Goal: Communication & Community: Answer question/provide support

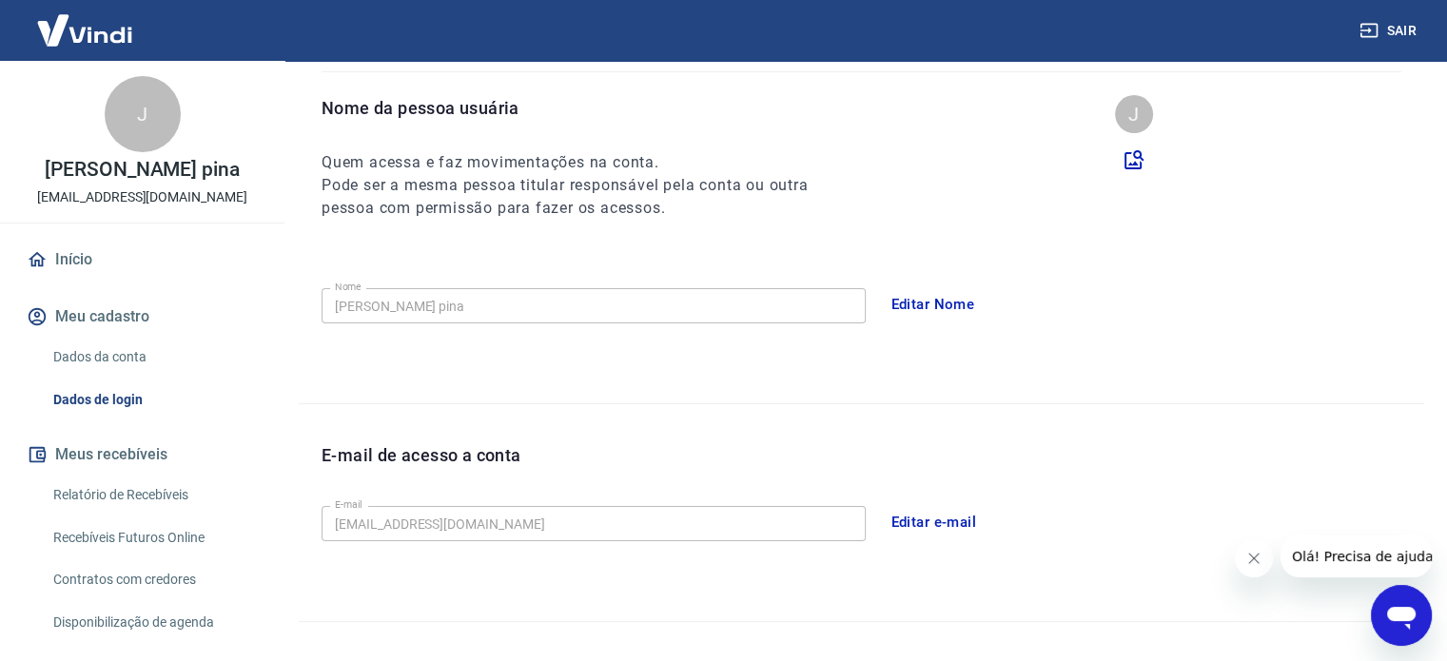
scroll to position [190, 0]
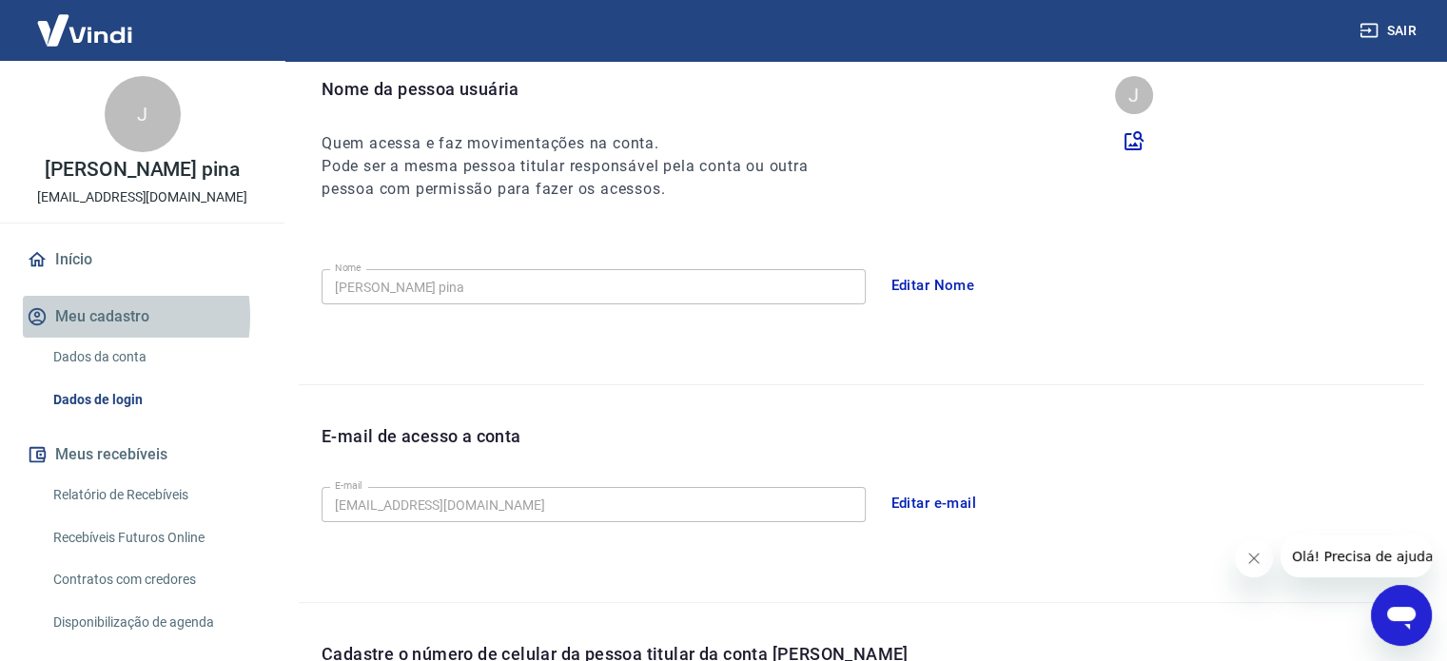
click at [86, 317] on button "Meu cadastro" at bounding box center [142, 317] width 239 height 42
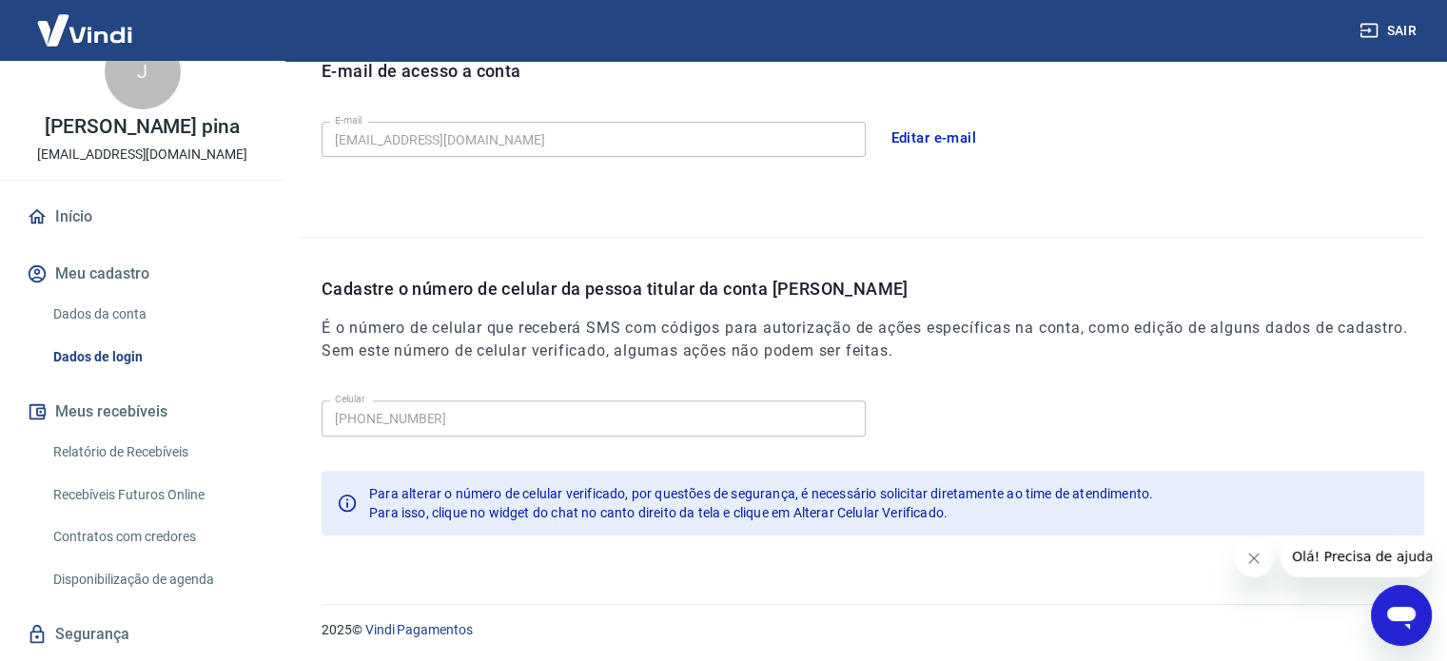
scroll to position [0, 0]
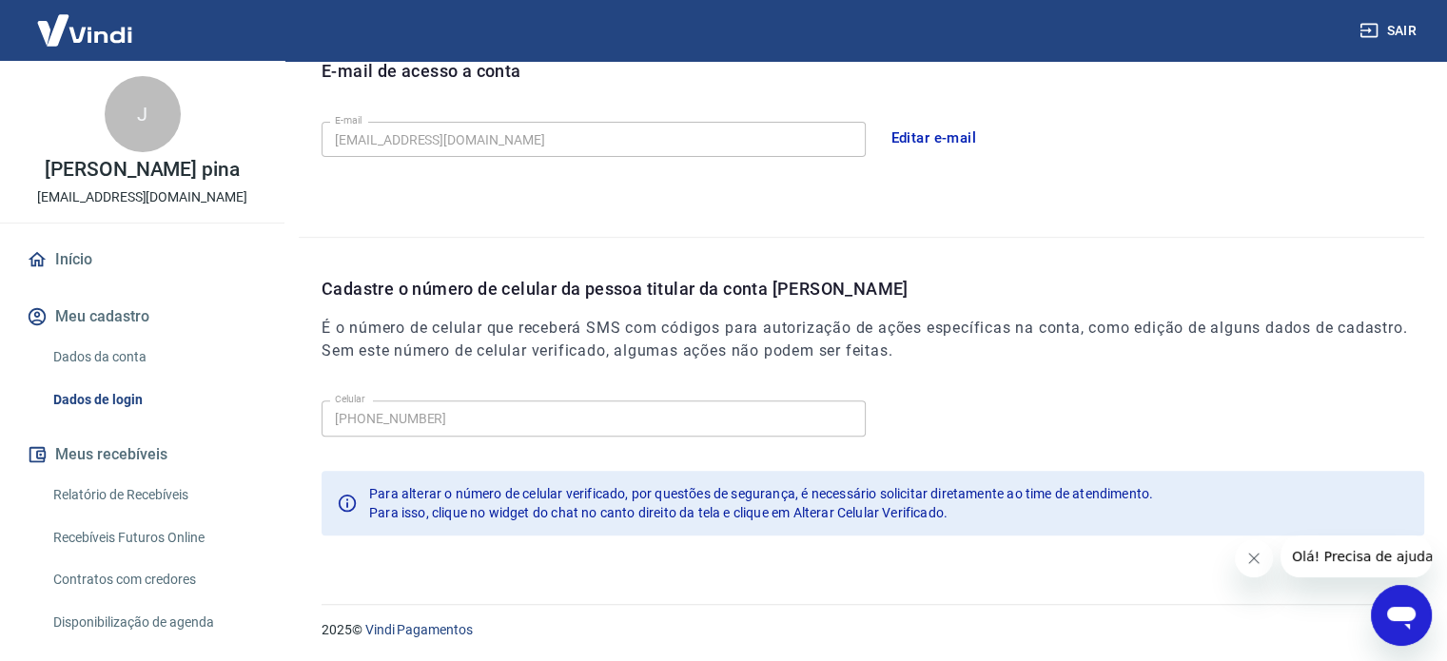
click at [143, 362] on link "Dados da conta" at bounding box center [154, 357] width 216 height 39
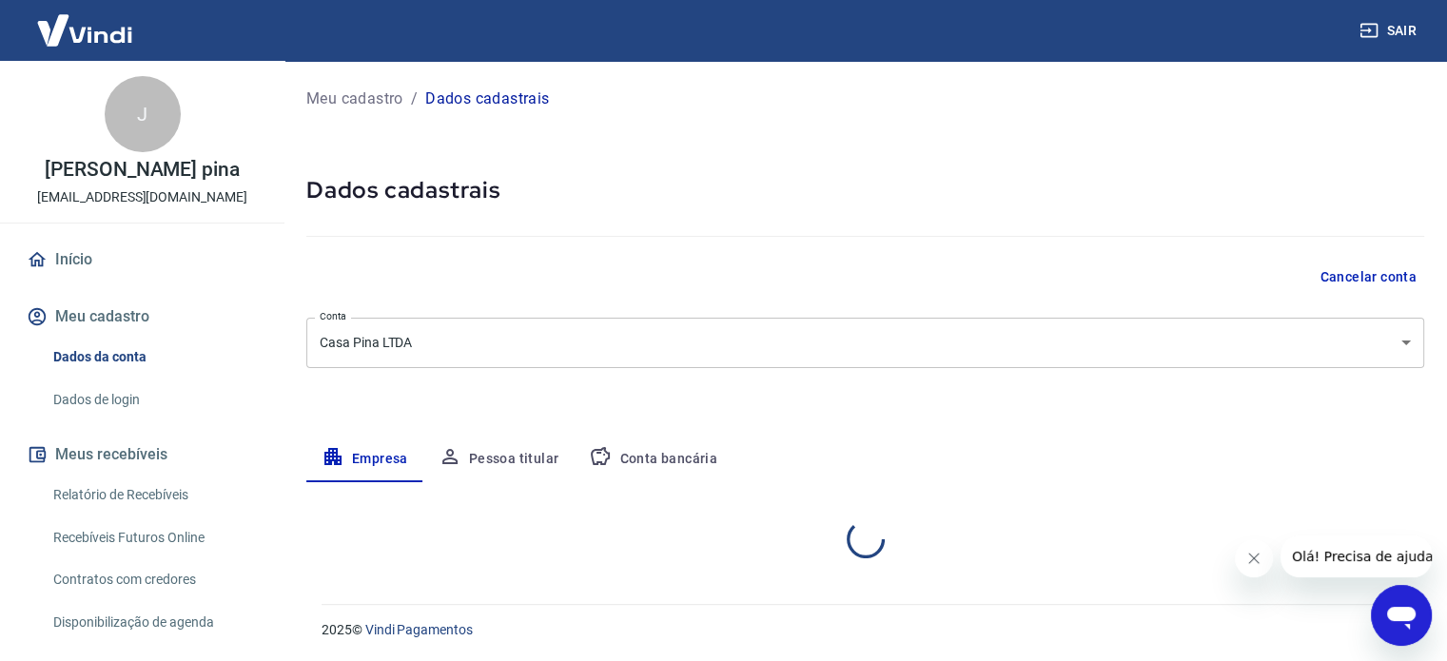
select select "GO"
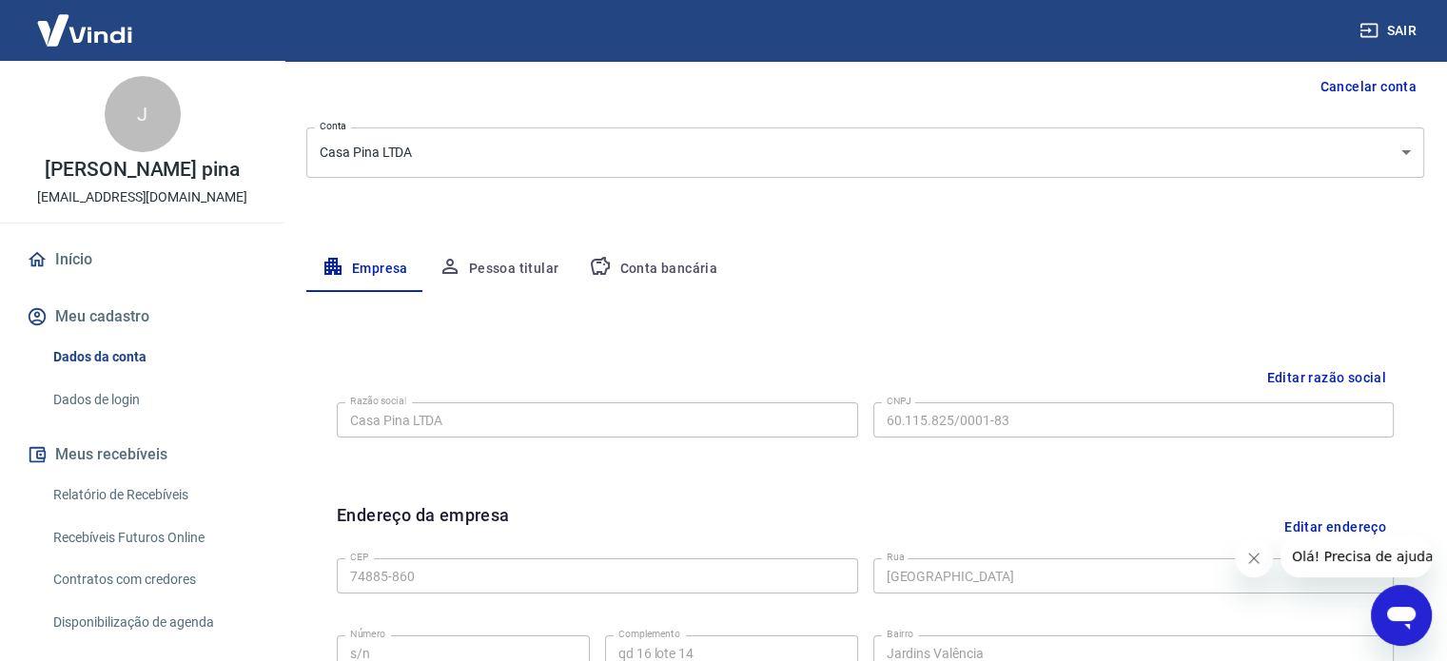
click at [680, 262] on button "Conta bancária" at bounding box center [653, 269] width 159 height 46
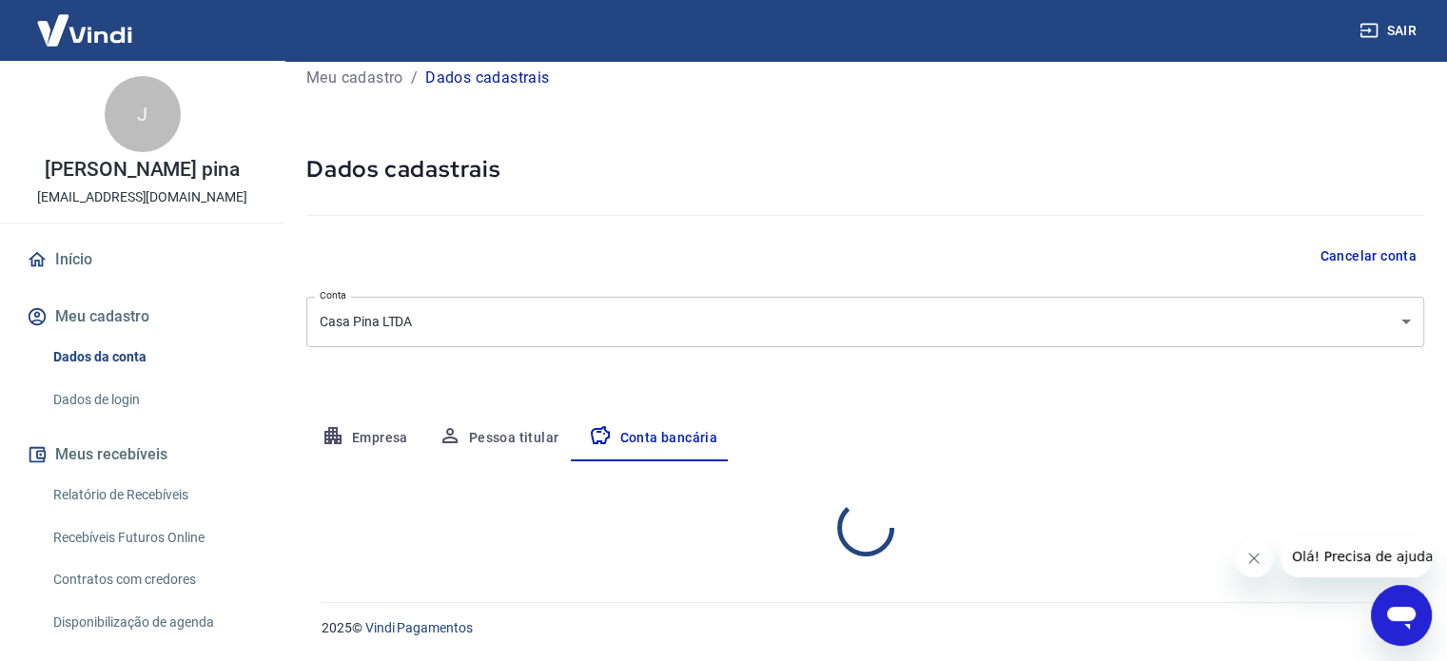
select select "1"
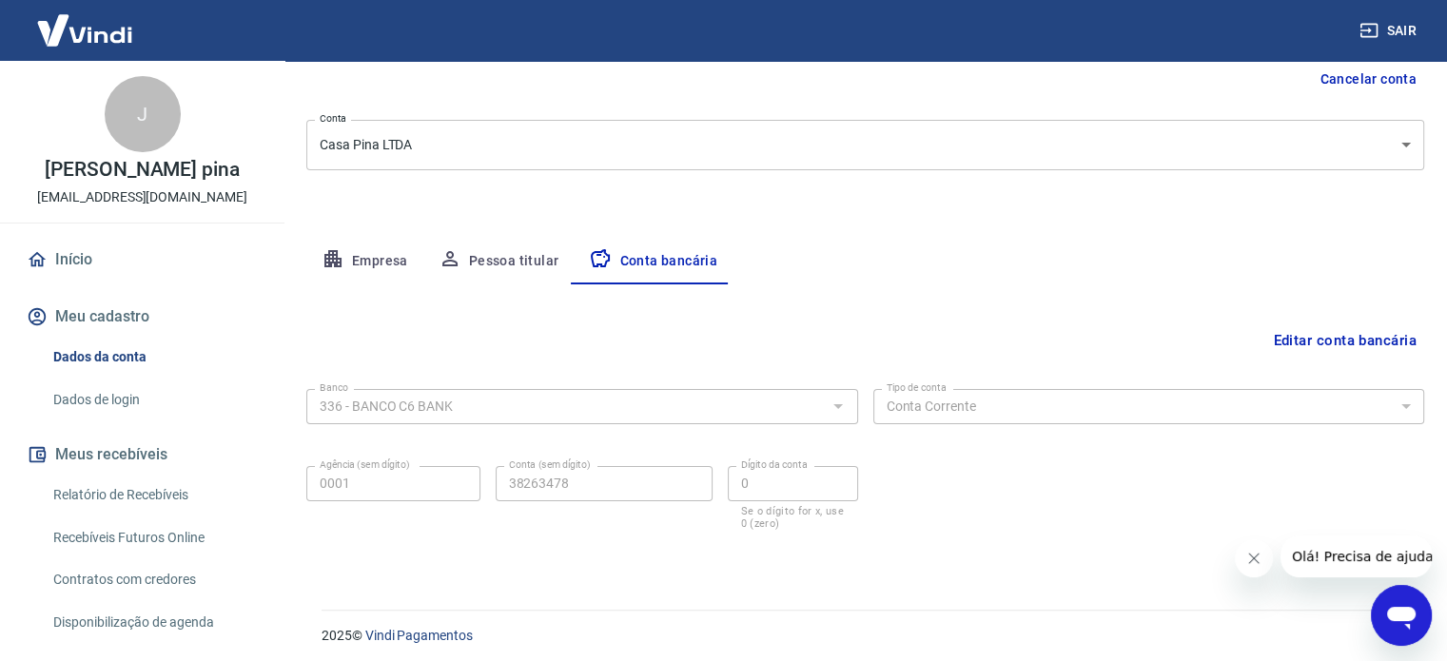
scroll to position [205, 0]
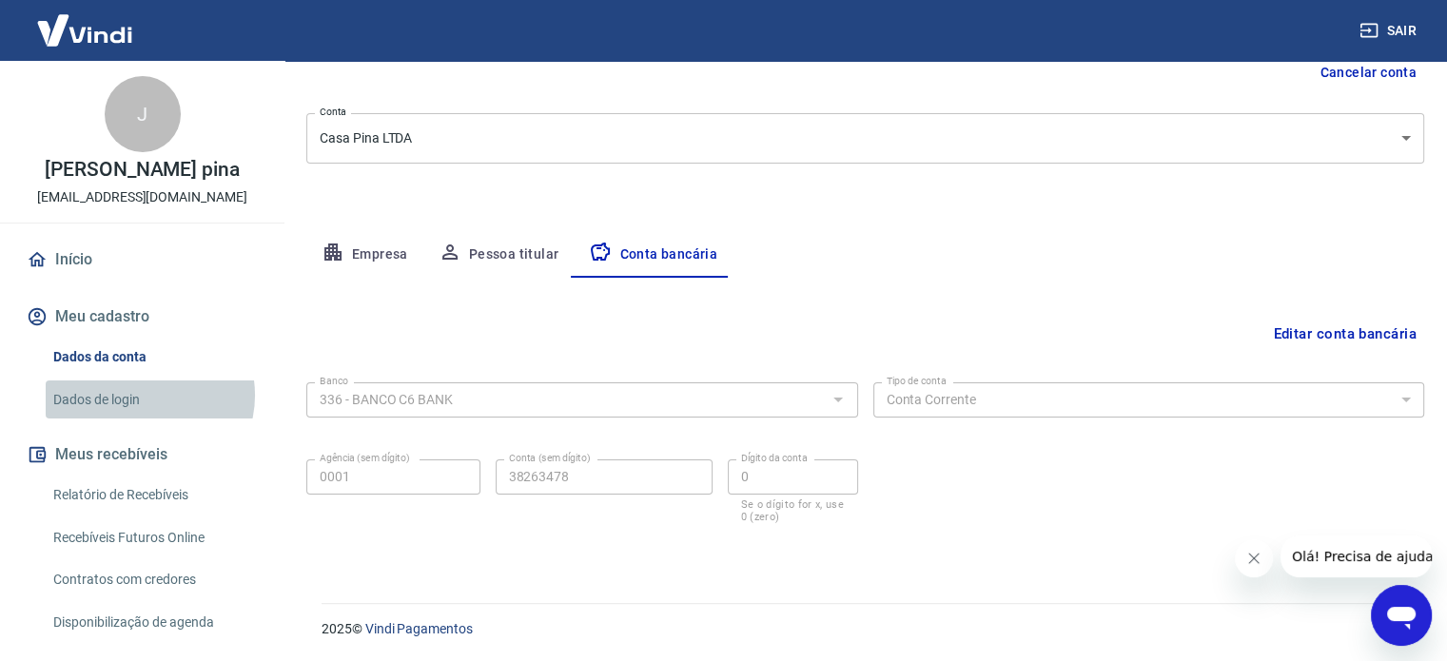
click at [148, 395] on link "Dados de login" at bounding box center [154, 400] width 216 height 39
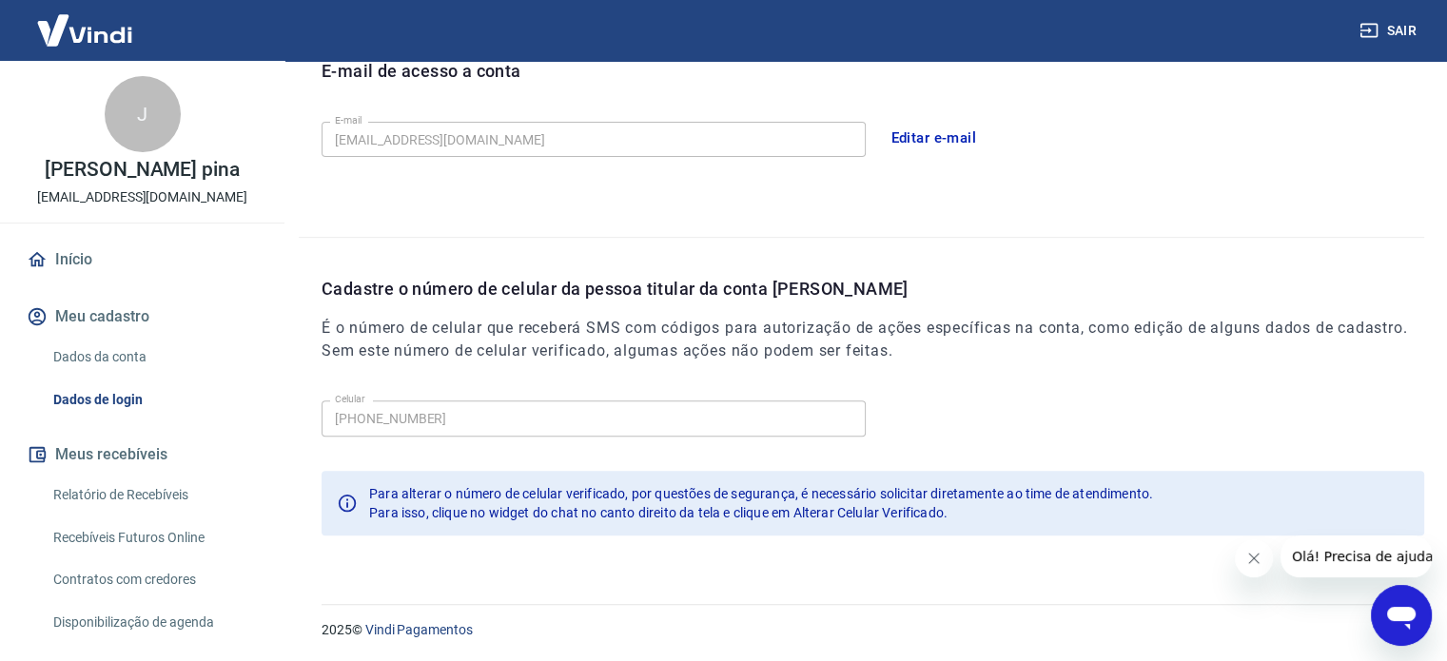
drag, startPoint x: 1403, startPoint y: 603, endPoint x: 2737, endPoint y: 1187, distance: 1456.2
click at [1403, 603] on icon "Abrir janela de mensagens" at bounding box center [1401, 615] width 34 height 34
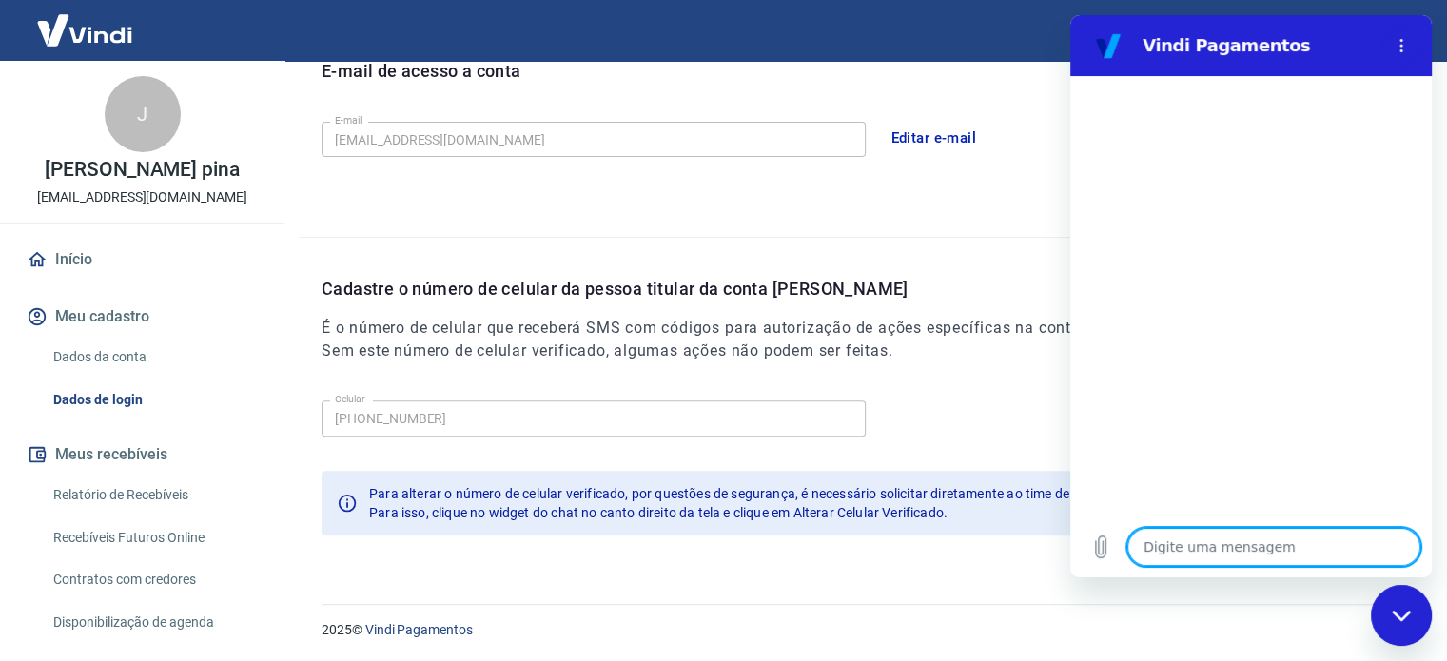
click at [1213, 545] on textarea at bounding box center [1273, 547] width 293 height 38
type textarea "O"
type textarea "x"
type textarea "OL"
type textarea "x"
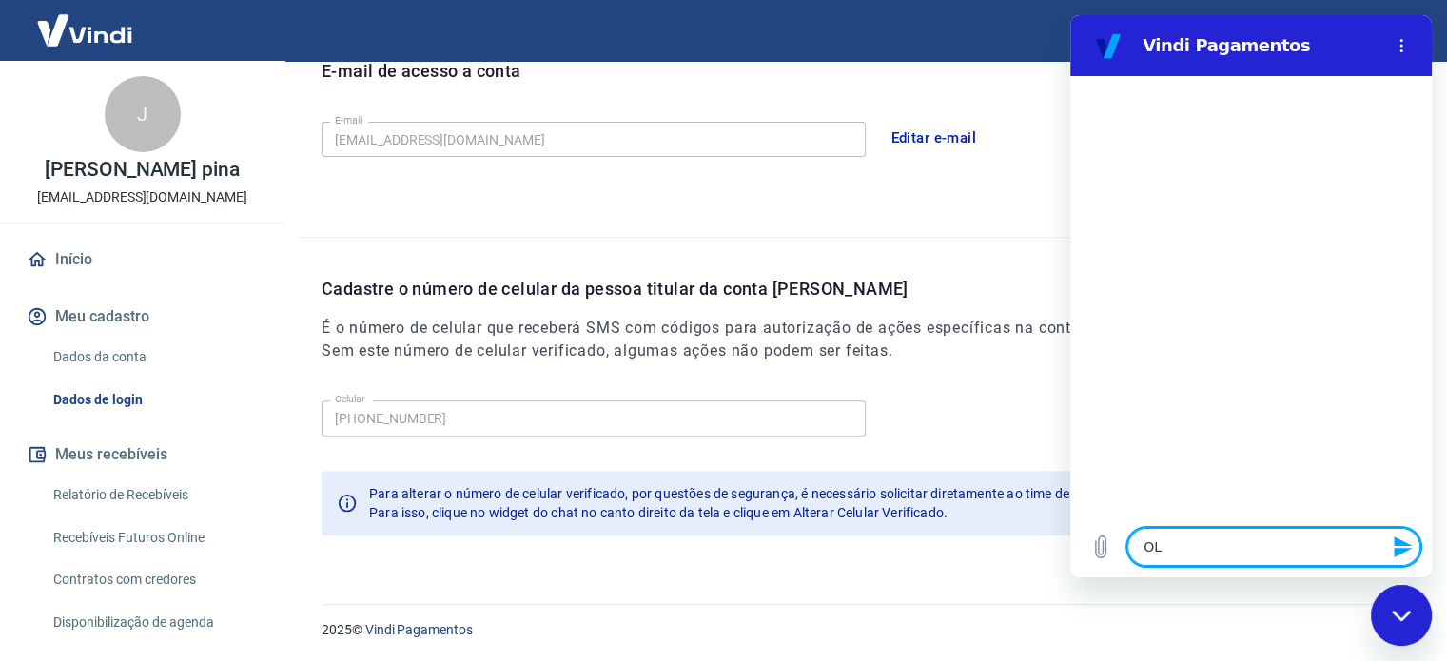
type textarea "OLA"
type textarea "x"
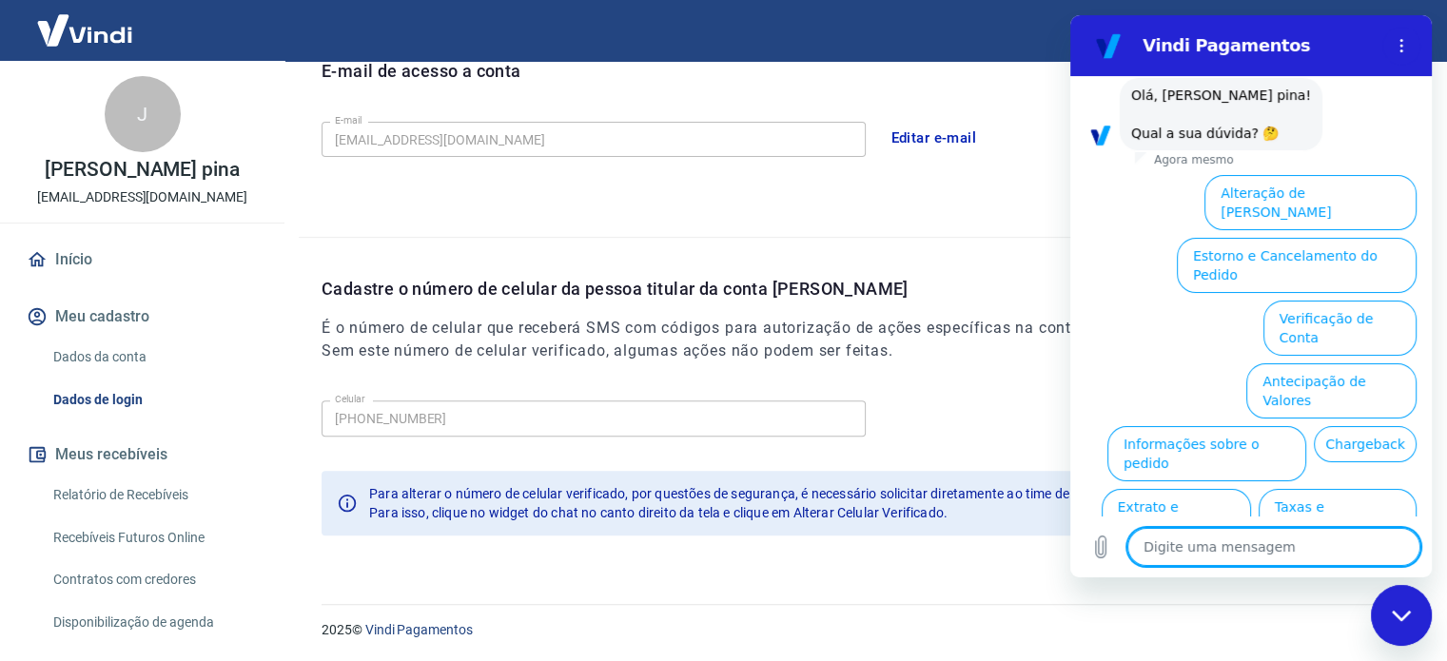
scroll to position [101, 0]
click at [1333, 362] on button "Antecipação de Valores" at bounding box center [1331, 389] width 170 height 55
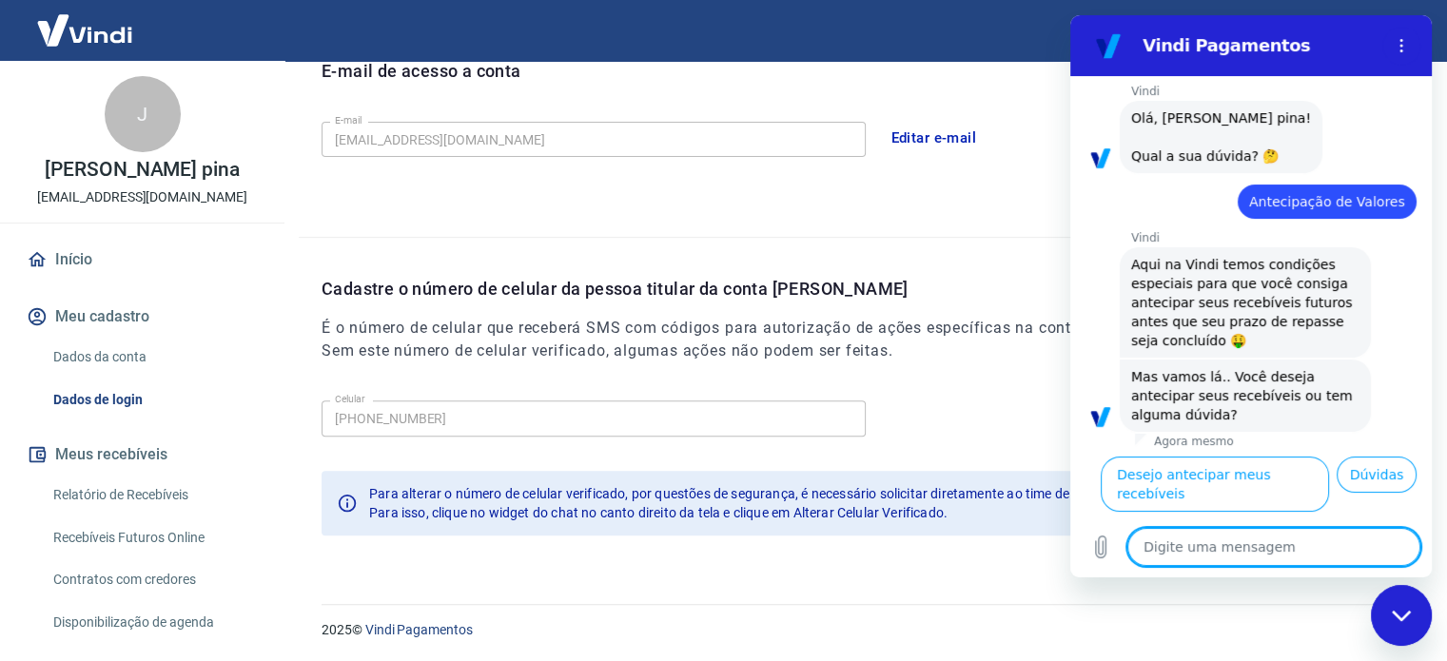
scroll to position [99, 0]
click at [1377, 493] on button "Dúvidas" at bounding box center [1377, 475] width 80 height 36
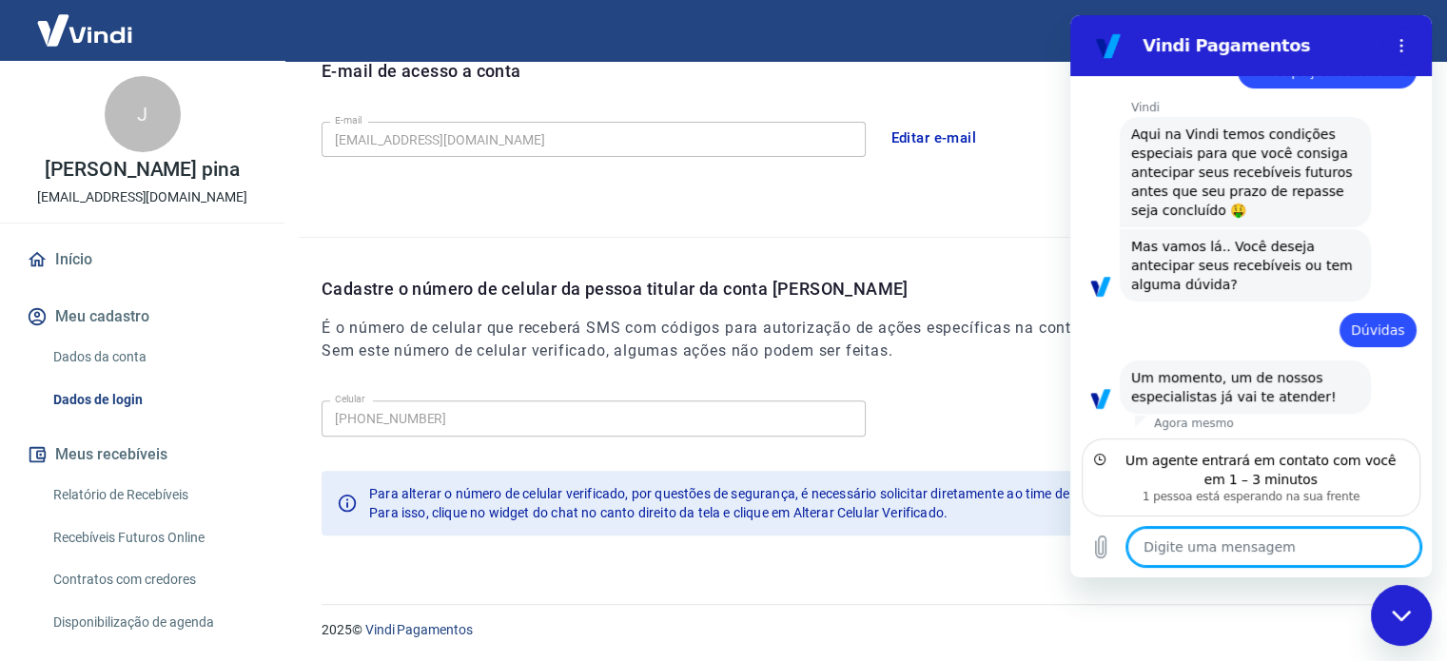
scroll to position [210, 0]
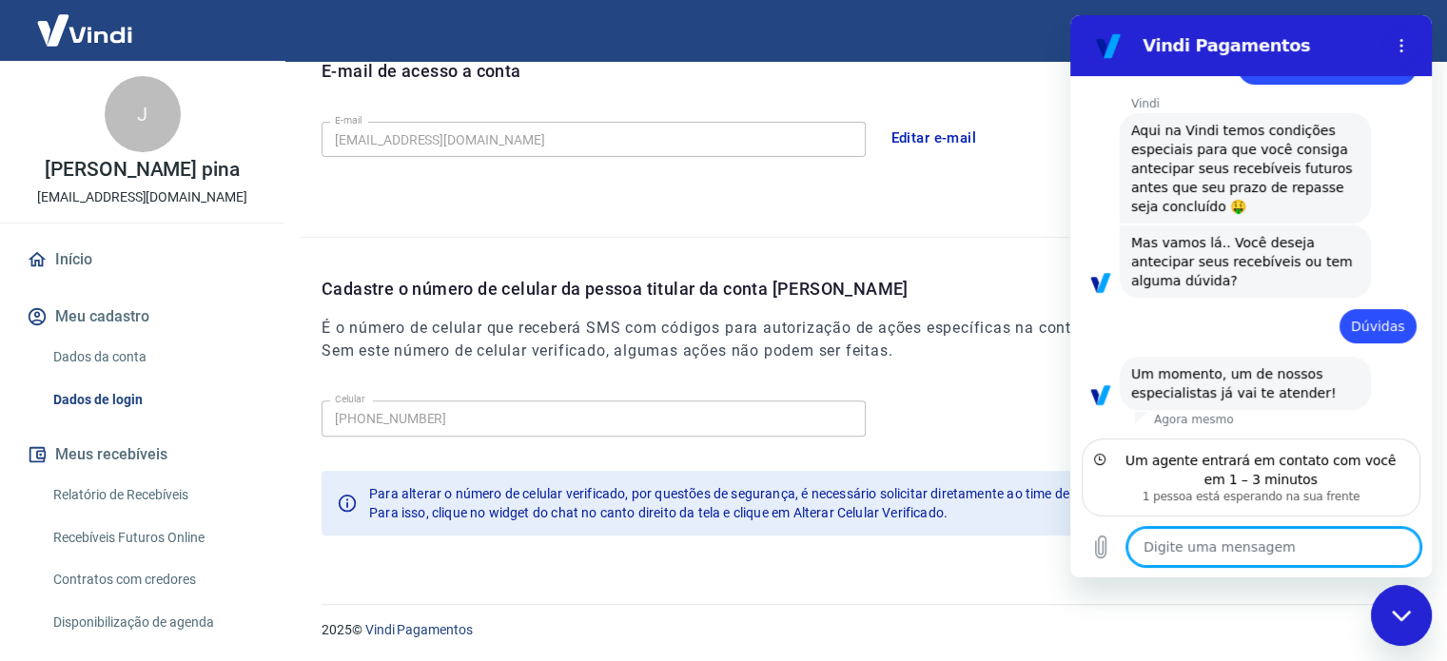
type textarea "x"
click at [121, 304] on button "Meu cadastro" at bounding box center [142, 317] width 239 height 42
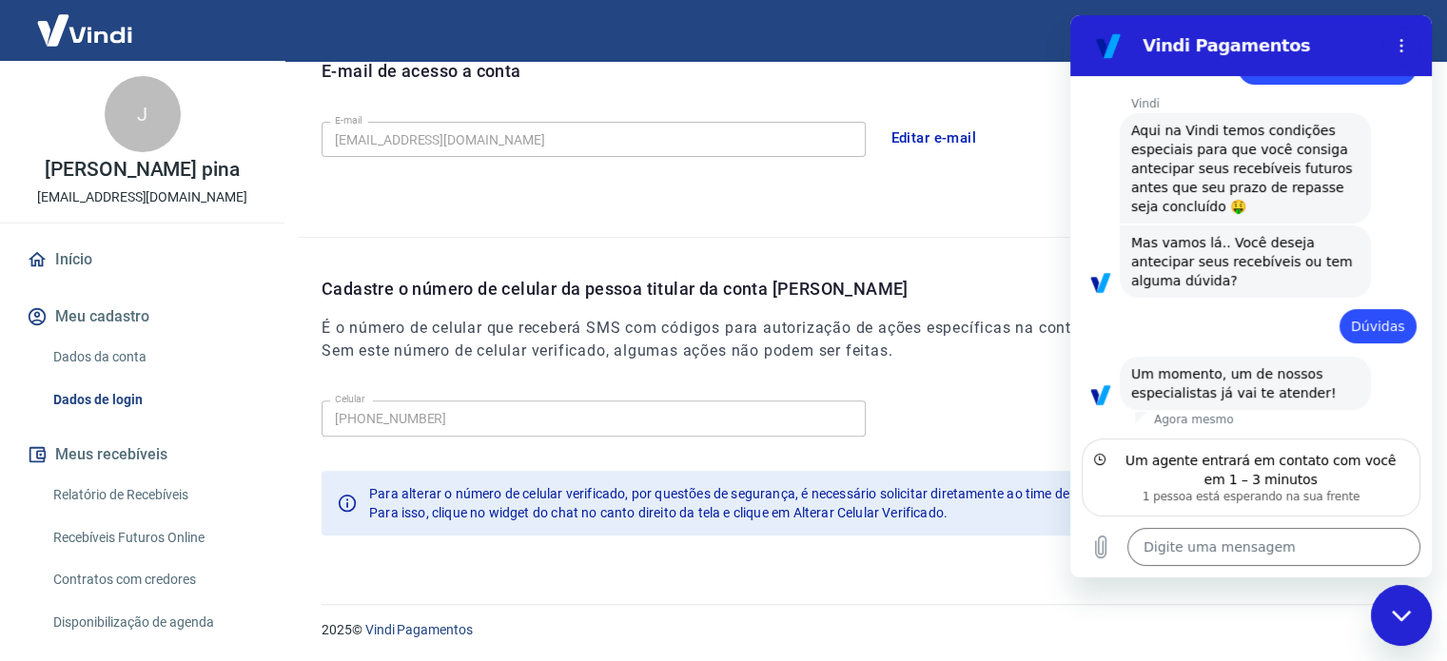
click at [126, 348] on link "Dados da conta" at bounding box center [154, 357] width 216 height 39
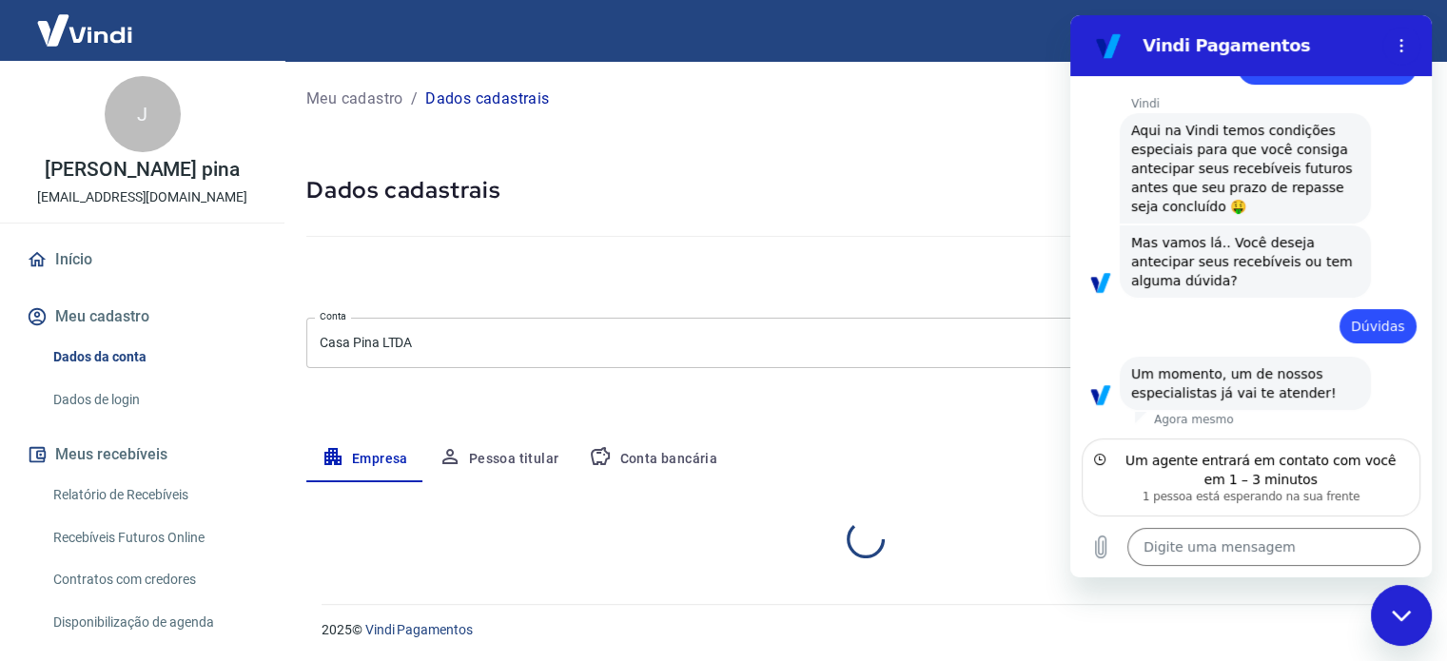
select select "GO"
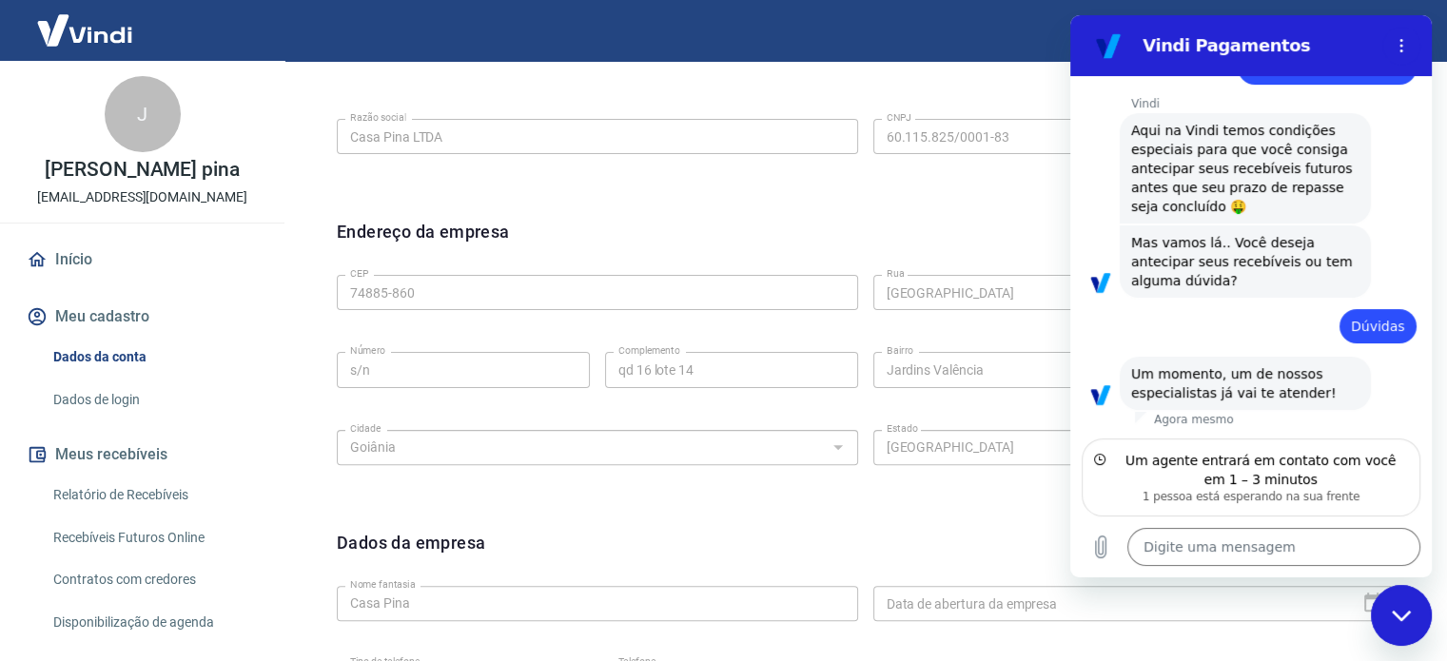
scroll to position [139, 0]
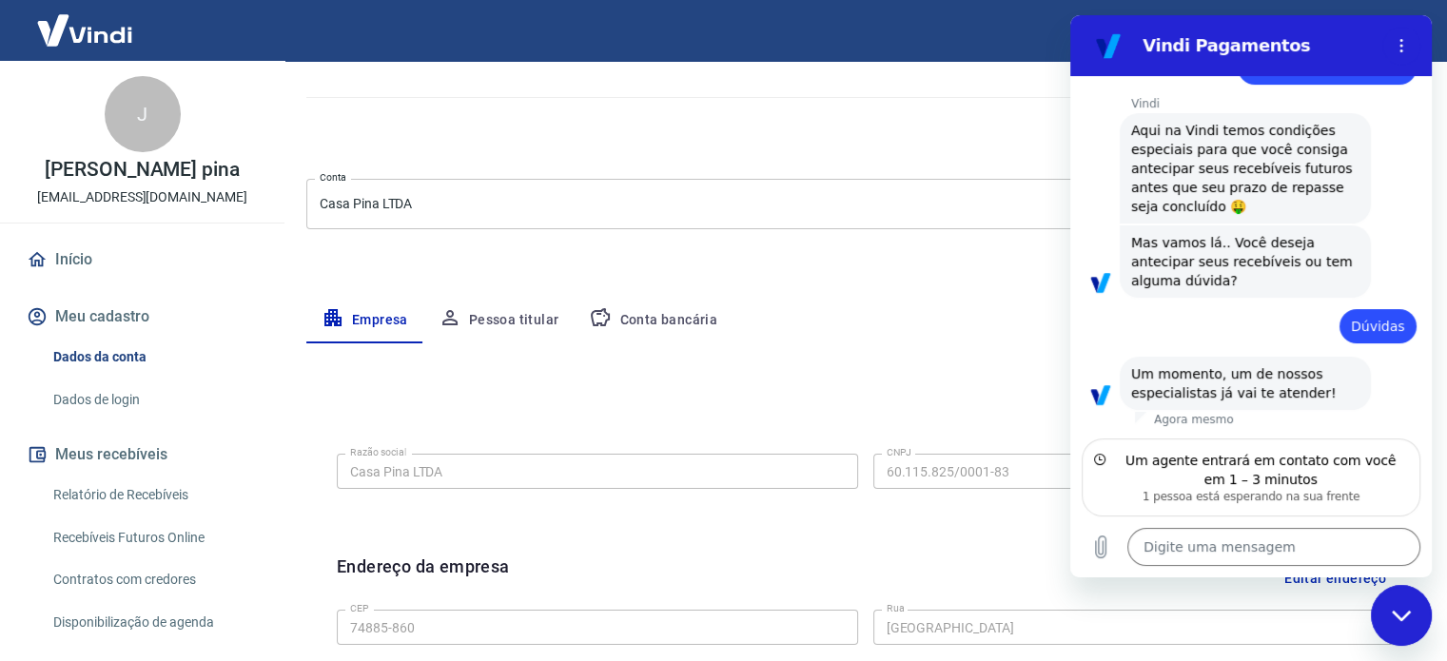
click at [842, 109] on div at bounding box center [865, 94] width 1118 height 54
click at [1415, 587] on div "Fechar janela de mensagens" at bounding box center [1401, 615] width 57 height 57
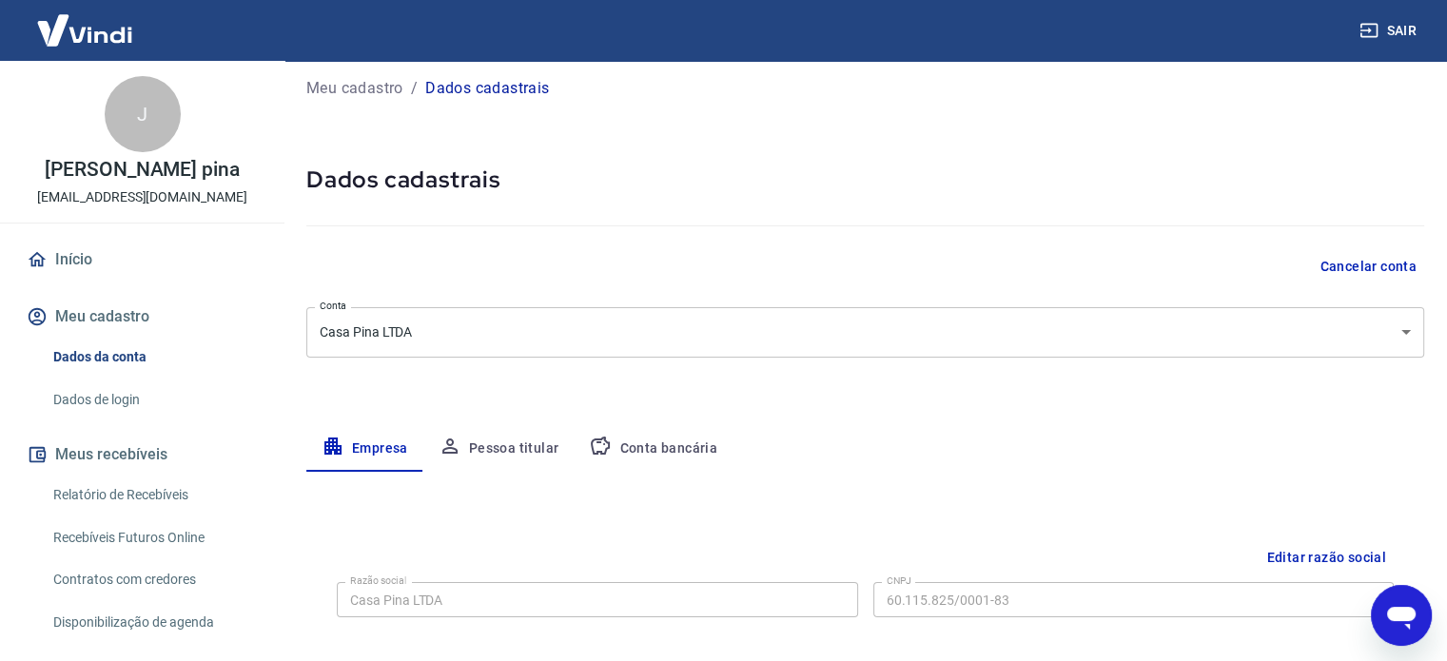
scroll to position [0, 0]
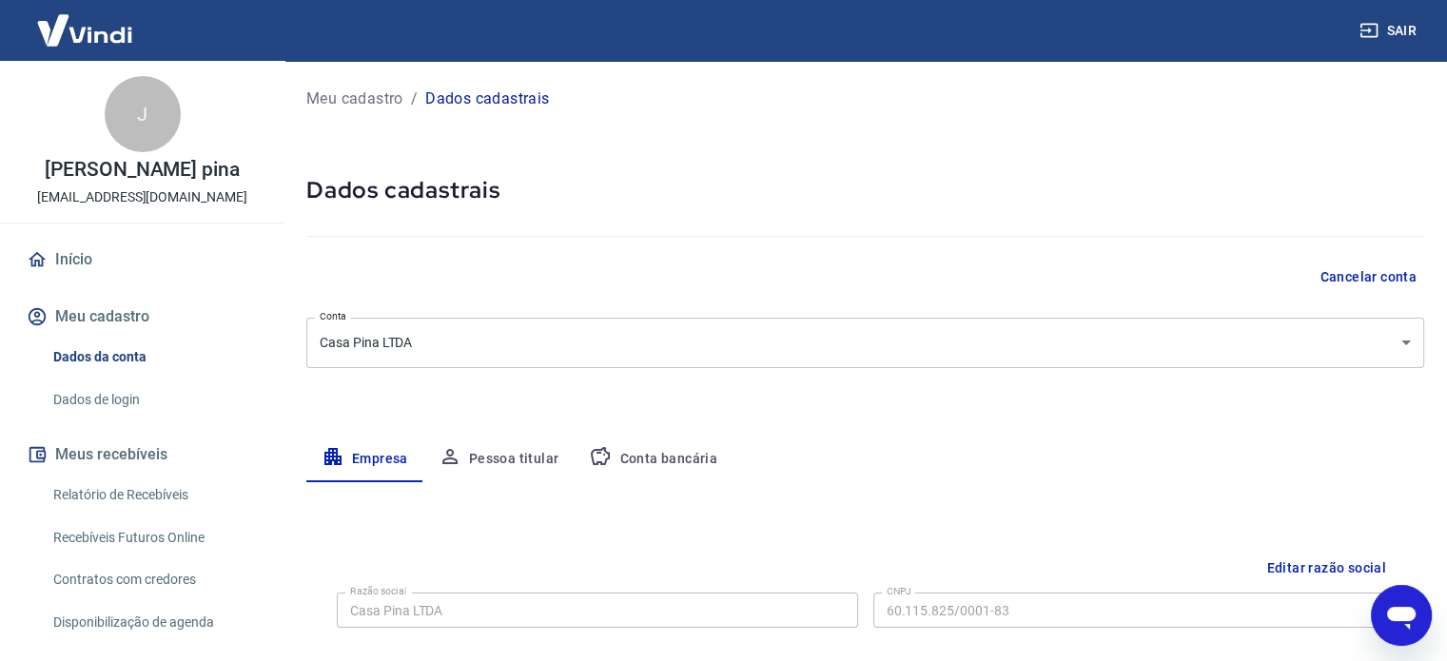
click at [1401, 615] on icon "Abrir janela de mensagens" at bounding box center [1401, 618] width 29 height 23
type textarea "x"
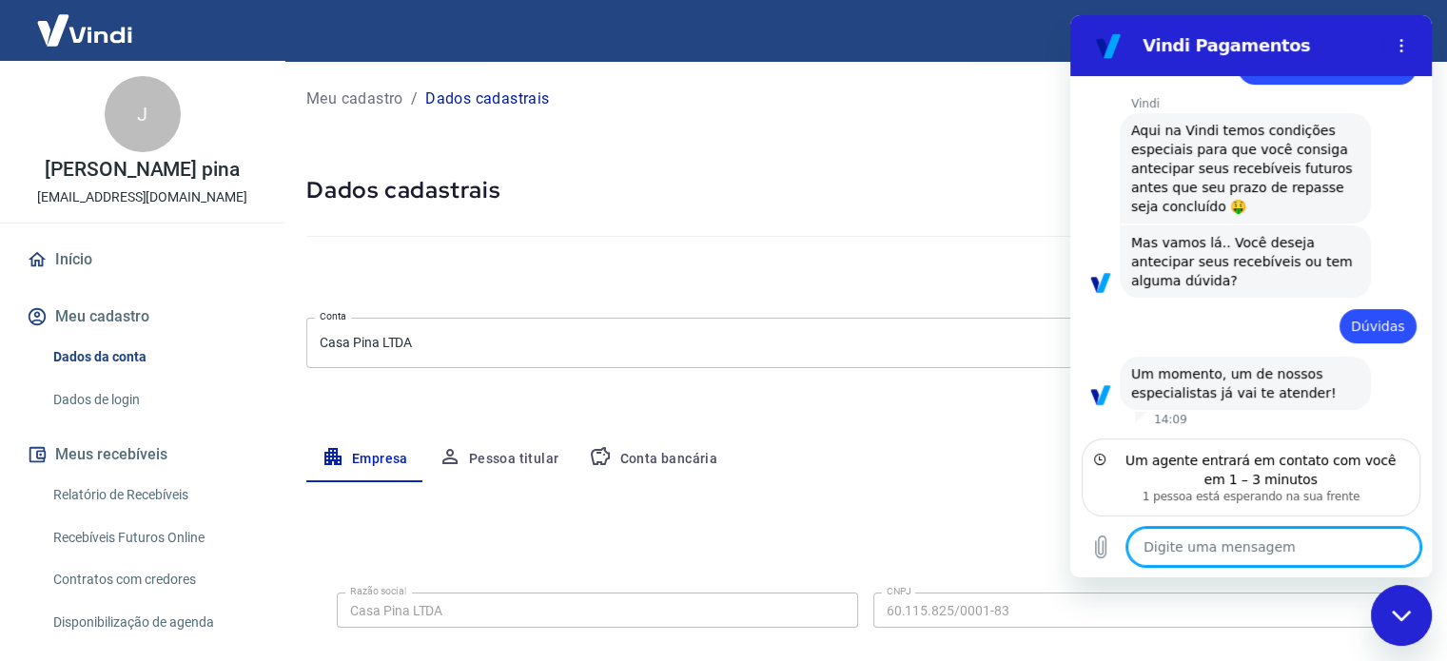
type textarea "a"
type textarea "x"
type textarea "ag"
type textarea "x"
type textarea "agu"
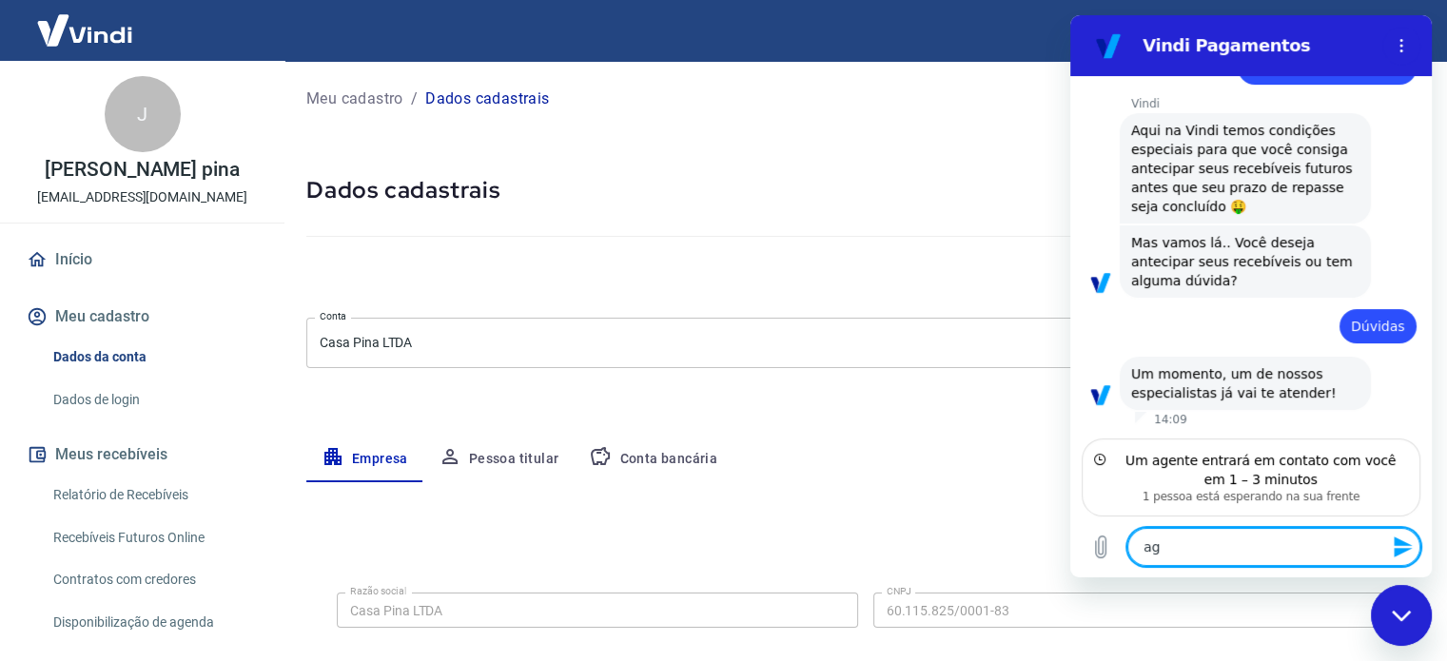
type textarea "x"
type textarea "agua"
type textarea "x"
type textarea "aguar"
type textarea "x"
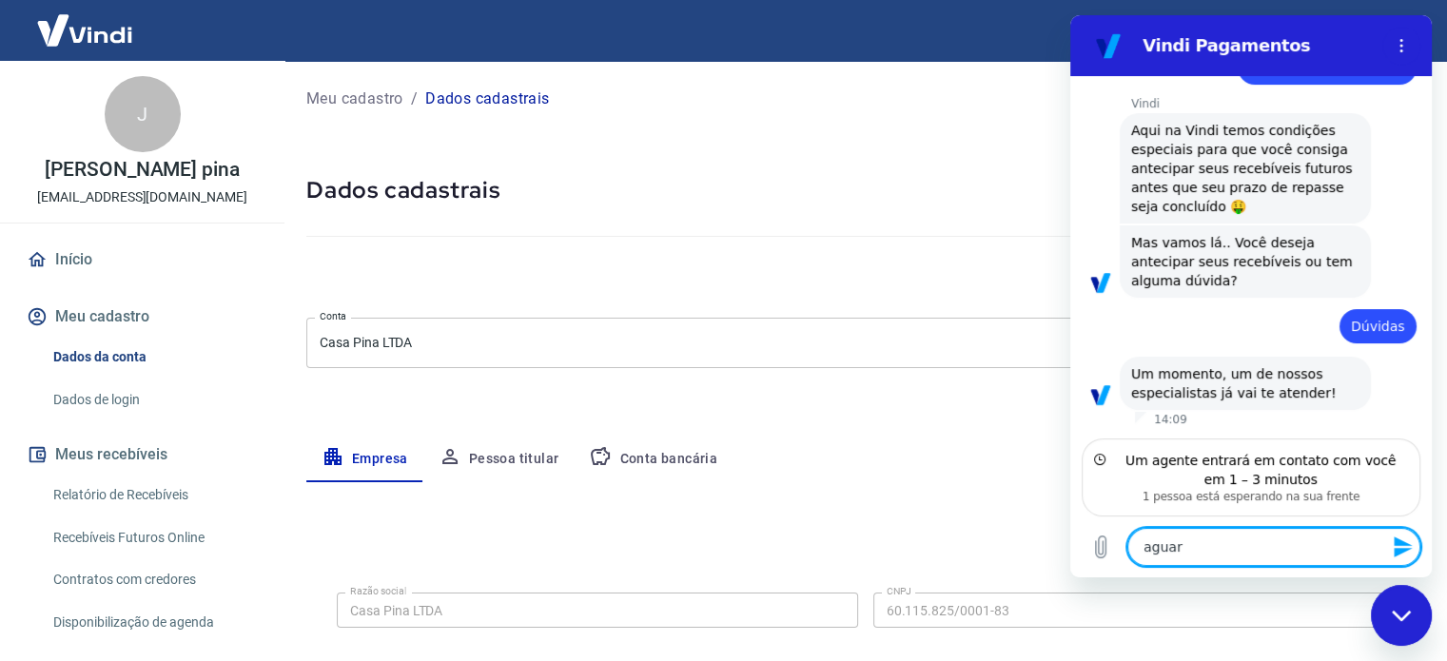
scroll to position [191, 0]
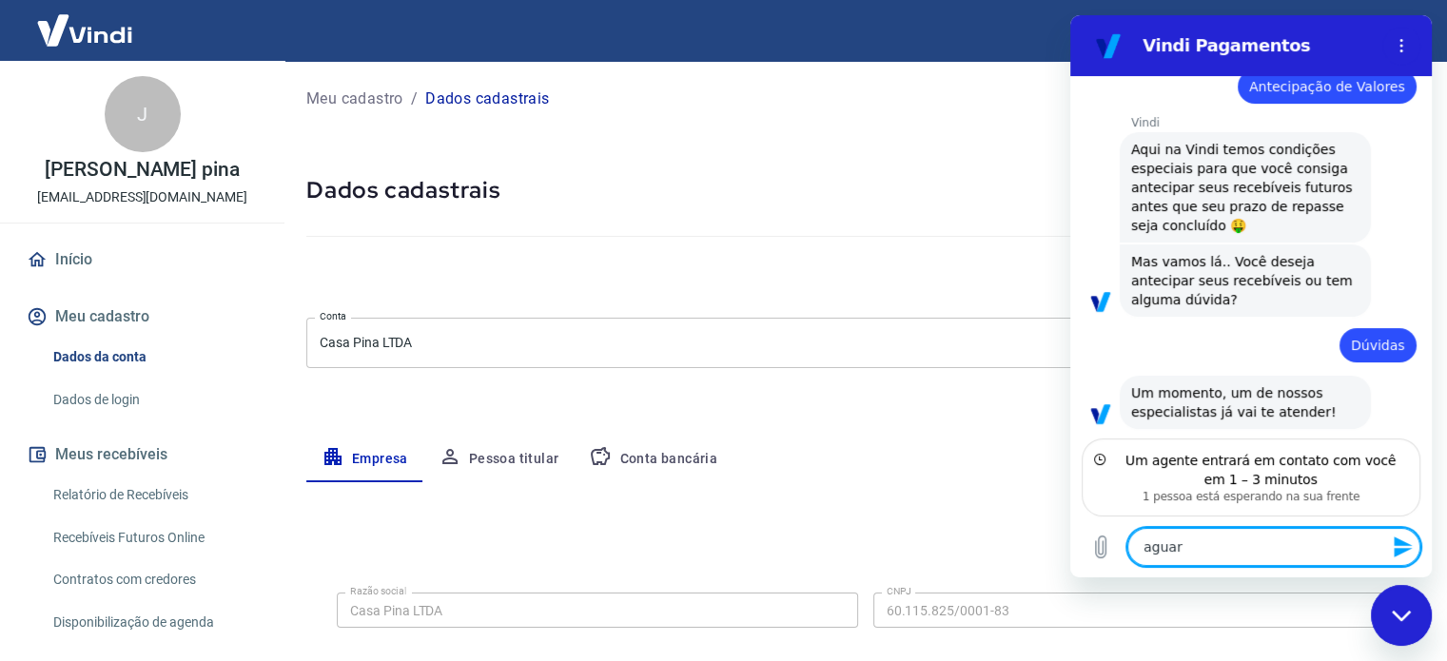
type textarea "aguard"
type textarea "x"
type textarea "aguarda"
type textarea "x"
type textarea "aguardan"
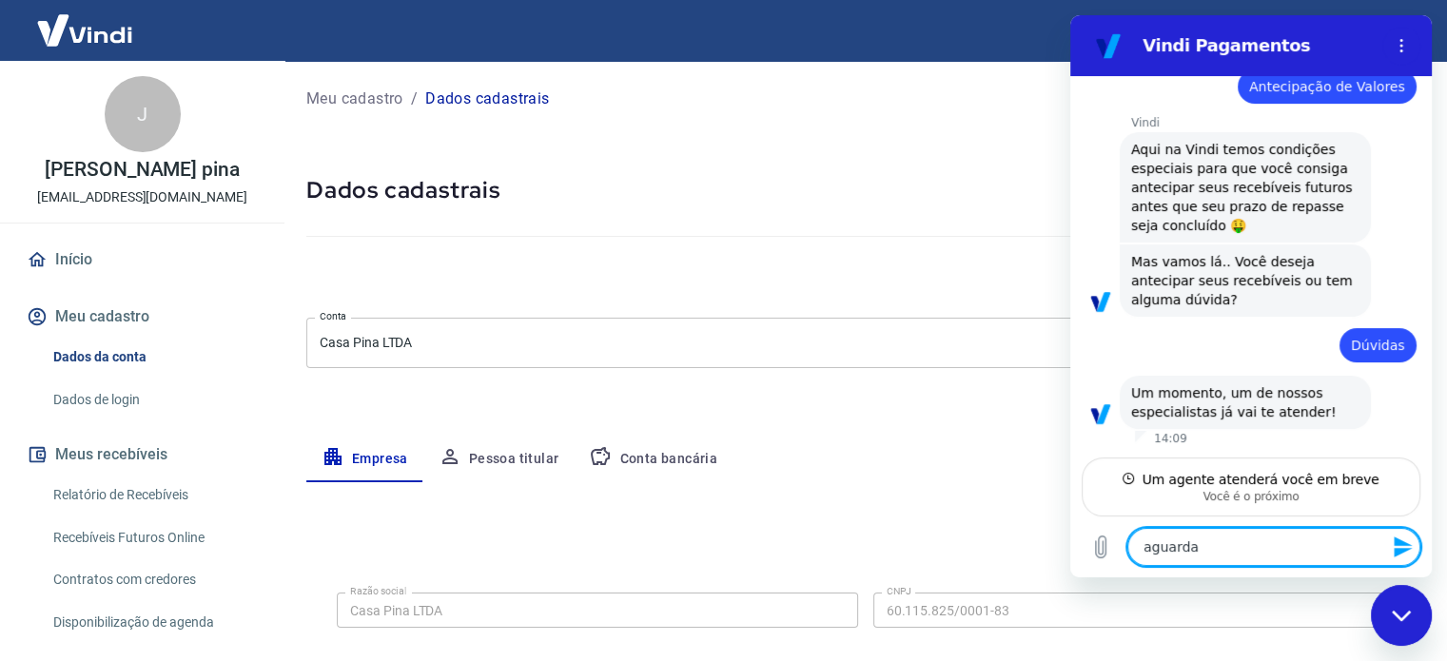
type textarea "x"
type textarea "aguardand"
type textarea "x"
type textarea "aguardando"
type textarea "x"
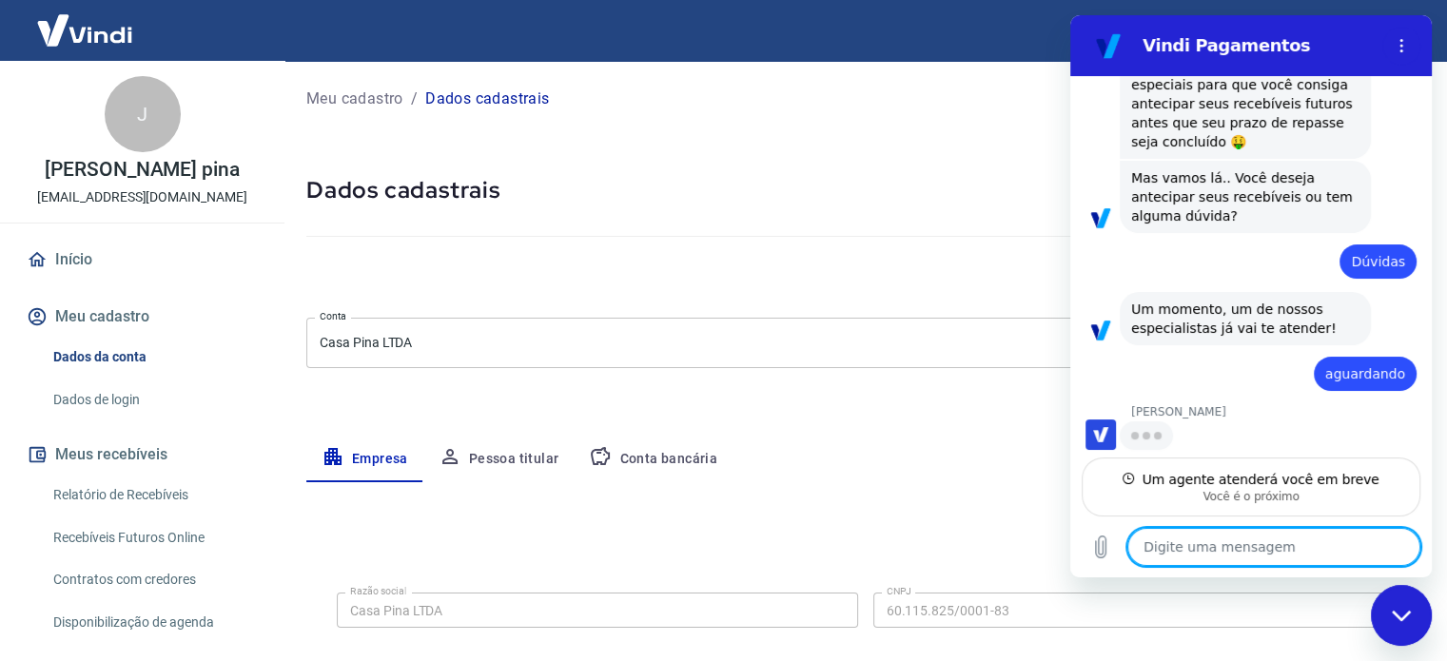
scroll to position [273, 0]
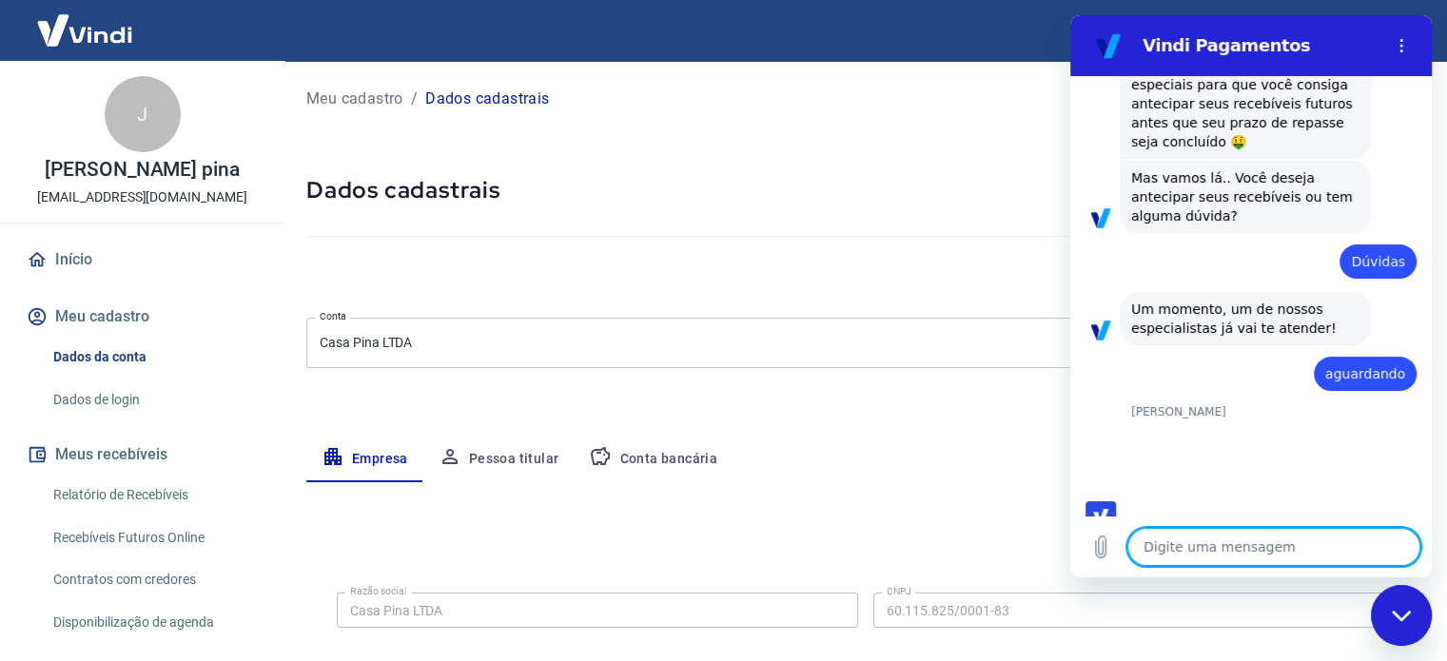
type textarea "x"
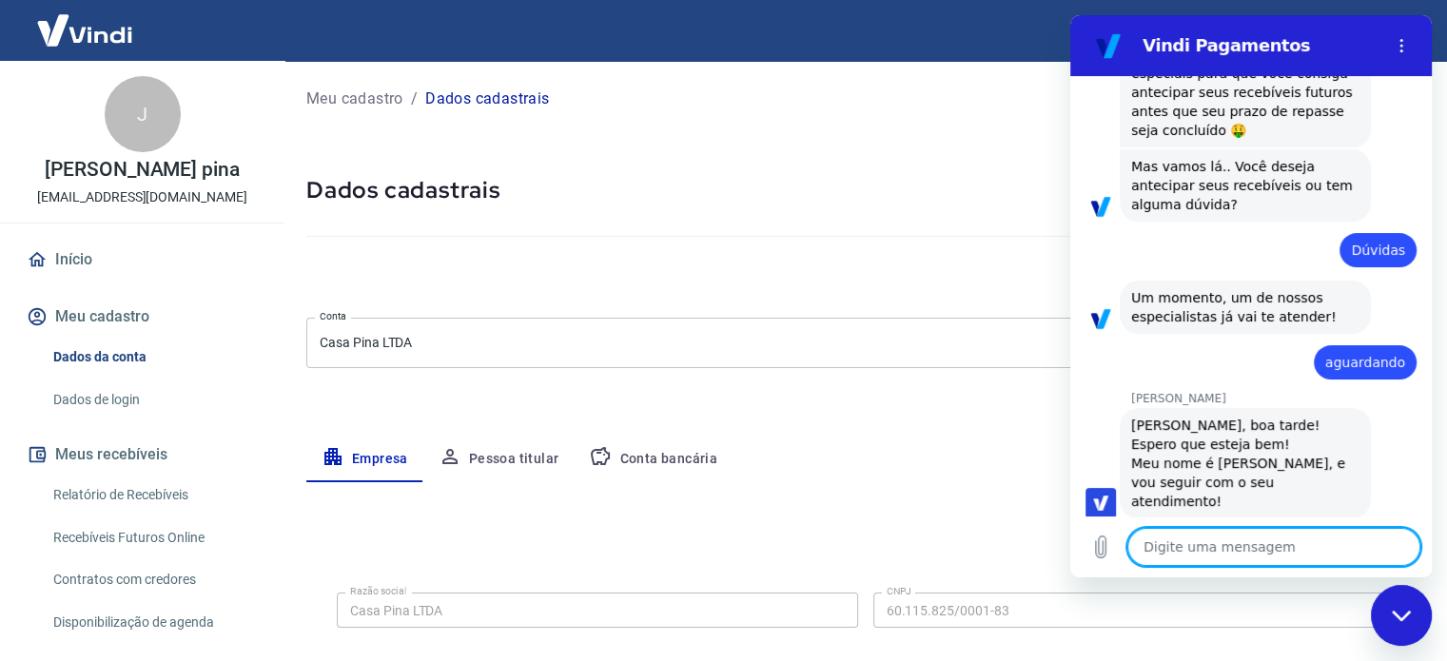
scroll to position [290, 0]
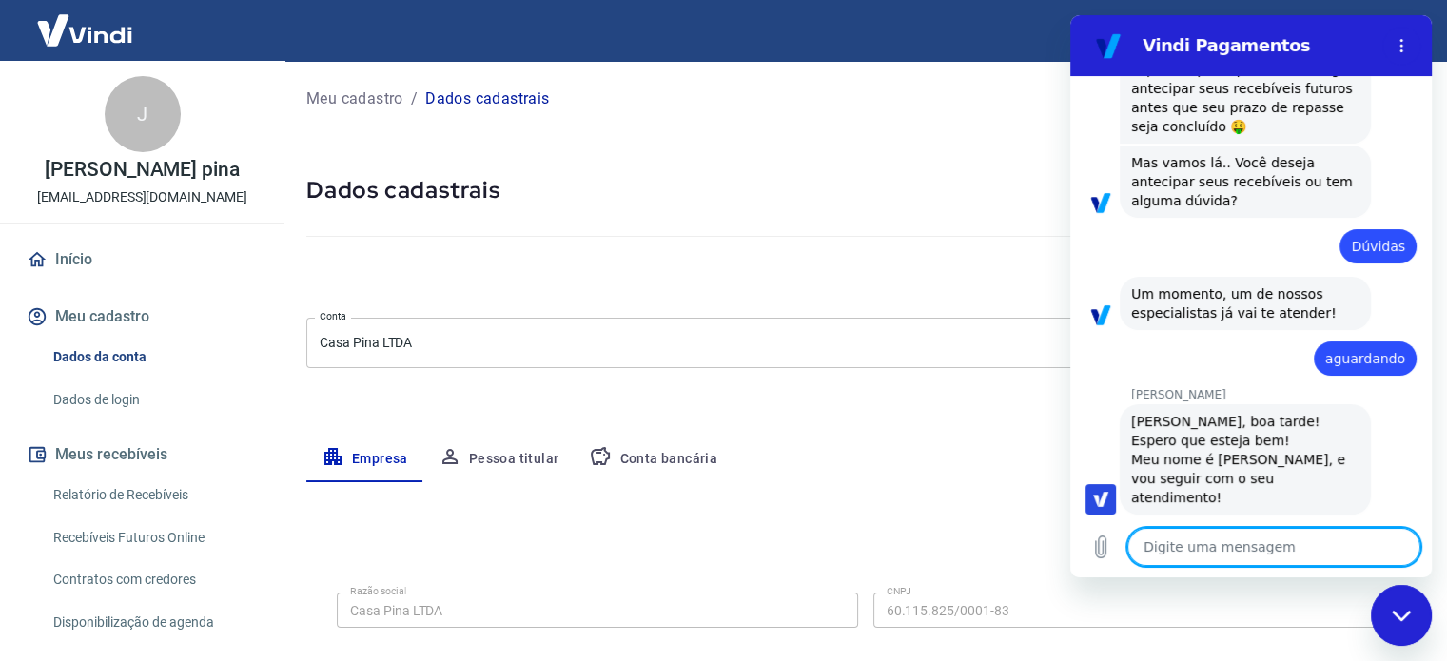
type textarea "e"
type textarea "x"
type textarea "eu"
type textarea "x"
type textarea "eu"
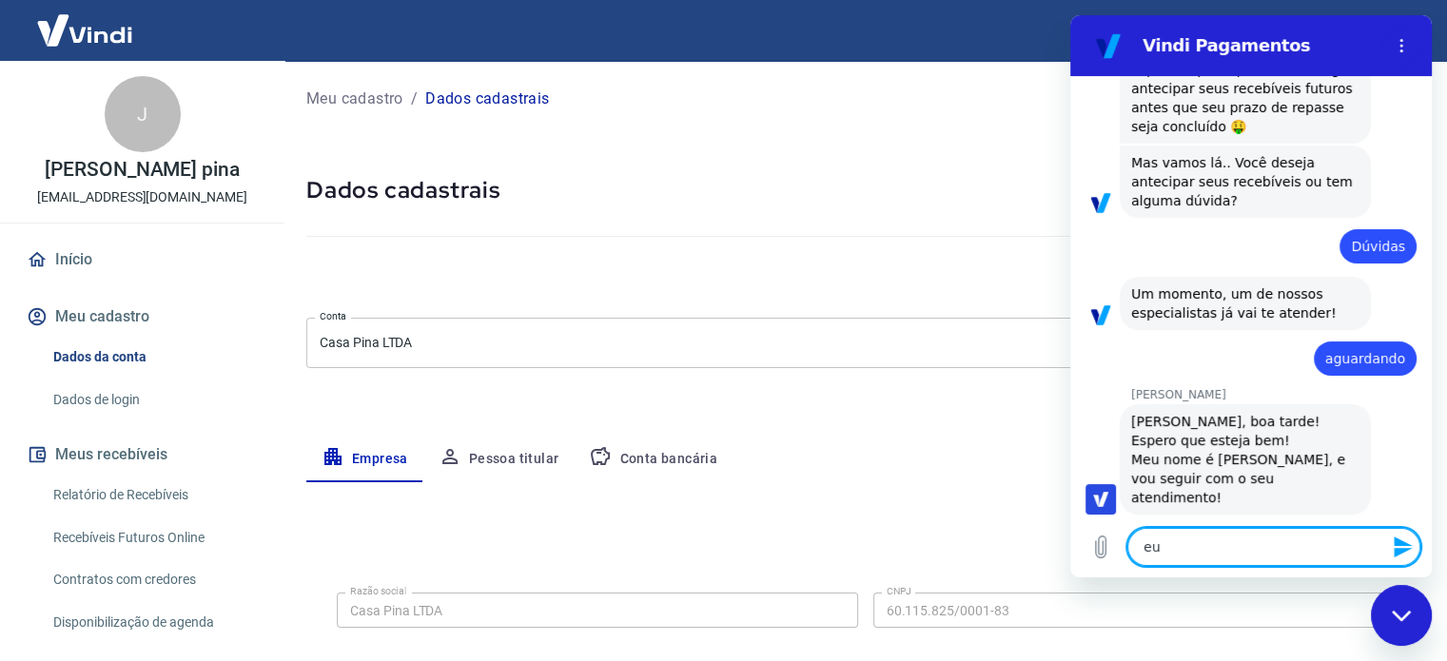
type textarea "x"
type textarea "eu n"
type textarea "x"
type textarea "eu na"
type textarea "x"
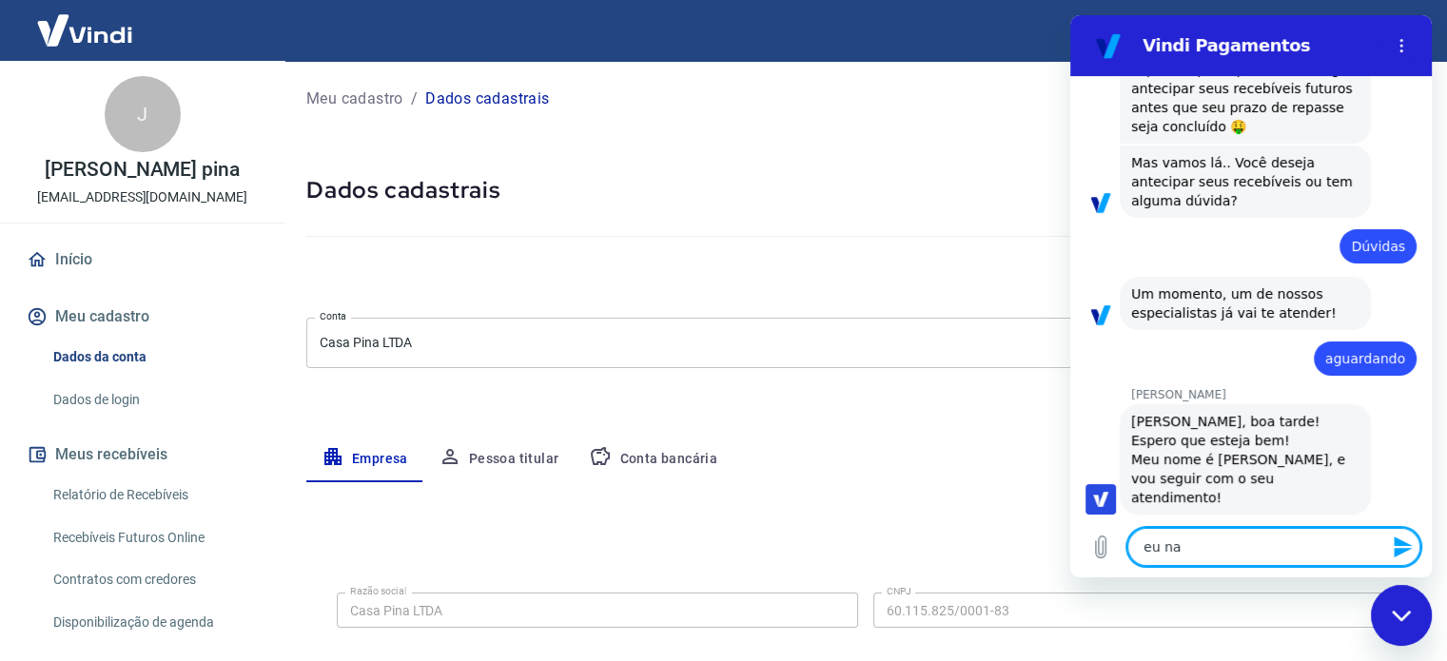
type textarea "eu nao"
type textarea "x"
type textarea "eu nao"
type textarea "x"
type textarea "eu [PERSON_NAME]"
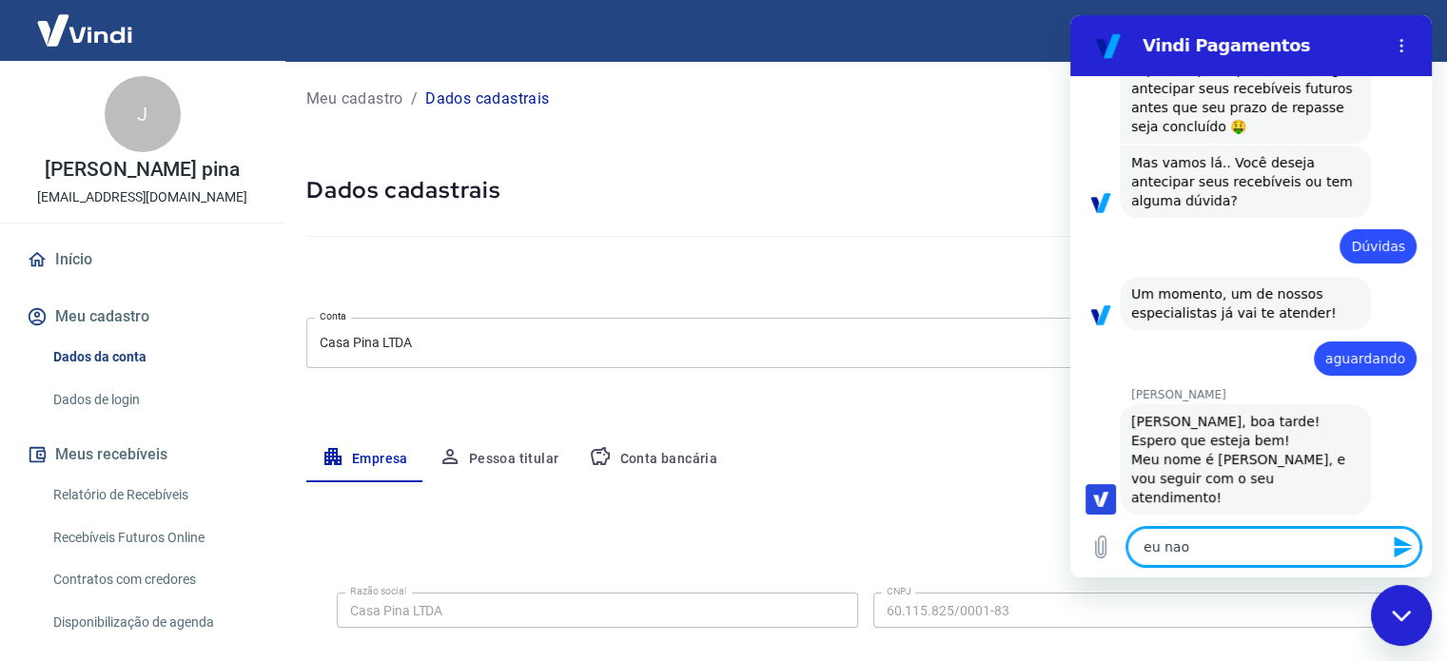
type textarea "x"
type textarea "eu nao se"
type textarea "x"
type textarea "eu nao sei"
type textarea "x"
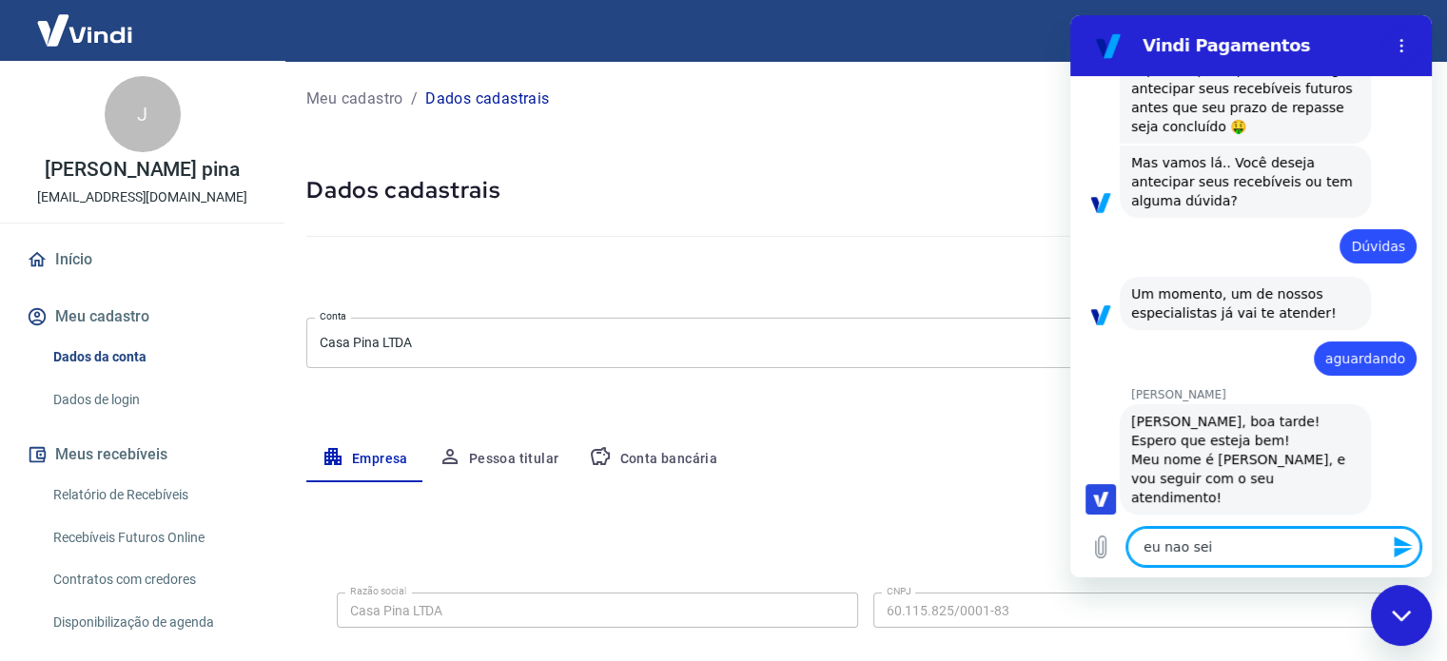
type textarea "eu nao sei"
type textarea "x"
type textarea "eu nao sei q"
type textarea "x"
type textarea "eu nao sei qu"
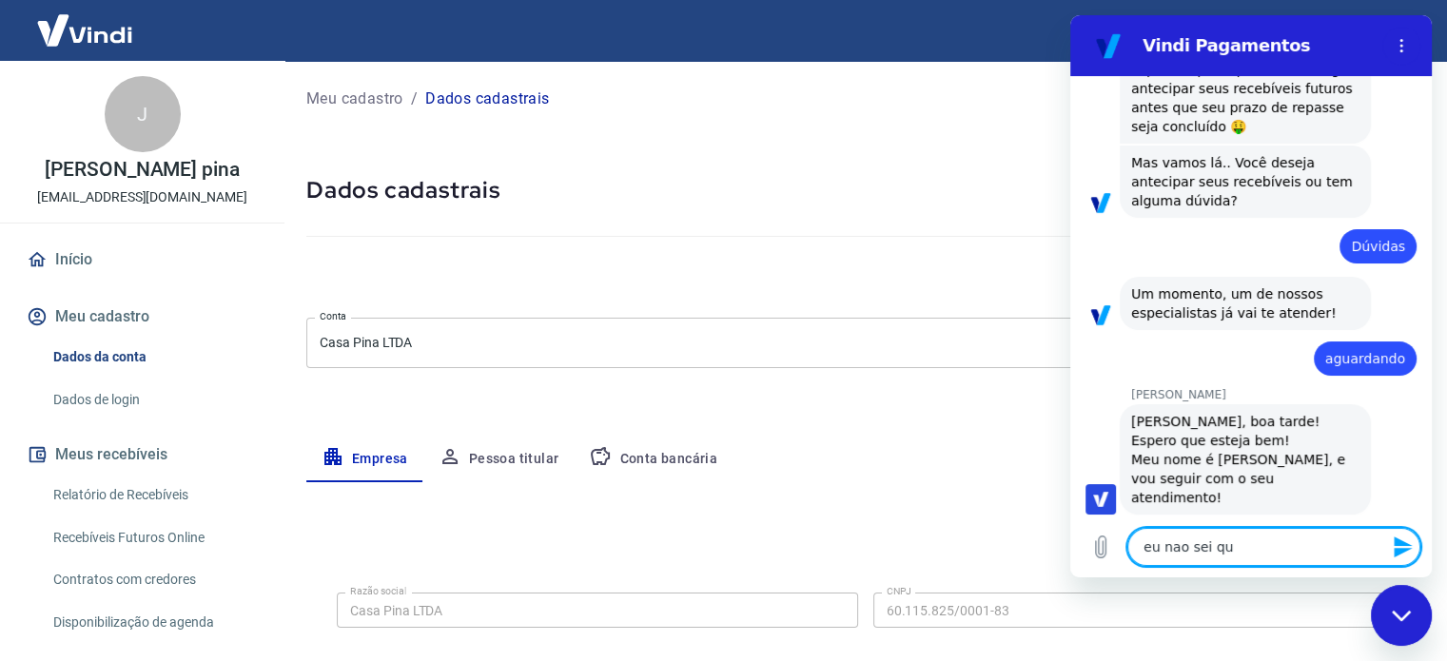
type textarea "x"
type textarea "eu nao sei qua"
type textarea "x"
type textarea "eu nao sei quaç"
type textarea "x"
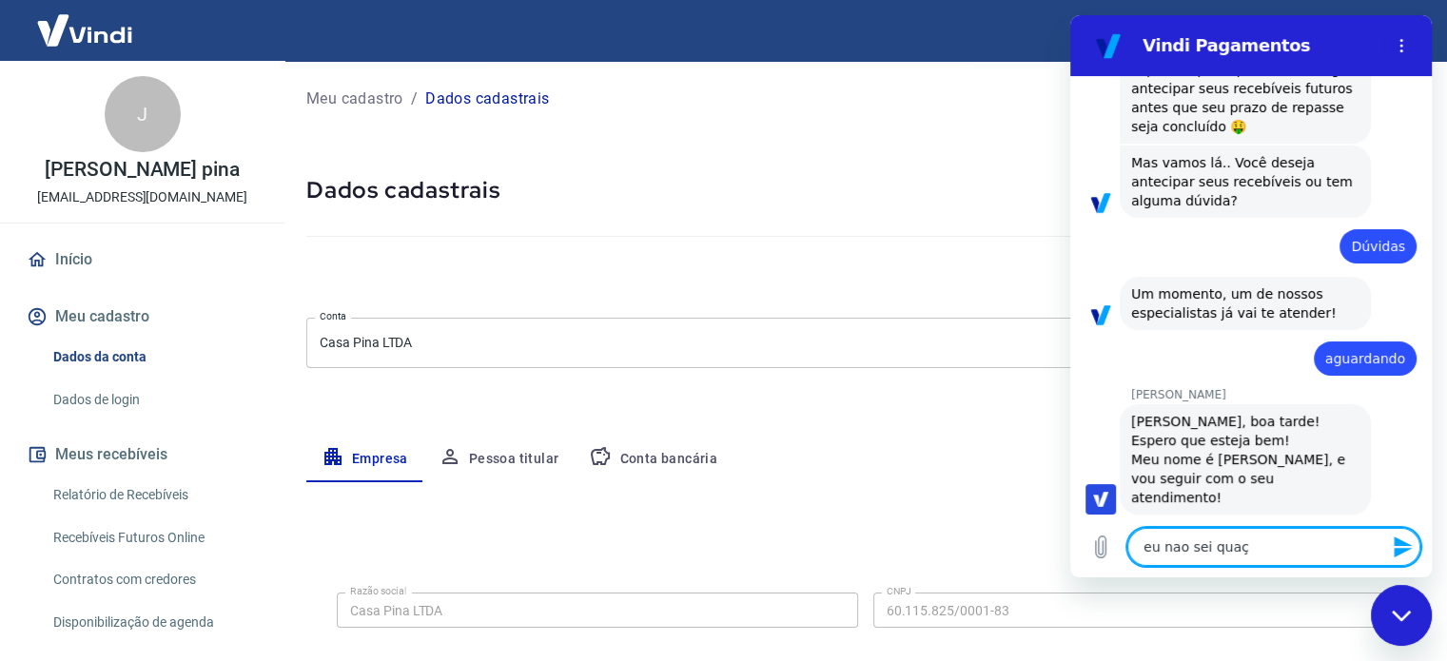
type textarea "eu nao sei quaç"
type textarea "x"
type textarea "eu nao sei quaç"
type textarea "x"
type textarea "eu nao sei qua"
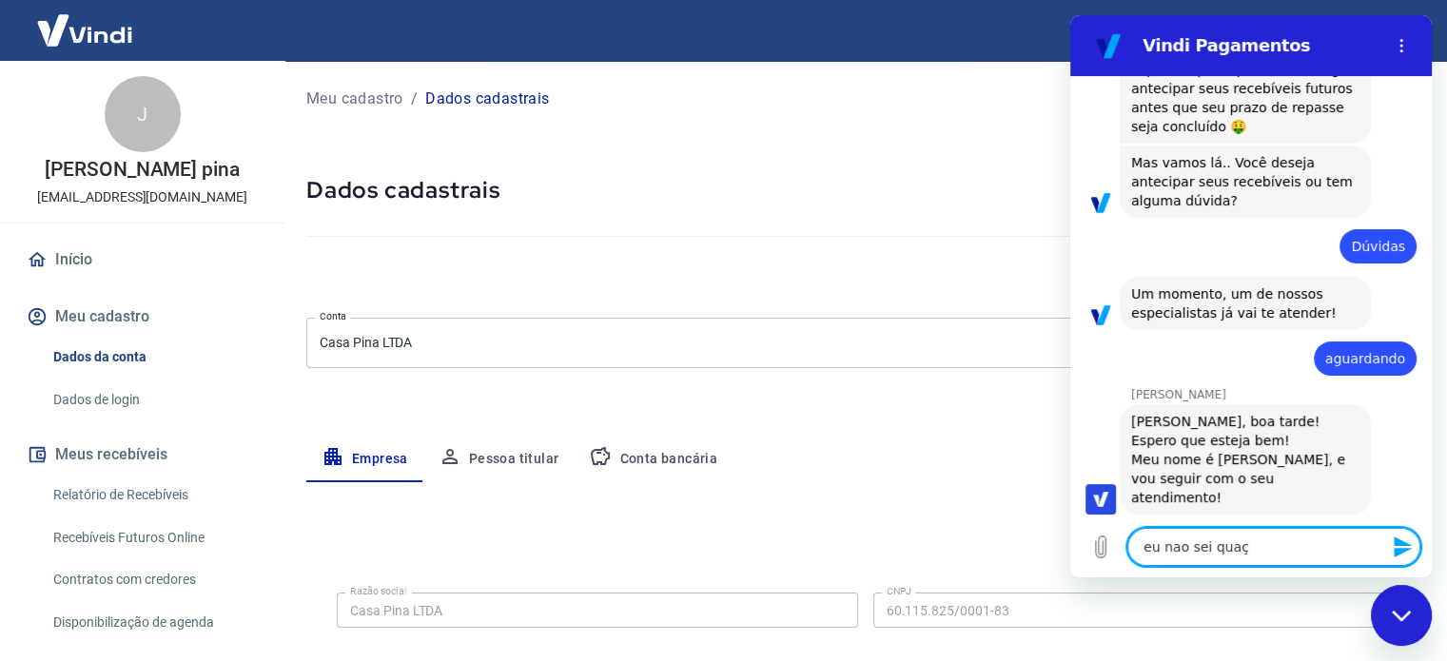
type textarea "x"
type textarea "eu nao sei qual"
type textarea "x"
type textarea "eu nao sei qual"
type textarea "x"
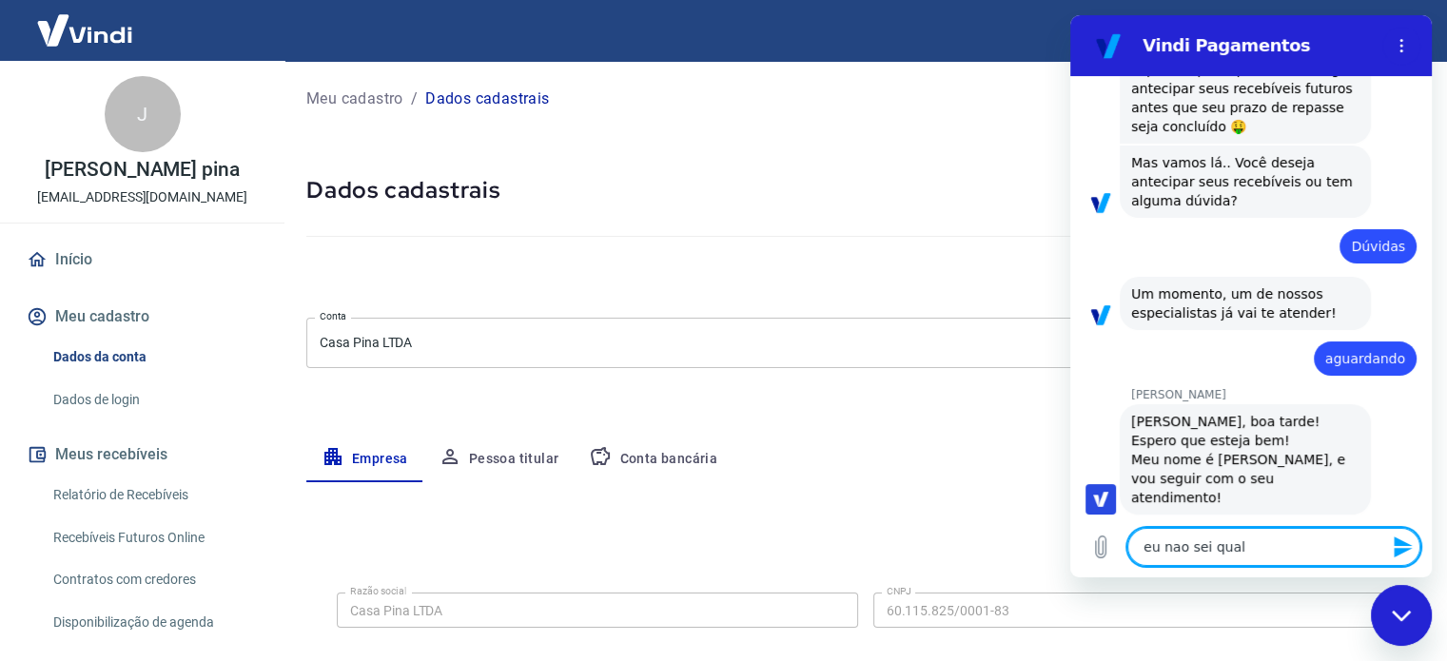
type textarea "eu nao sei qual é"
type textarea "x"
type textarea "eu nao sei qual é"
type textarea "x"
type textarea "eu nao sei qual é o"
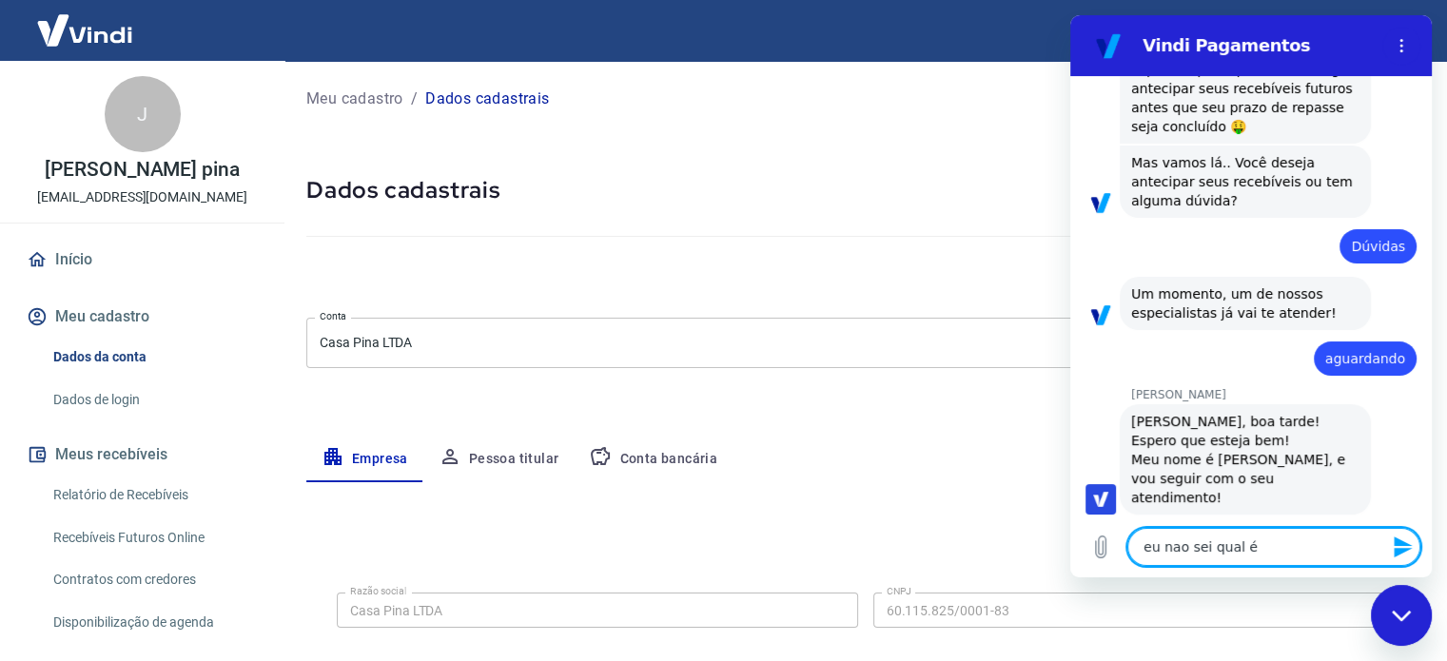
type textarea "x"
type textarea "eu nao sei qual é o"
type textarea "x"
type textarea "eu nao sei qual é o m"
type textarea "x"
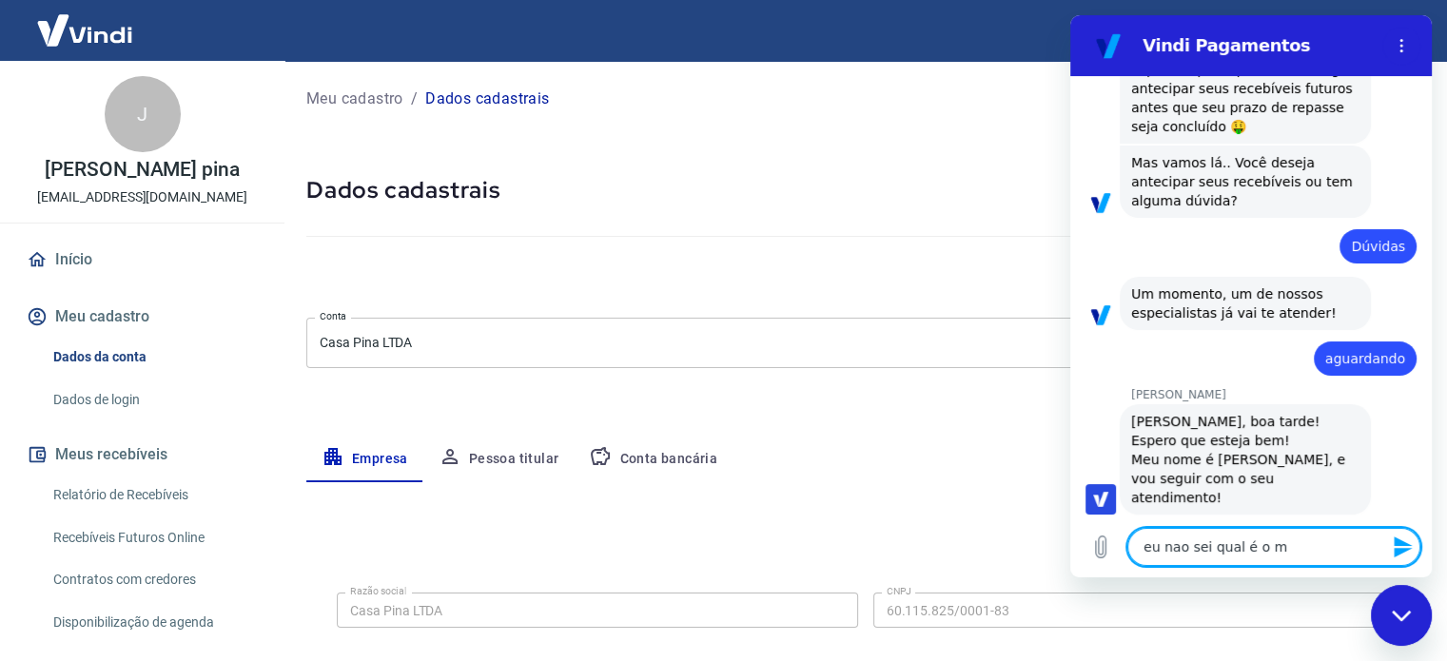
type textarea "eu nao sei qual é o me"
type textarea "x"
type textarea "eu nao sei qual é o meu"
type textarea "x"
type textarea "eu nao sei qual é o meu"
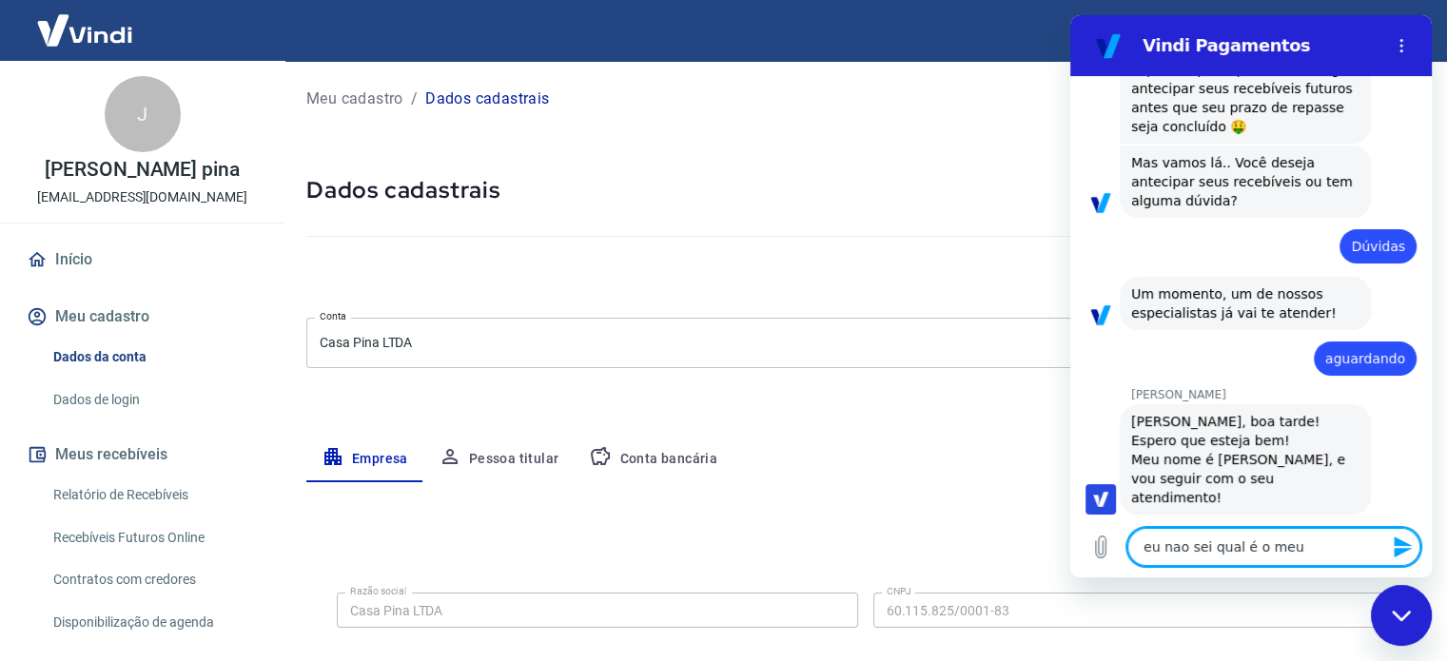
type textarea "x"
type textarea "eu nao sei qual é o meu p"
type textarea "x"
type textarea "eu nao sei qual é o meu pl"
type textarea "x"
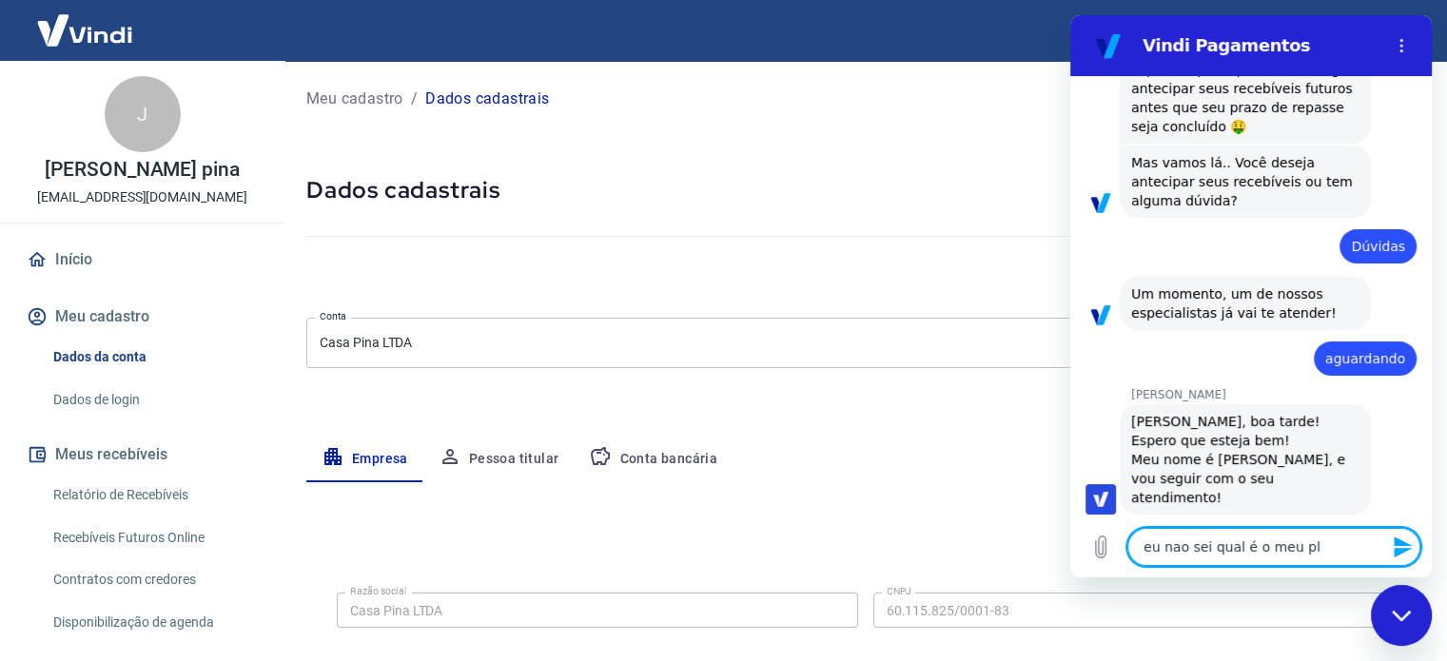
type textarea "eu nao sei qual é o meu pla"
type textarea "x"
type textarea "eu nao sei qual é o meu plan"
type textarea "x"
type textarea "eu nao sei qual é o meu plano"
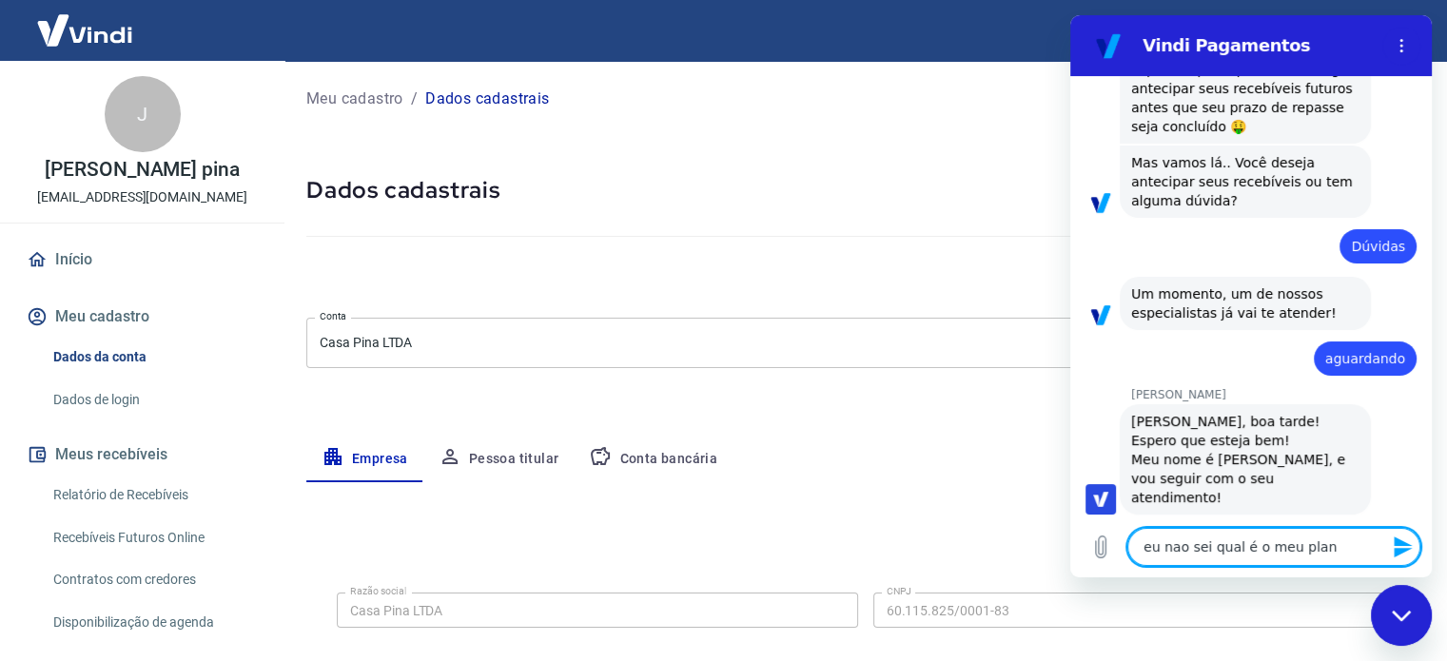
type textarea "x"
type textarea "eu nao sei qual é o meu plano,"
type textarea "x"
type textarea "eu nao sei qual é o meu plano,"
type textarea "x"
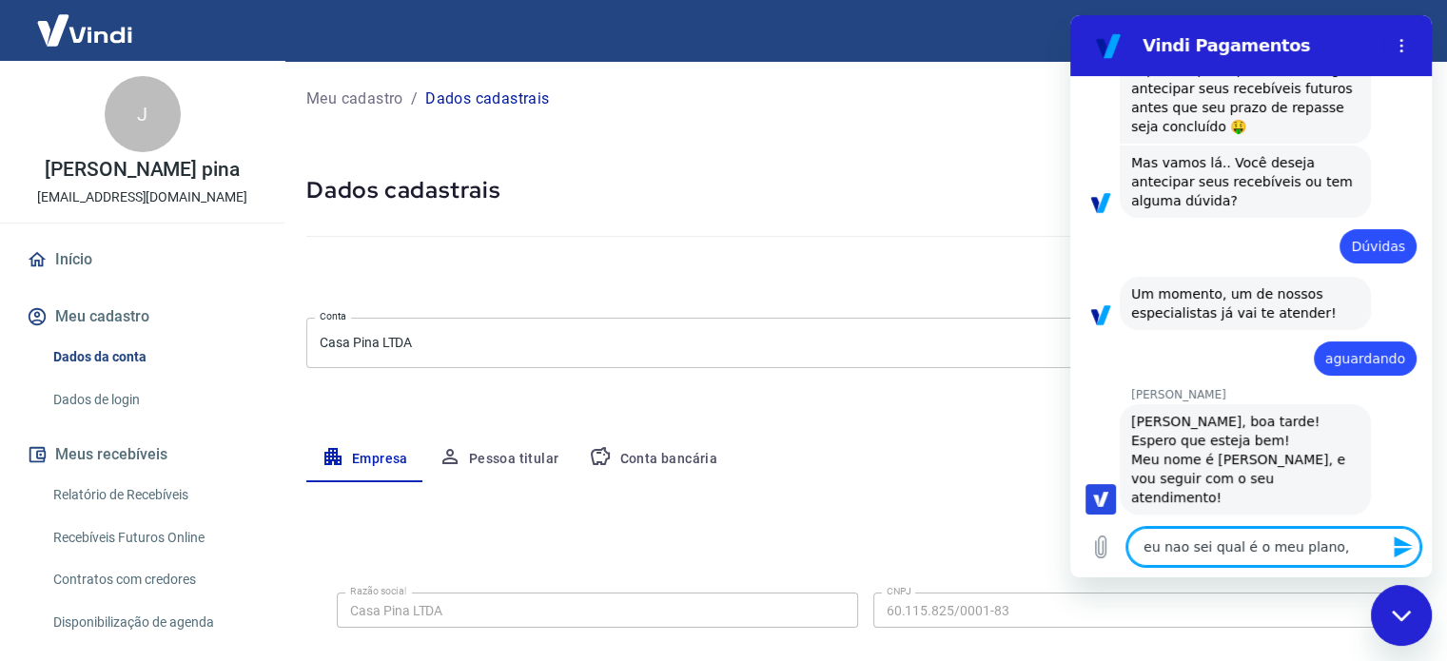
type textarea "eu nao sei qual é o meu plano, c"
type textarea "x"
type textarea "eu nao sei qual é o meu plano, co"
type textarea "x"
type textarea "eu nao sei qual é o meu plano, com"
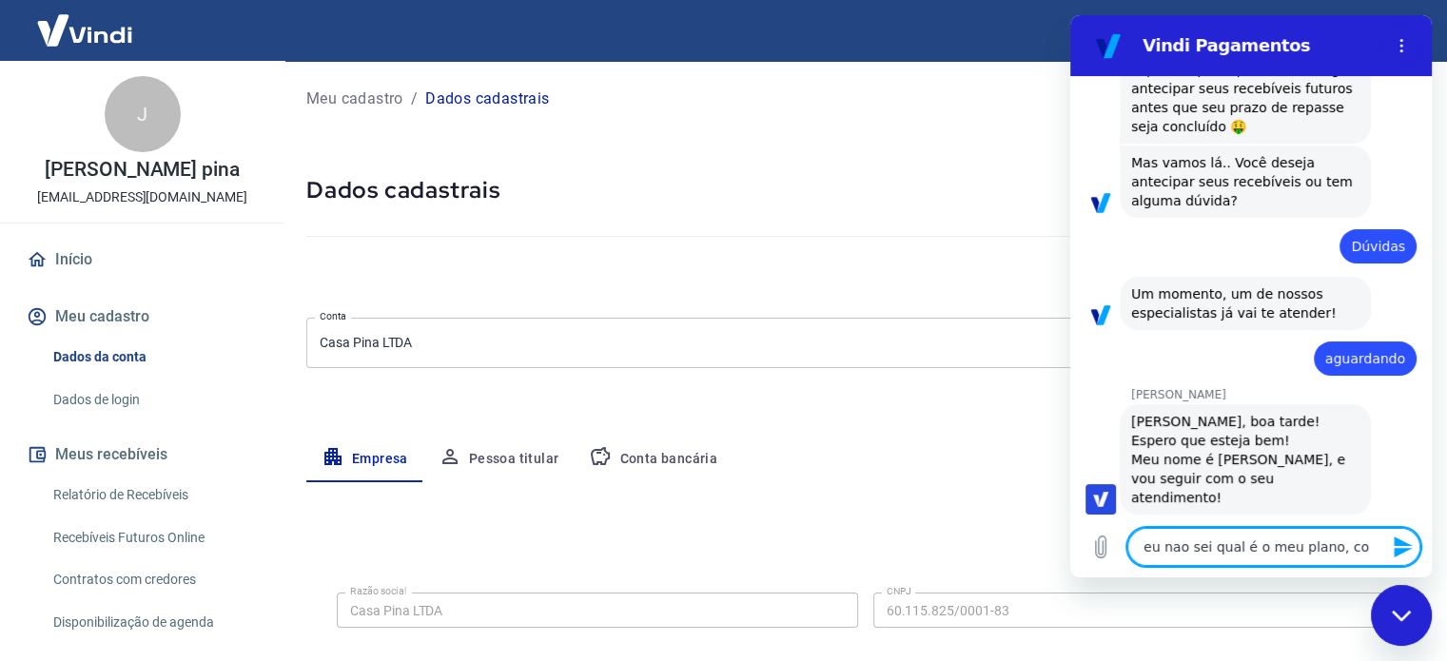
type textarea "x"
type textarea "eu nao sei qual é o meu plano, como"
type textarea "x"
type textarea "eu nao sei qual é o meu plano, como"
type textarea "x"
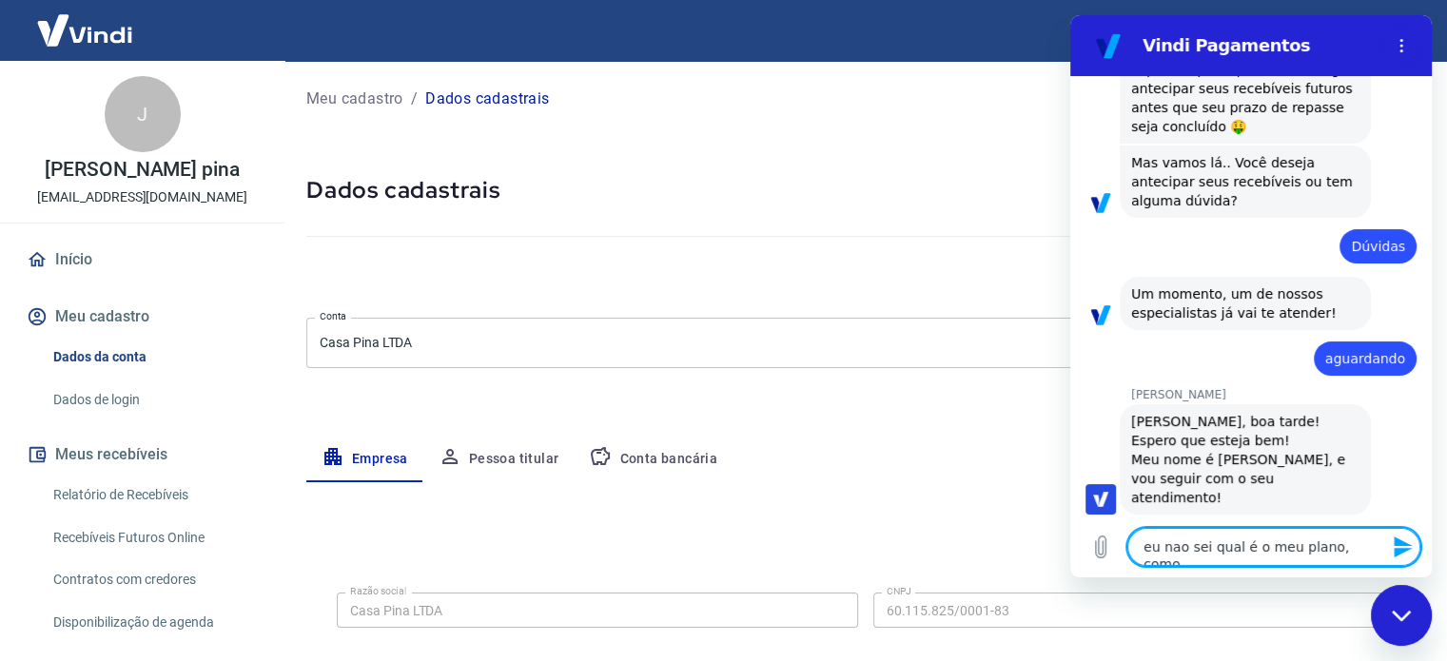
type textarea "eu nao sei qual é o meu plano, como e"
type textarea "x"
type textarea "eu nao sei qual é o meu plano, como es"
type textarea "x"
type textarea "eu nao sei qual é o meu plano, como est"
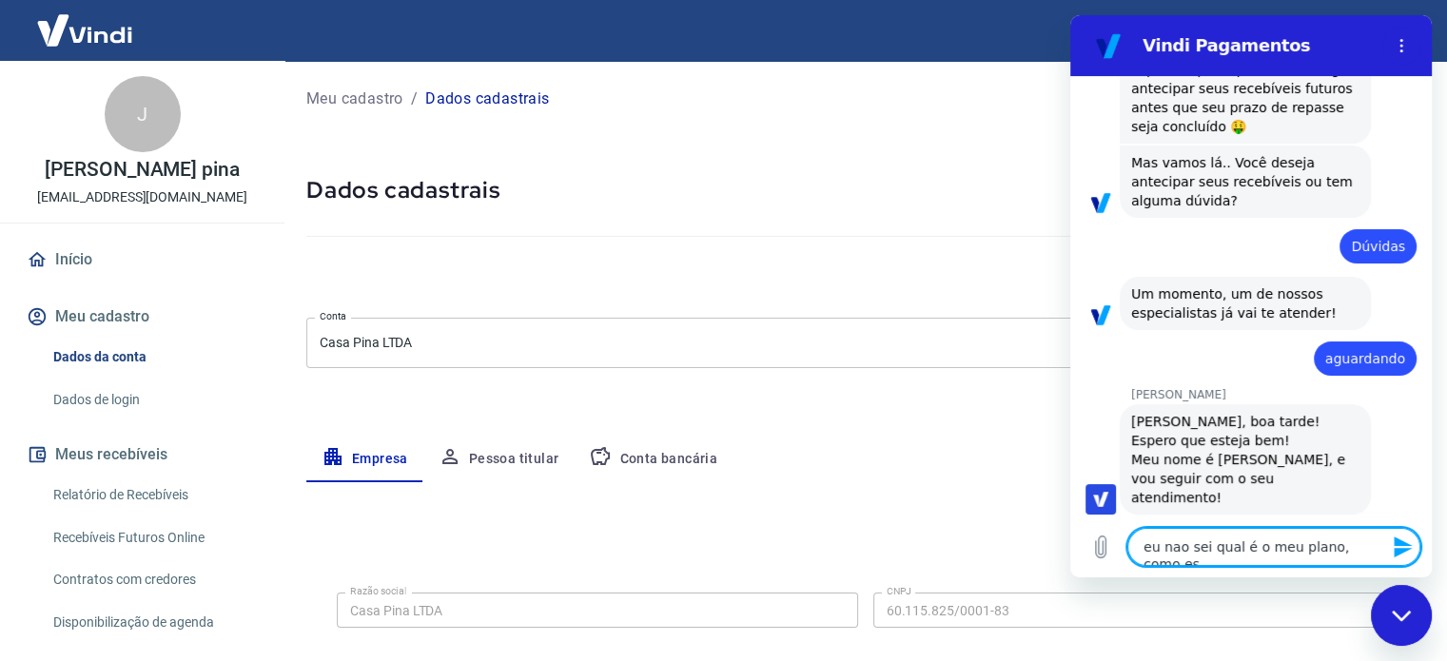
type textarea "x"
type textarea "eu nao sei qual é o meu plano, como está"
type textarea "x"
type textarea "eu nao sei qual é o meu plano, como está"
type textarea "x"
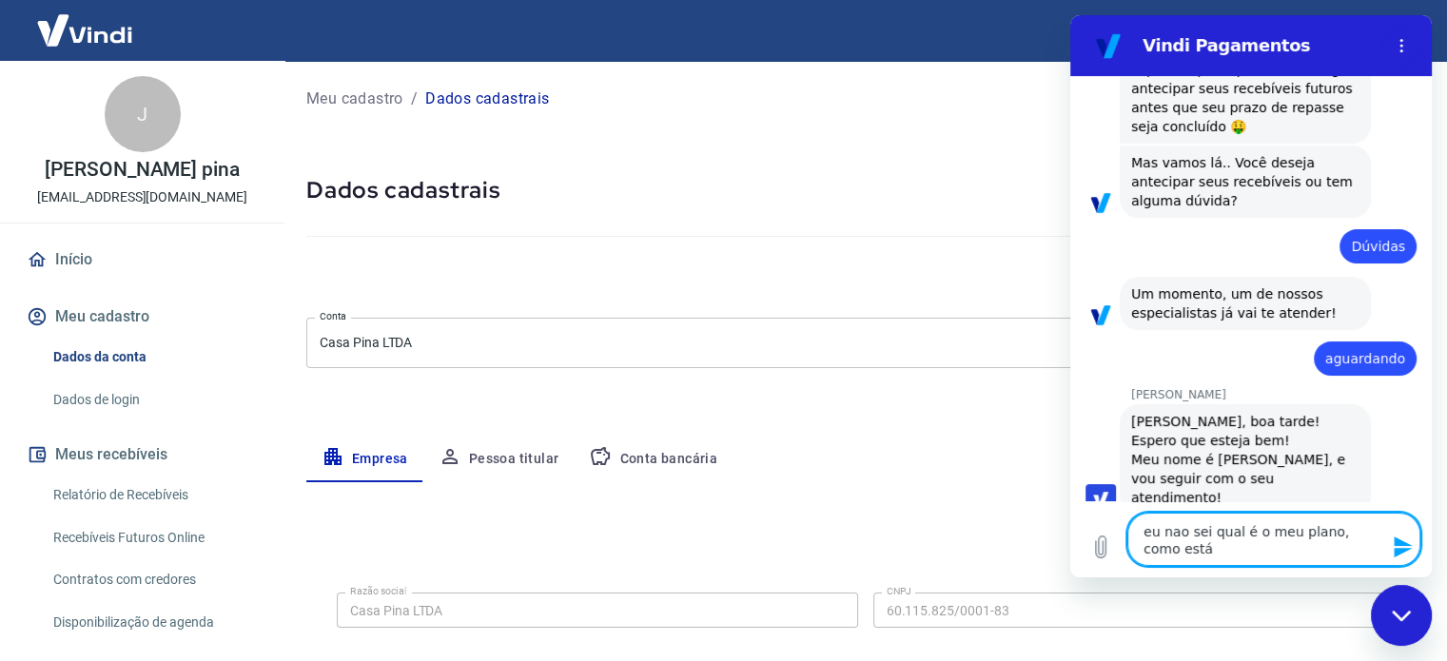
type textarea "eu nao sei qual é o meu plano, como está m"
type textarea "x"
type textarea "eu nao sei qual é o meu plano, como está mi"
type textarea "x"
type textarea "eu nao sei qual é o meu plano, como está min"
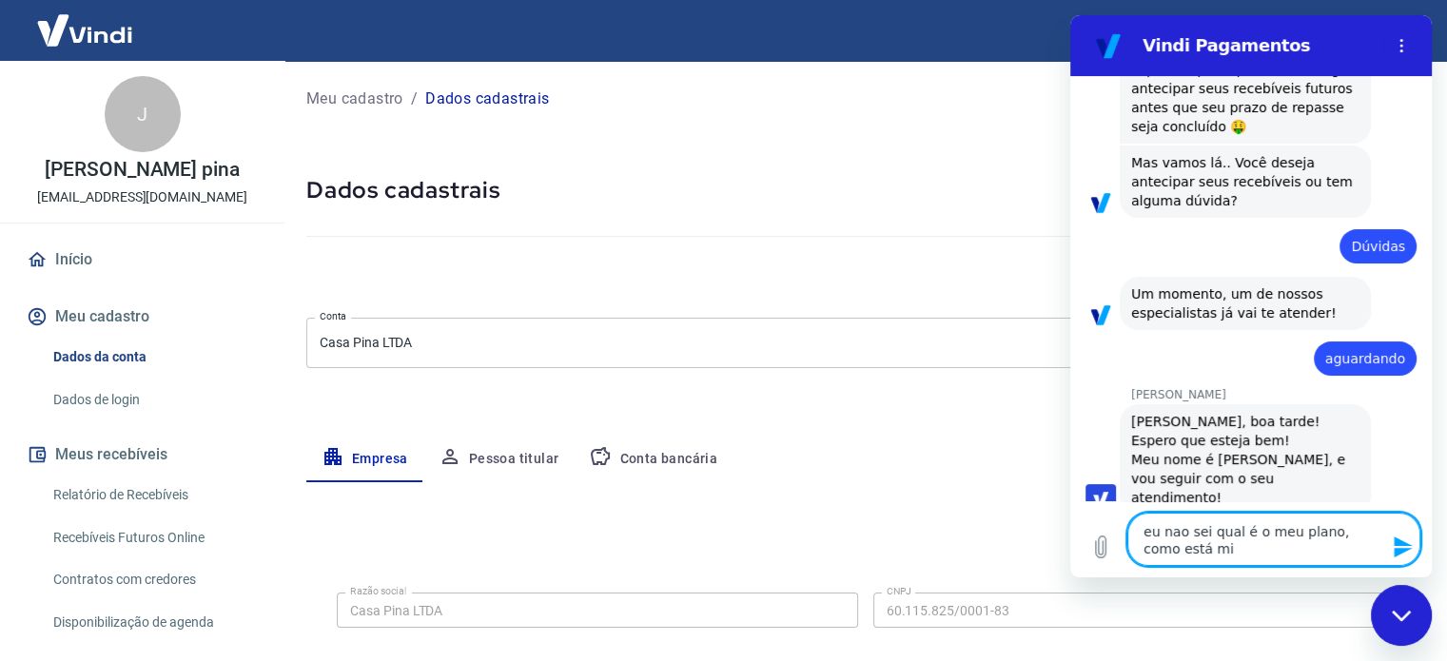
type textarea "x"
type textarea "eu nao sei qual é o meu plano, como está minh"
type textarea "x"
type textarea "eu nao sei qual é o meu plano, como está minha"
type textarea "x"
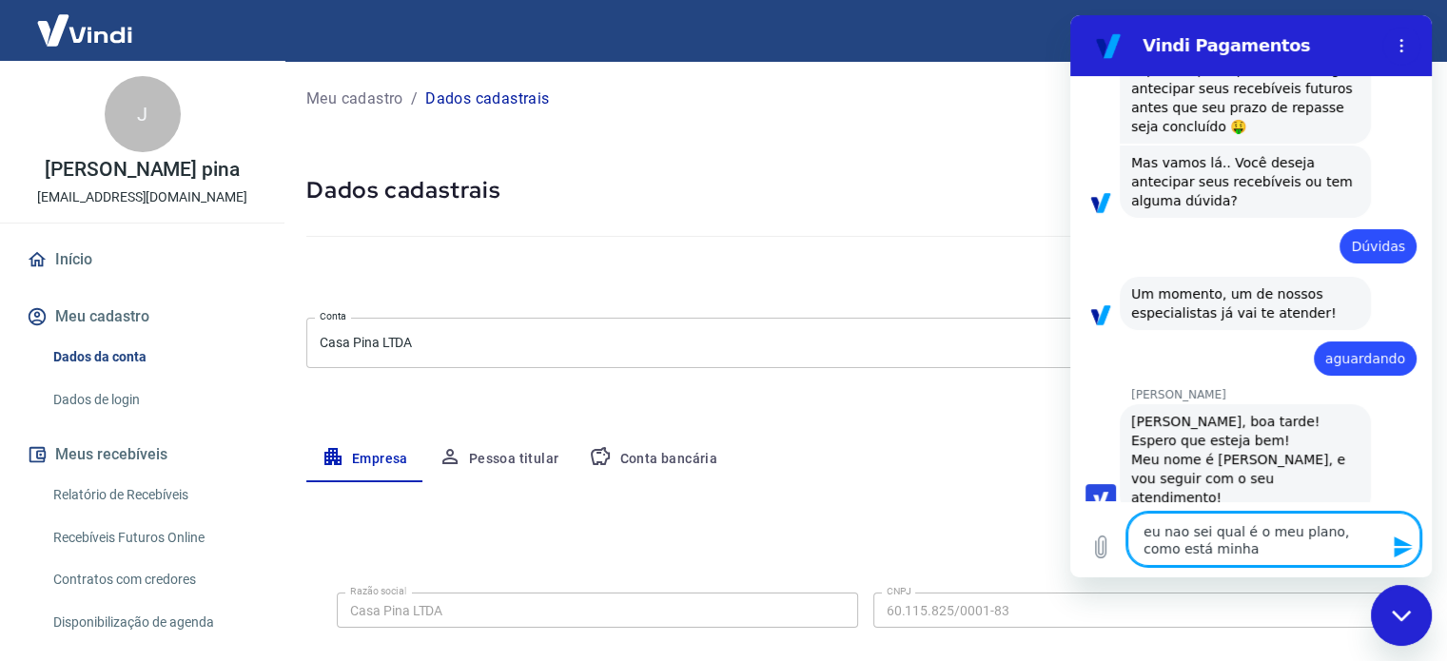
type textarea "eu nao sei qual é o meu plano, como está minha"
type textarea "x"
type textarea "eu nao sei qual é o meu plano, como está minha t"
type textarea "x"
type textarea "eu nao sei qual é o meu plano, como está minha ta"
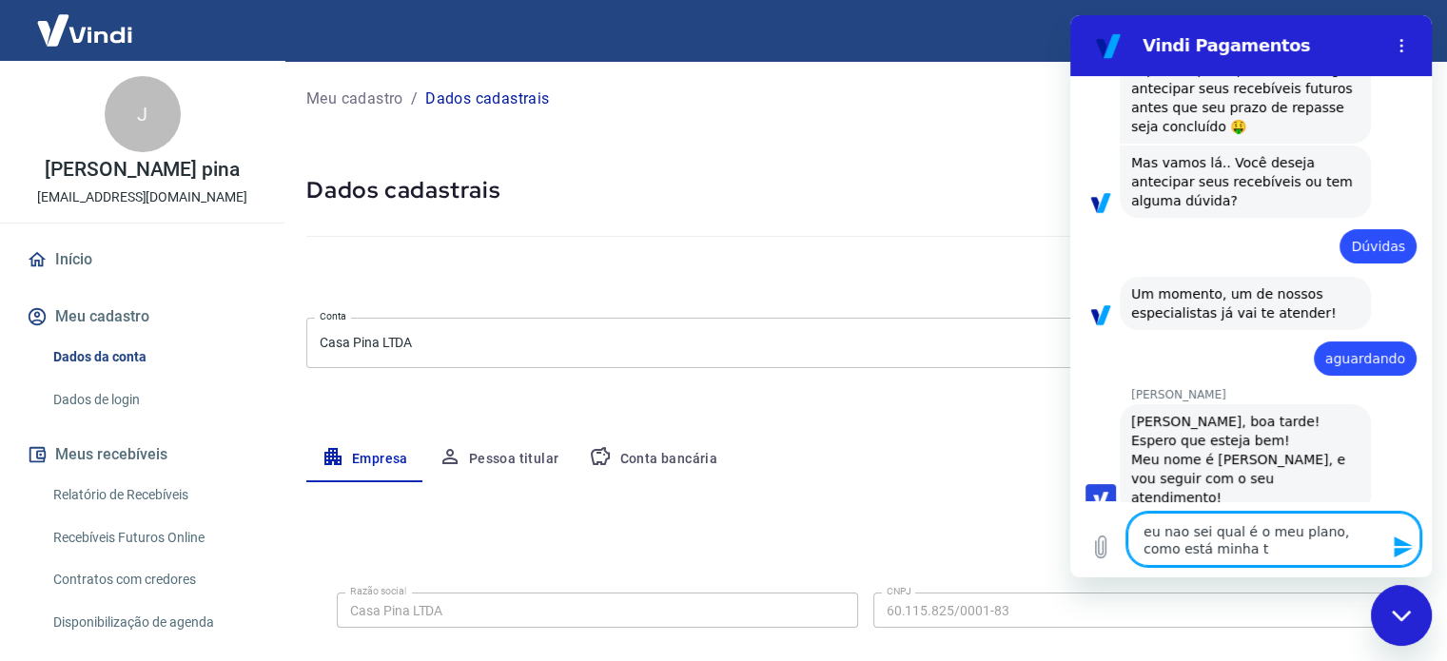
type textarea "x"
type textarea "eu nao sei qual é o meu plano, como está minha tab"
type textarea "x"
type textarea "eu nao sei qual é o meu plano, como está minha tabe"
type textarea "x"
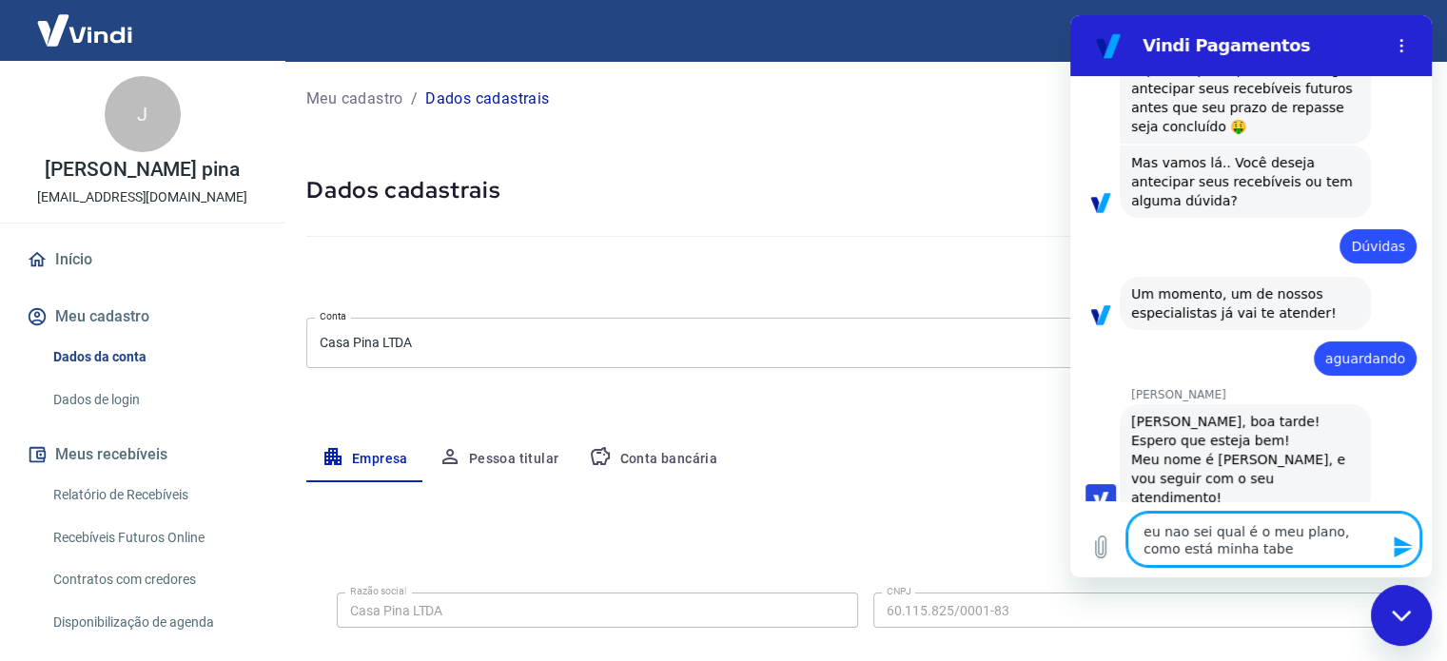
type textarea "eu nao sei qual é o meu plano, como está minha tabel"
type textarea "x"
type textarea "eu nao sei qual é o meu plano, como está minha tabela"
type textarea "x"
type textarea "eu nao sei qual é o meu plano, como está minha tabela"
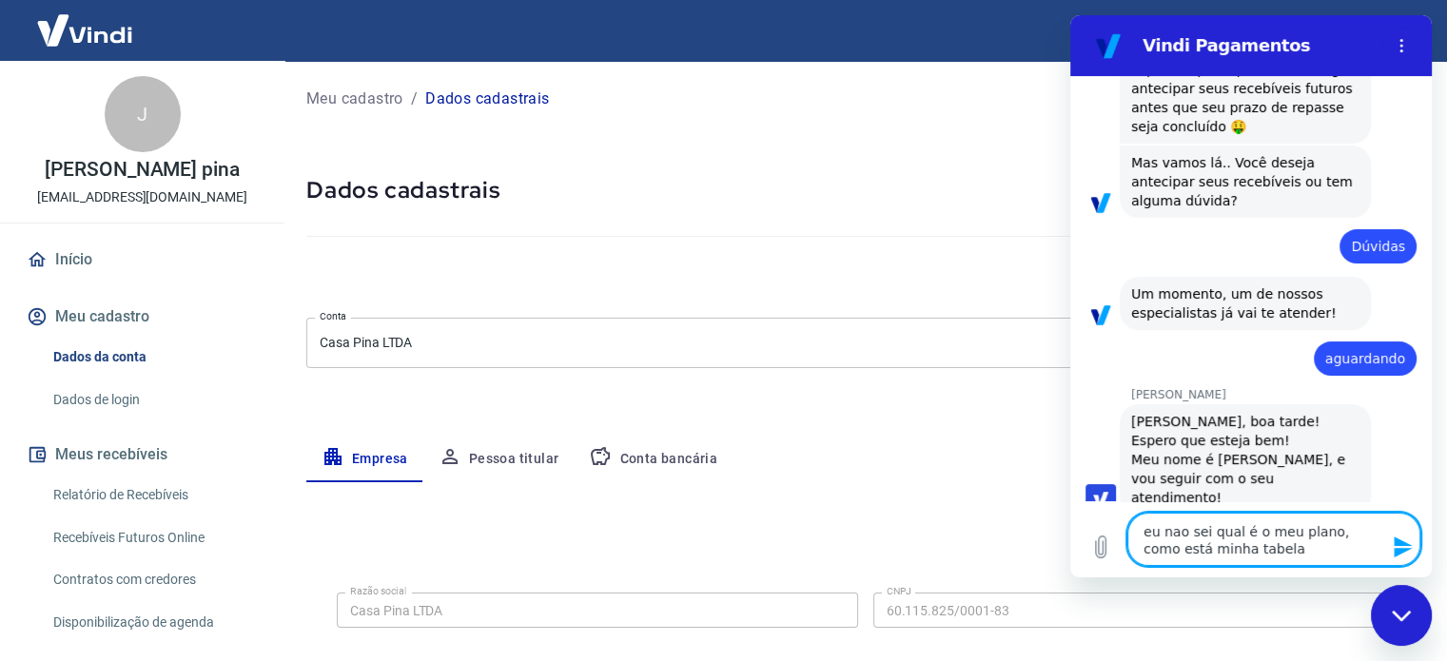
type textarea "x"
type textarea "eu nao sei qual é o meu plano, como está minha tabela d"
type textarea "x"
type textarea "eu nao sei qual é o meu plano, como está minha tabela de"
type textarea "x"
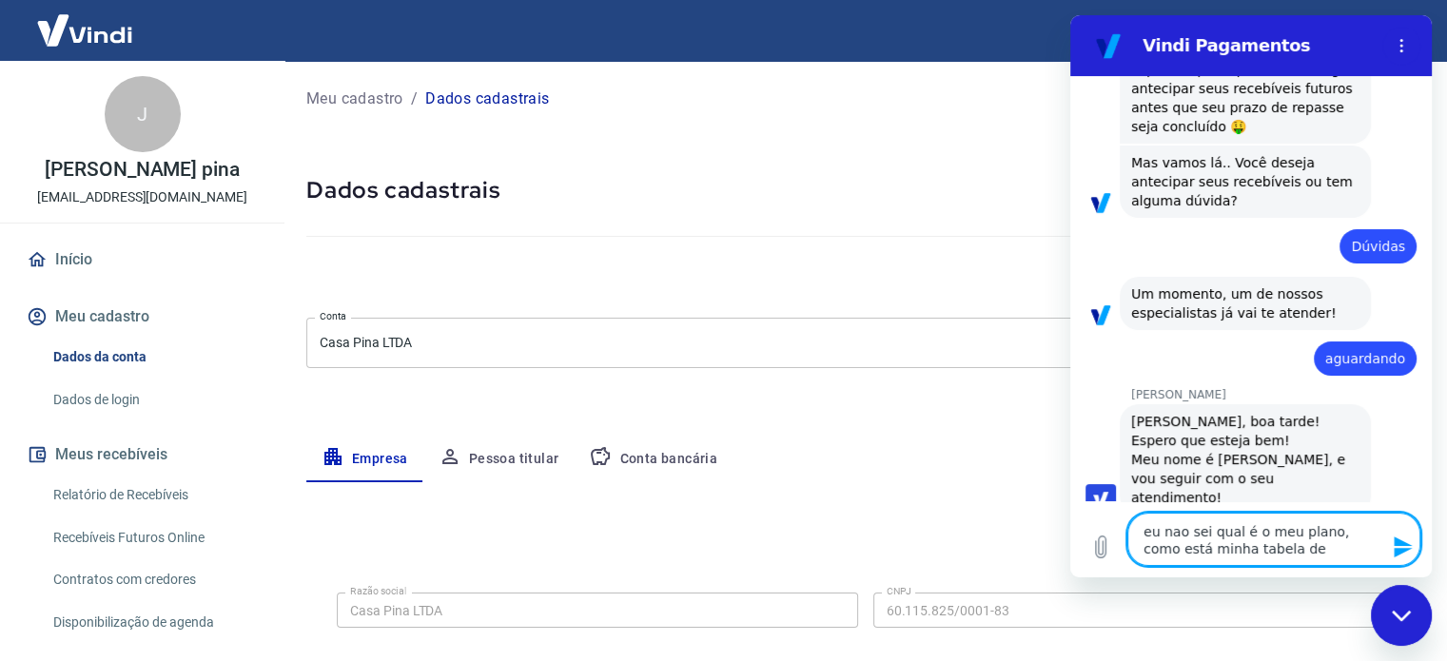
type textarea "eu nao sei qual é o meu plano, como está minha tabela de"
type textarea "x"
type textarea "eu nao sei qual é o meu plano, como está minha tabela de c"
type textarea "x"
type textarea "eu nao sei qual é o meu plano, como está minha tabela de co"
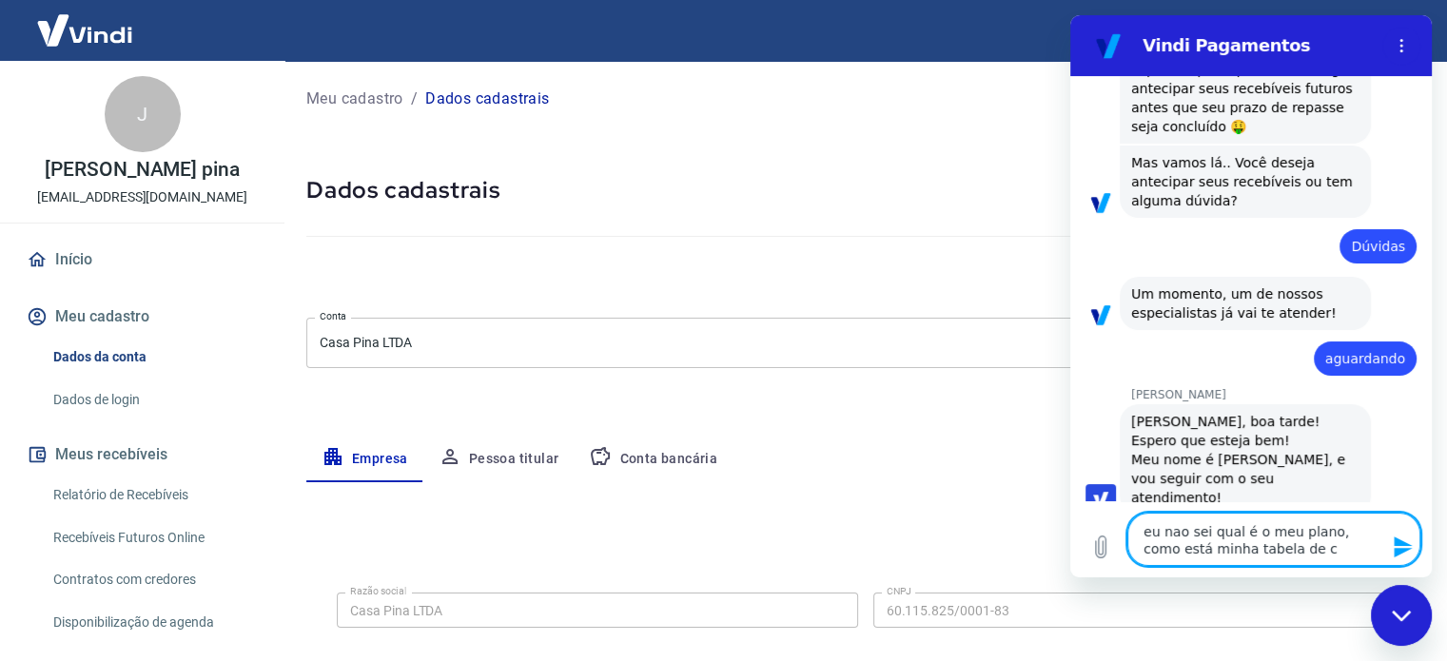
type textarea "x"
type textarea "eu nao sei qual é o meu plano, como está minha tabela de cob"
type textarea "x"
type textarea "eu nao sei qual é o meu plano, como está minha tabela de cobr"
type textarea "x"
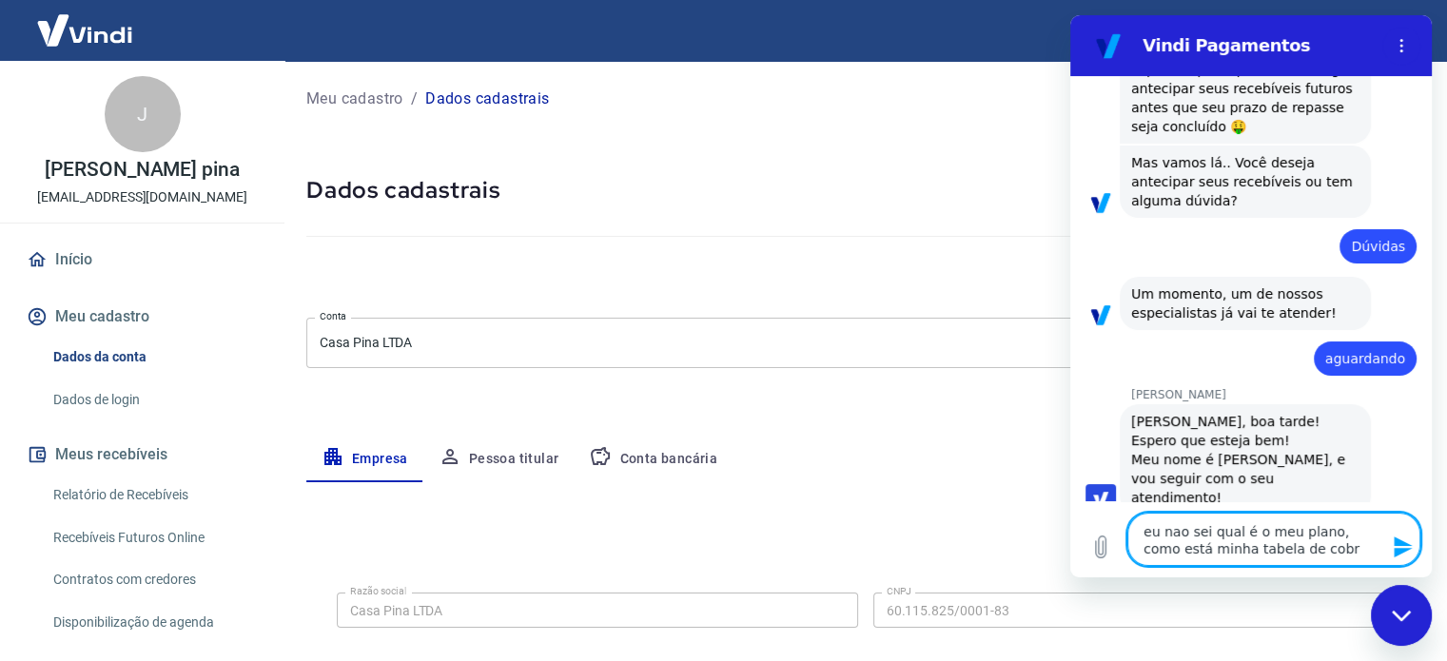
type textarea "eu nao sei qual é o meu plano, como está minha tabela de cobra"
type textarea "x"
type textarea "eu nao sei qual é o meu plano, como está minha tabela de cobran"
type textarea "x"
type textarea "eu nao sei qual é o meu plano, como está minha tabela de cobranç"
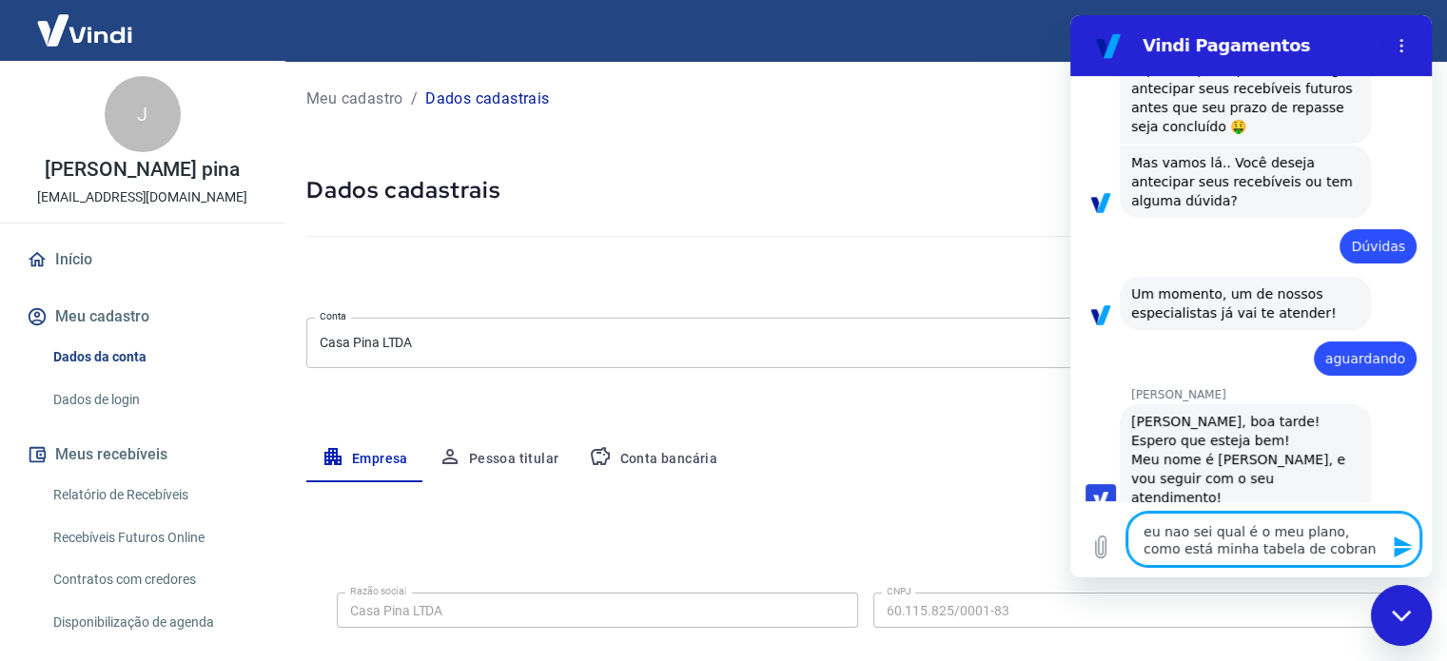
type textarea "x"
type textarea "eu nao sei qual é o meu plano, como está minha tabela de cobrança"
type textarea "x"
type textarea "eu nao sei qual é o meu plano, como está minha tabela de cobranças"
type textarea "x"
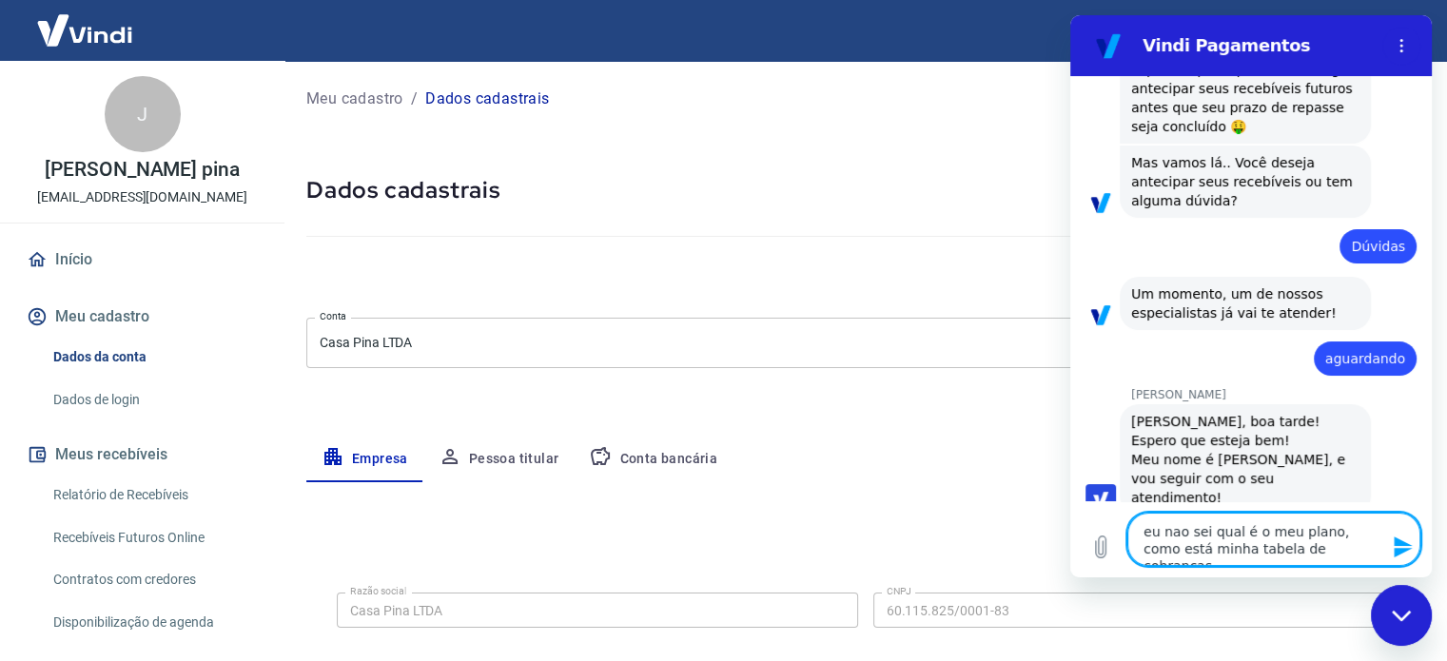
type textarea "eu nao sei qual é o meu plano, como está minha tabela de cobranças,"
type textarea "x"
type textarea "eu nao sei qual é o meu plano, como está minha tabela de cobranças,"
type textarea "x"
type textarea "eu nao sei qual é o meu plano, como está minha tabela de cobranças, o"
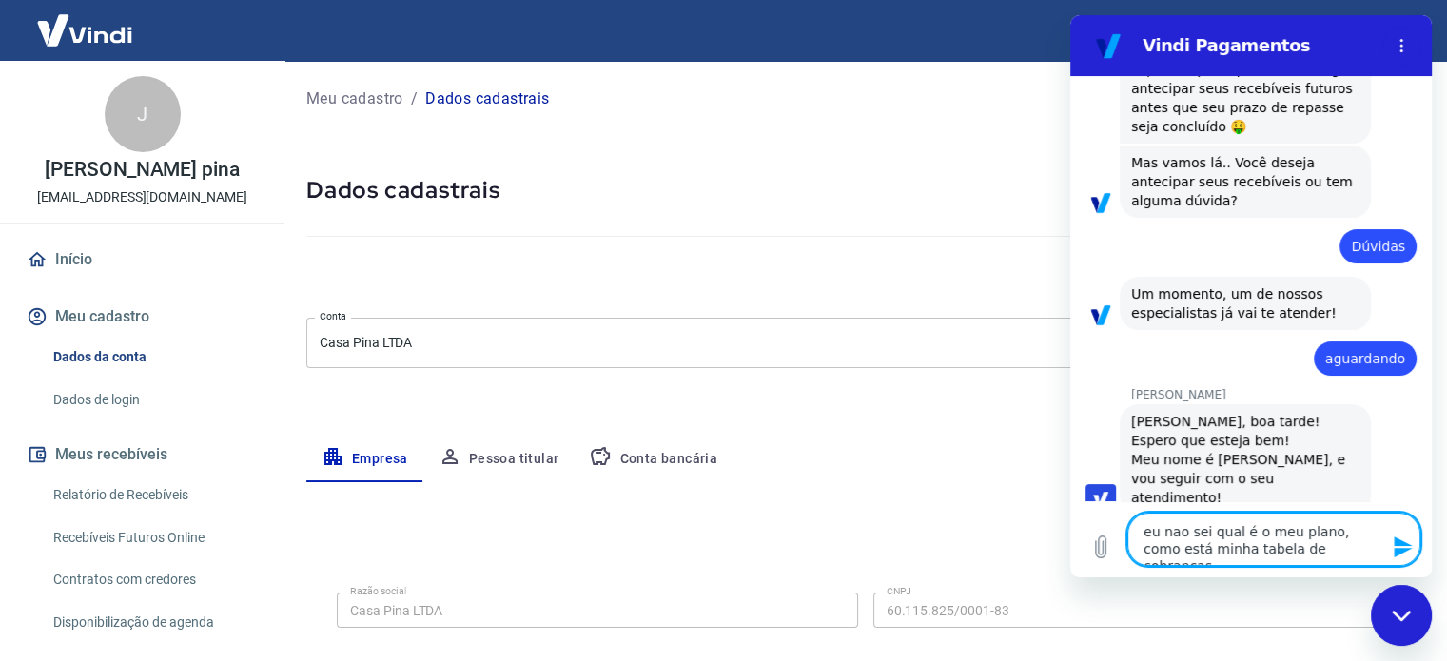
type textarea "x"
type textarea "eu nao sei qual é o meu plano, como está minha tabela de cobranças, on"
type textarea "x"
type textarea "eu nao sei qual é o meu plano, como está minha tabela de cobranças, ond"
type textarea "x"
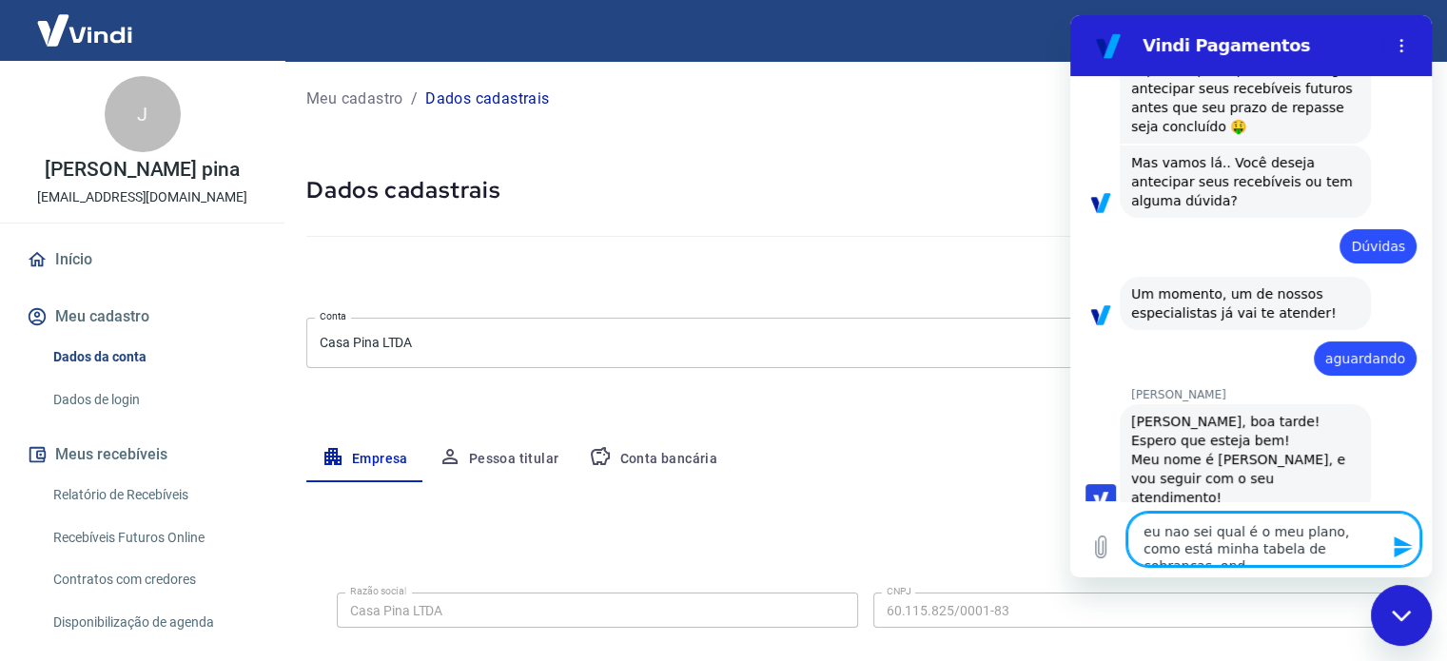
type textarea "eu nao sei qual é o meu plano, como está minha tabela de cobranças, onde"
type textarea "x"
type textarea "eu nao sei qual é o meu plano, como está minha tabela de cobranças, onde"
type textarea "x"
type textarea "eu nao sei qual é o meu plano, como está minha tabela de cobranças, onde v"
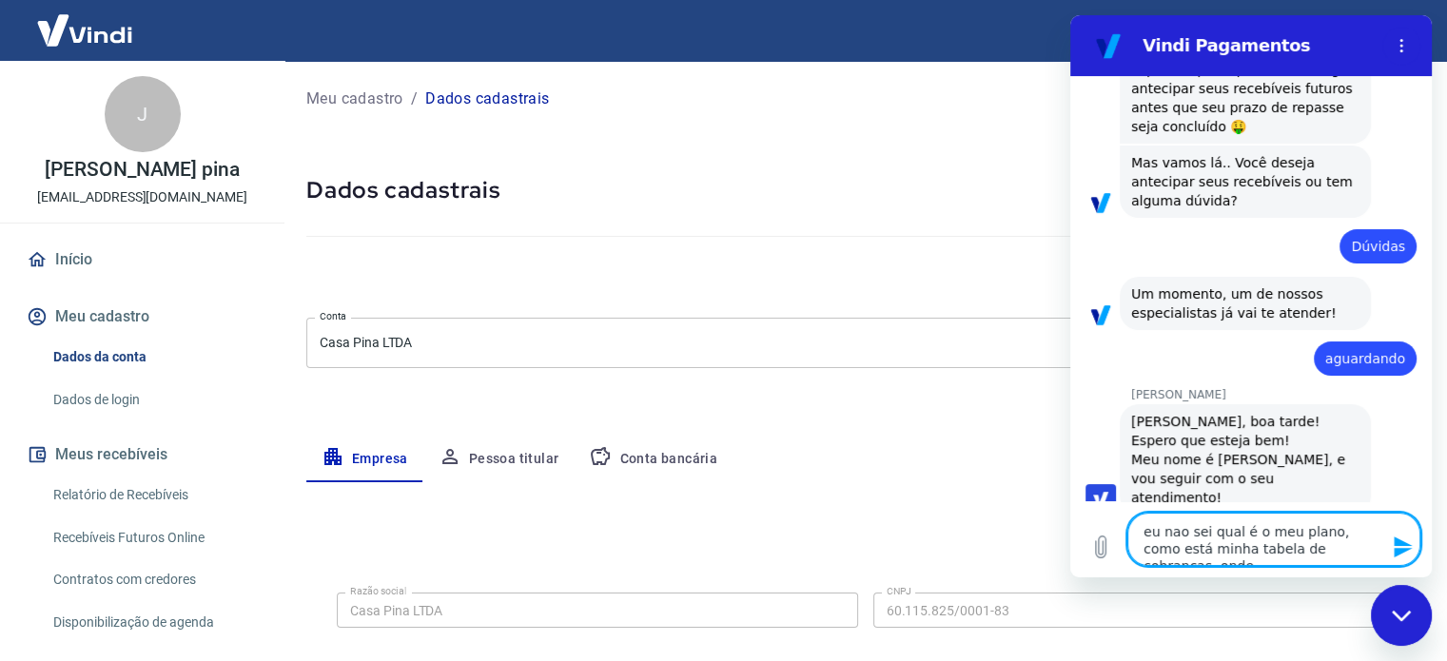
type textarea "x"
type textarea "eu nao sei qual é o meu plano, como está minha tabela de cobranças, onde vj"
type textarea "x"
type textarea "eu nao sei qual é o meu plano, como está minha tabela de cobranças, onde v"
type textarea "x"
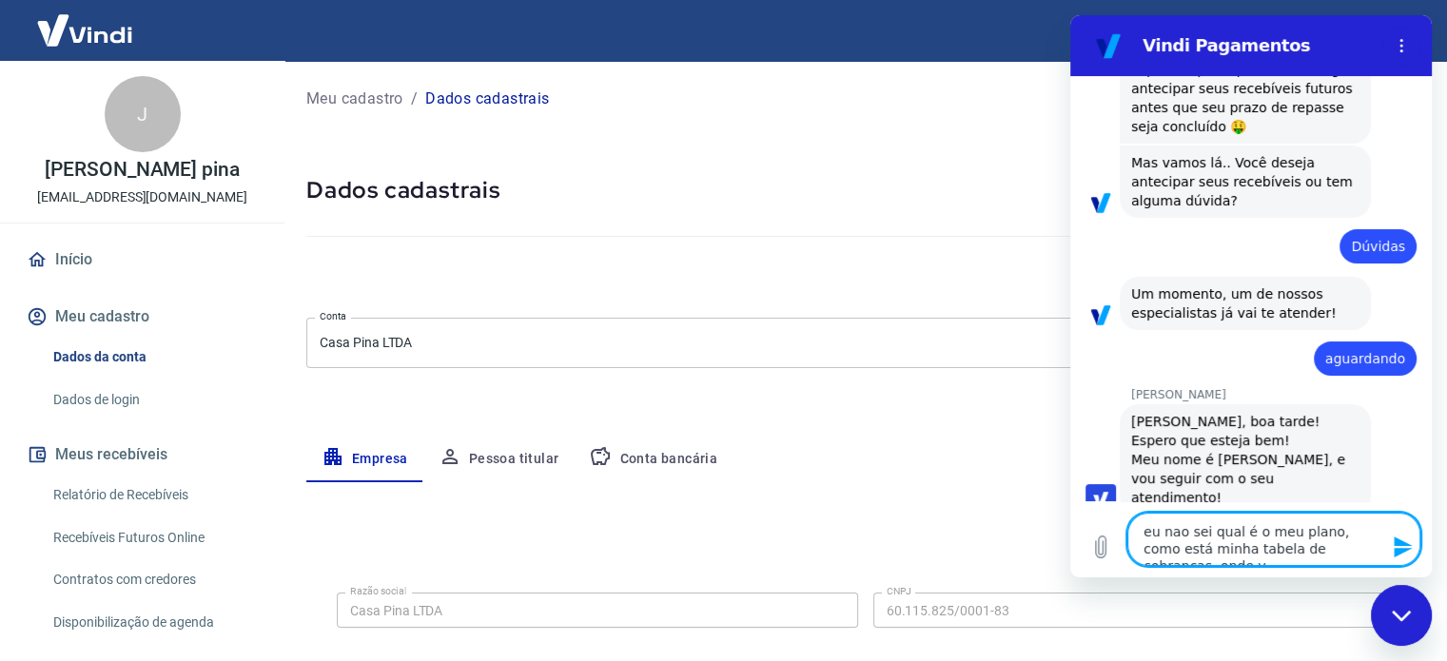
type textarea "eu nao sei qual é o meu plano, como está minha tabela de cobranças, onde ve"
type textarea "x"
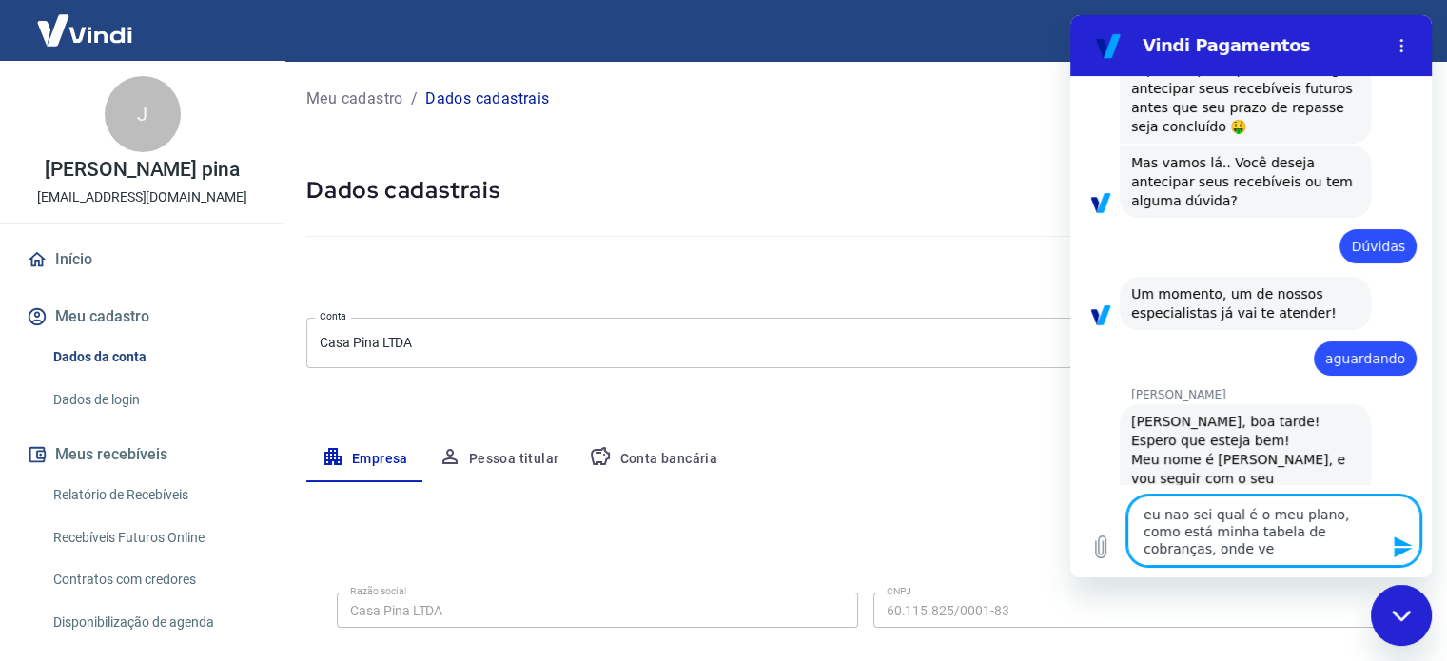
type textarea "eu nao sei qual é o meu plano, como está minha tabela de cobranças, onde vej"
type textarea "x"
type textarea "eu nao sei qual é o meu plano, como está minha tabela de cobranças, onde vejo"
type textarea "x"
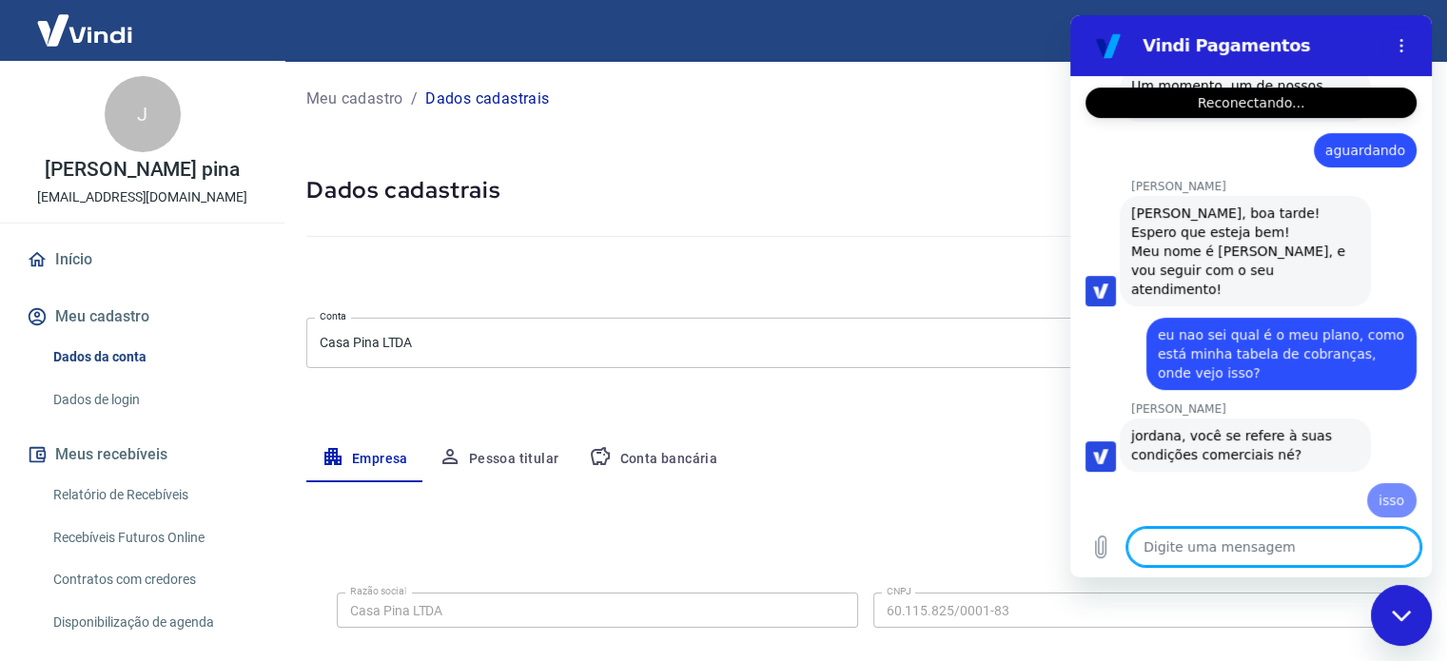
scroll to position [502, 0]
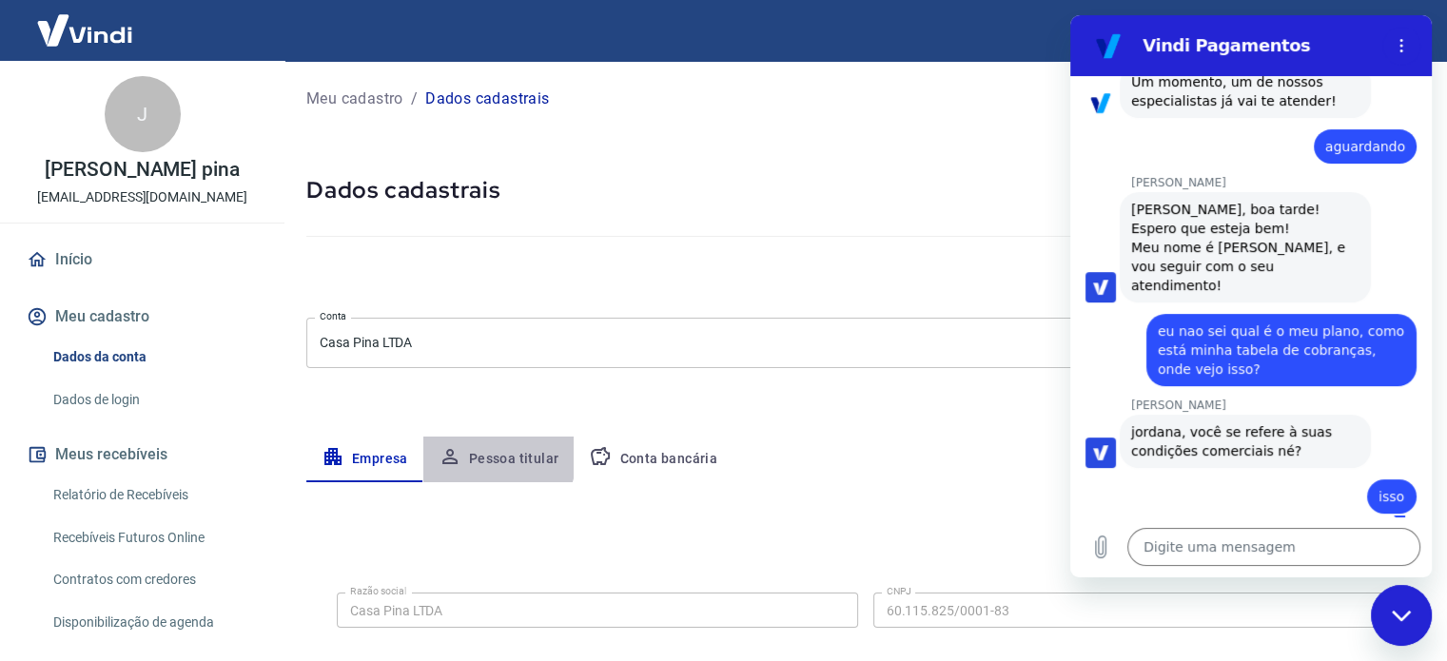
drag, startPoint x: 290, startPoint y: 407, endPoint x: 456, endPoint y: 450, distance: 171.0
click at [460, 448] on button "Pessoa titular" at bounding box center [498, 460] width 151 height 46
click at [1301, 567] on div "Digite uma mensagem x" at bounding box center [1251, 547] width 362 height 61
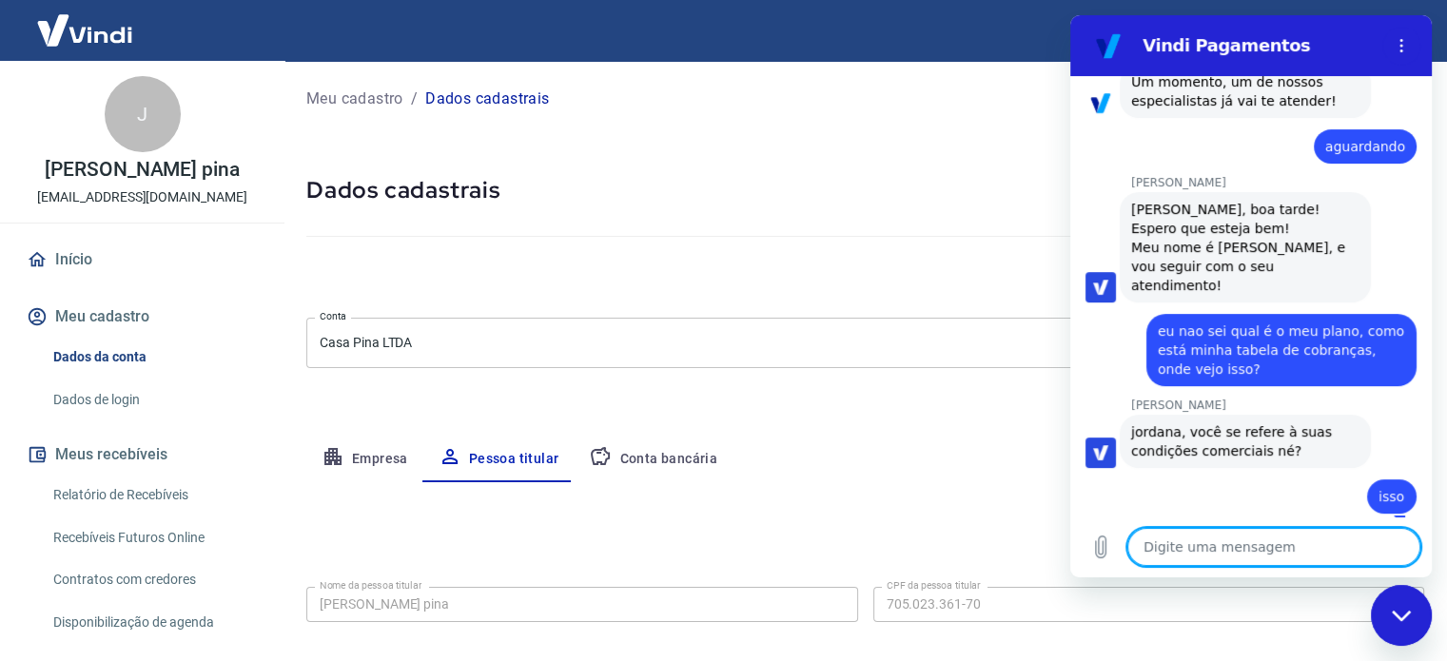
click at [1285, 546] on textarea at bounding box center [1273, 547] width 293 height 38
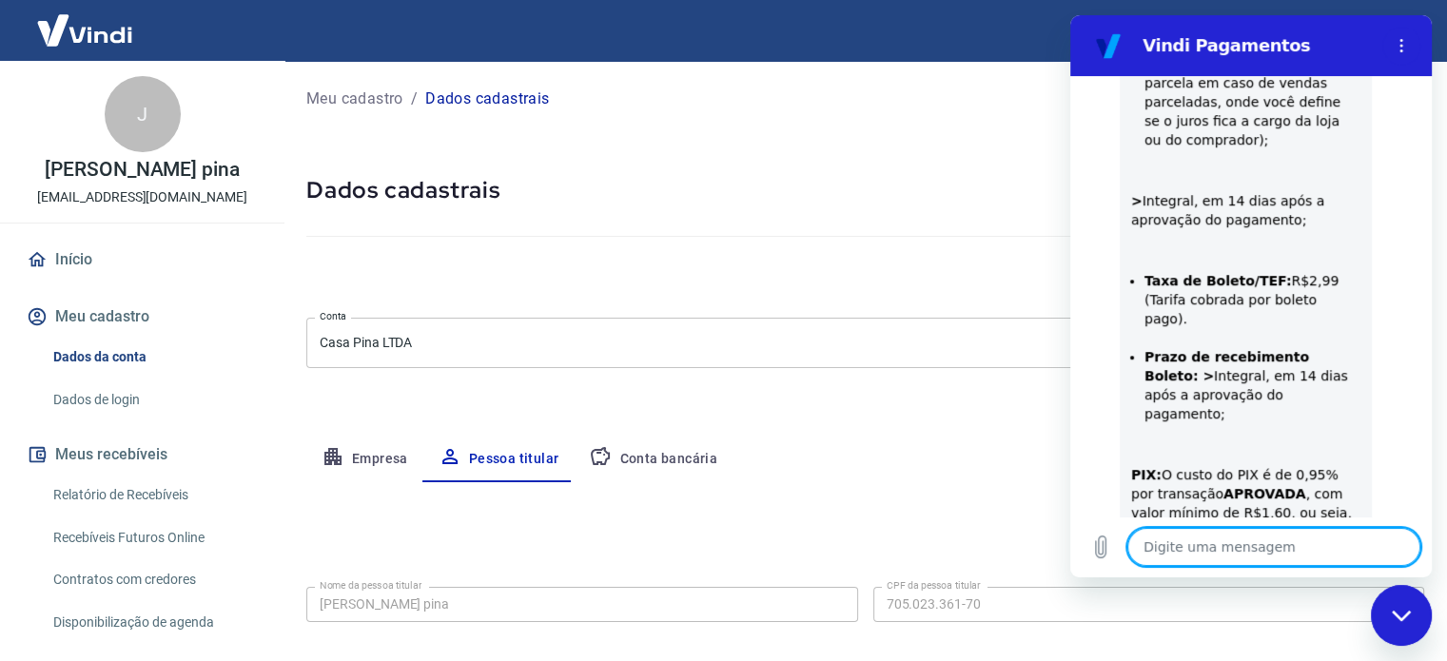
scroll to position [1290, 0]
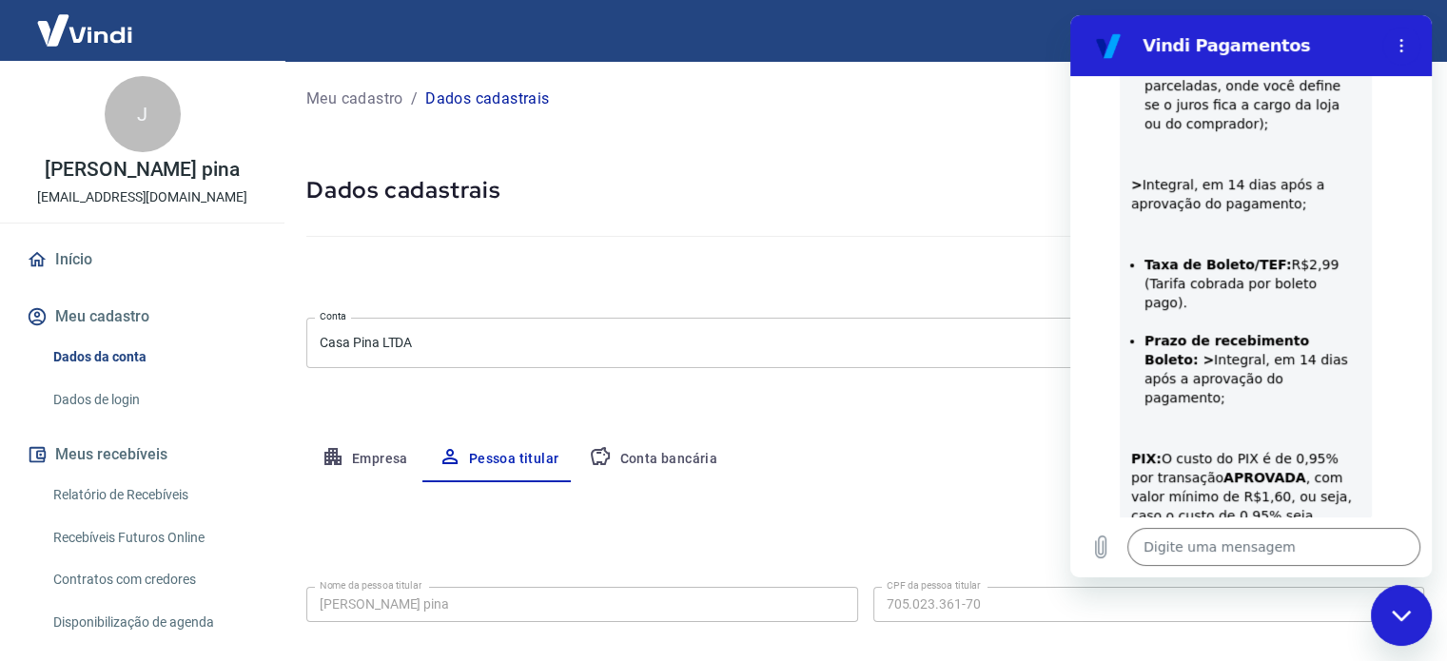
click at [1226, 524] on div "Digite uma mensagem x" at bounding box center [1251, 547] width 362 height 61
click at [1226, 537] on textarea at bounding box center [1273, 547] width 293 height 38
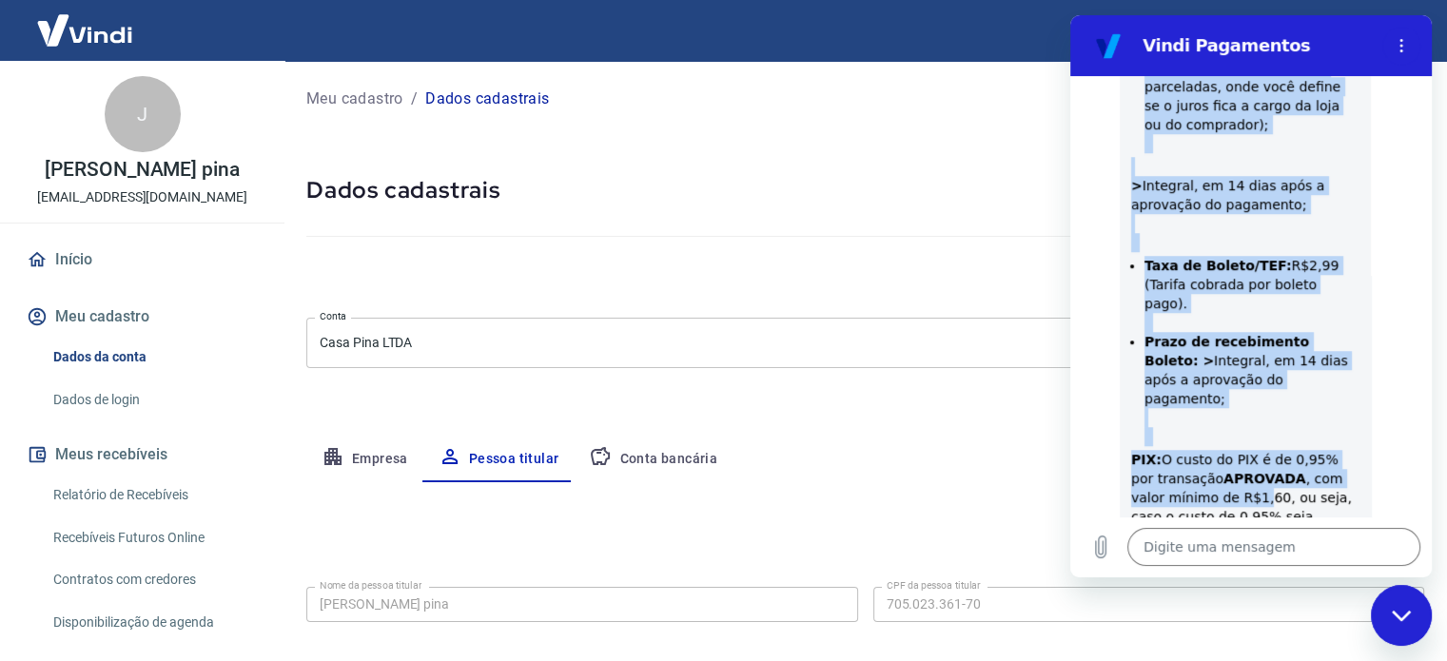
scroll to position [1355, 0]
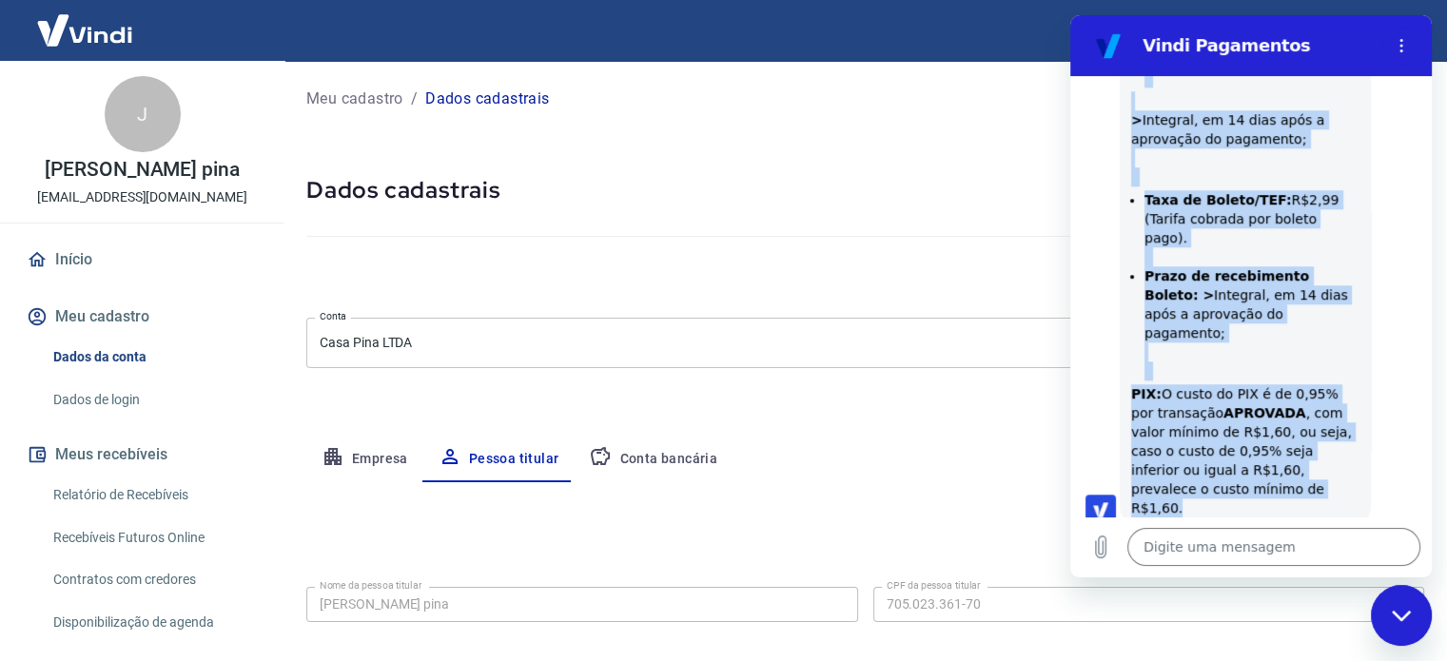
drag, startPoint x: 1135, startPoint y: 259, endPoint x: 1212, endPoint y: 414, distance: 173.2
click at [1212, 414] on div "Sim, seguem as taxas aplicadas hoje no seu cadastro: As taxas e condições comer…" at bounding box center [1245, 126] width 228 height 784
copy div "As taxas e condições comerciais sobre suas vendas são: Taxa Cartão (retenção) :…"
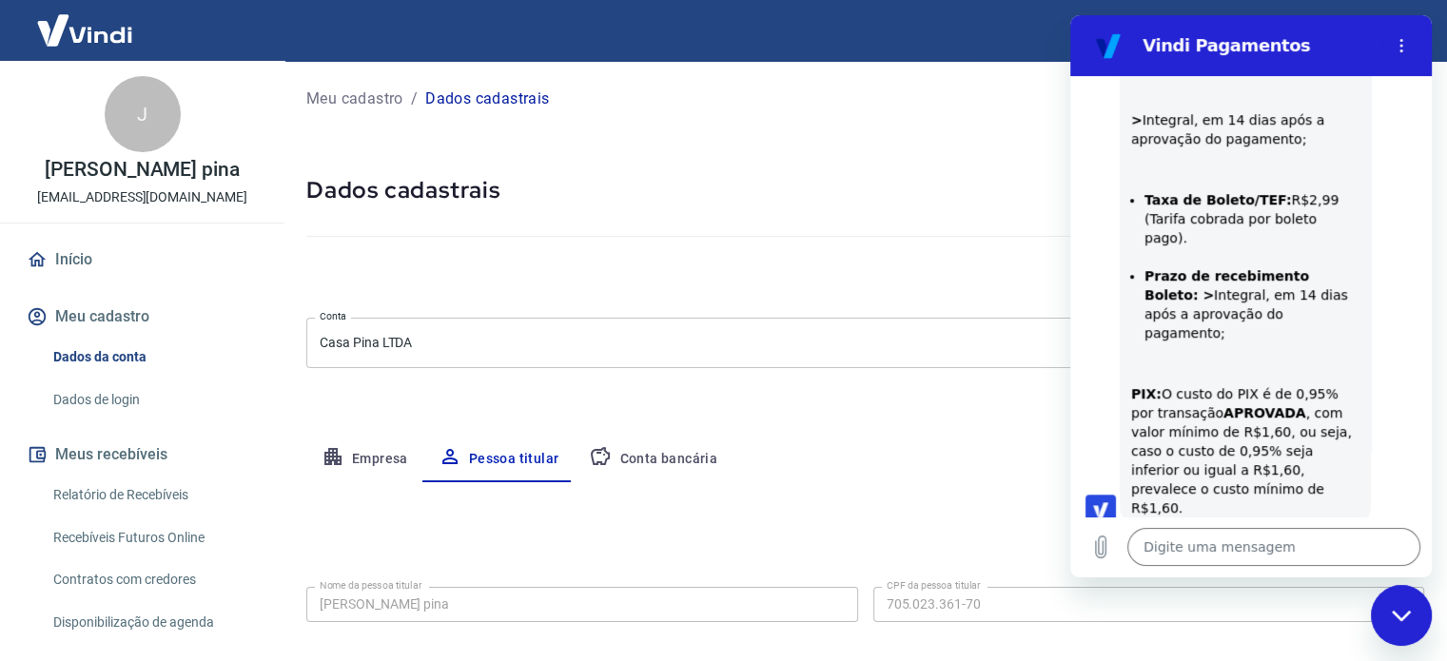
click at [1398, 525] on div "diz: Essa retenção é de qualquer valor que seja pago no cartão?" at bounding box center [1243, 557] width 346 height 65
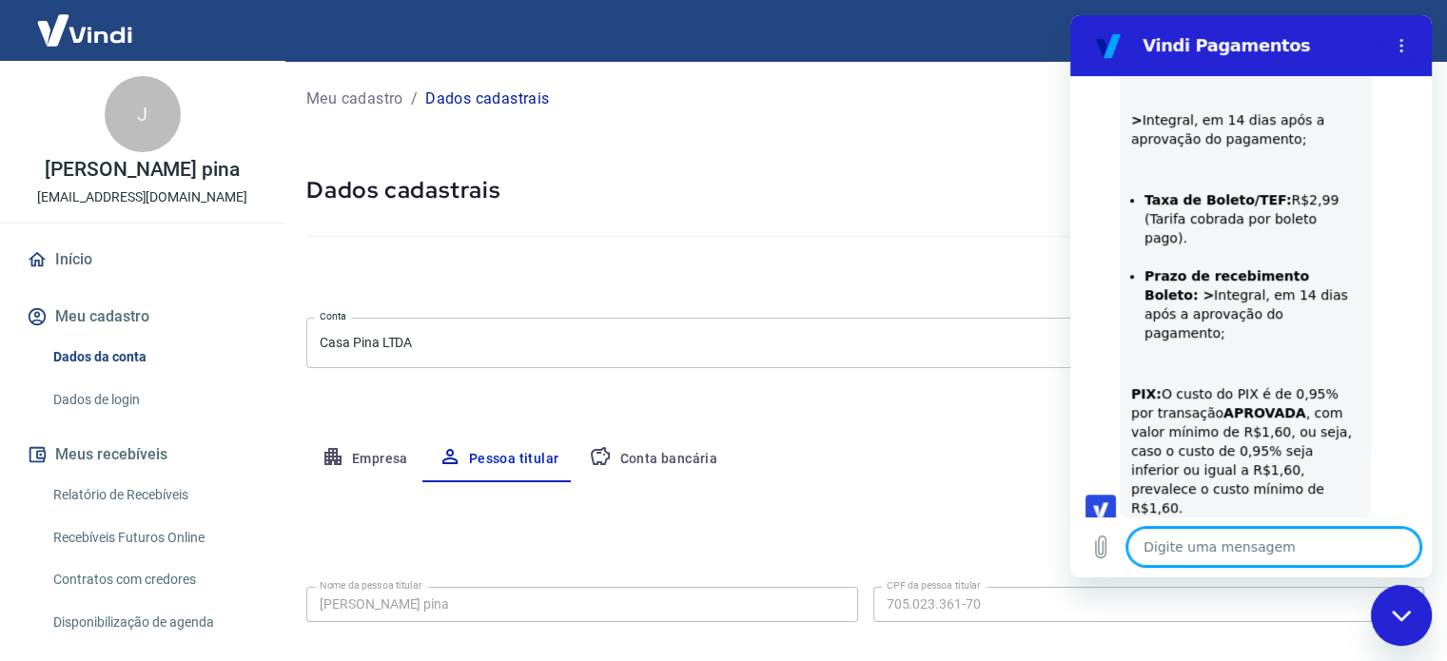
click at [1241, 542] on textarea at bounding box center [1273, 547] width 293 height 38
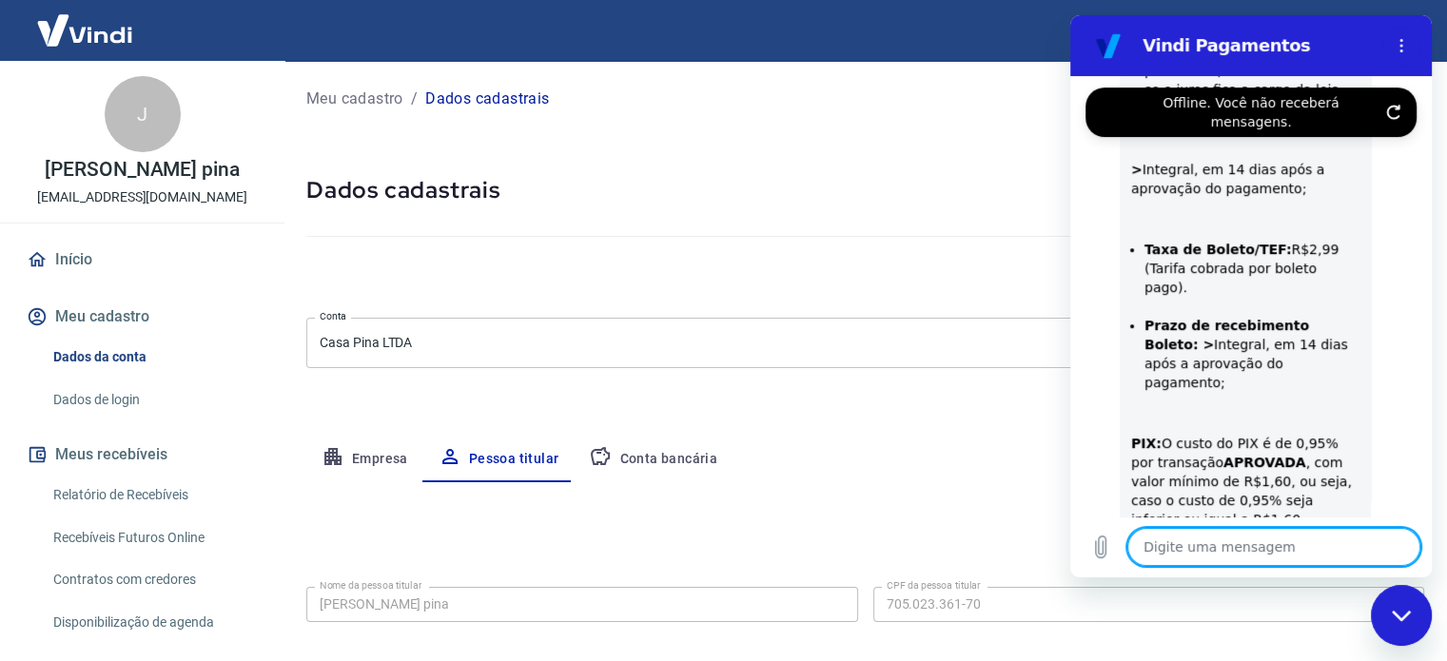
scroll to position [1298, 0]
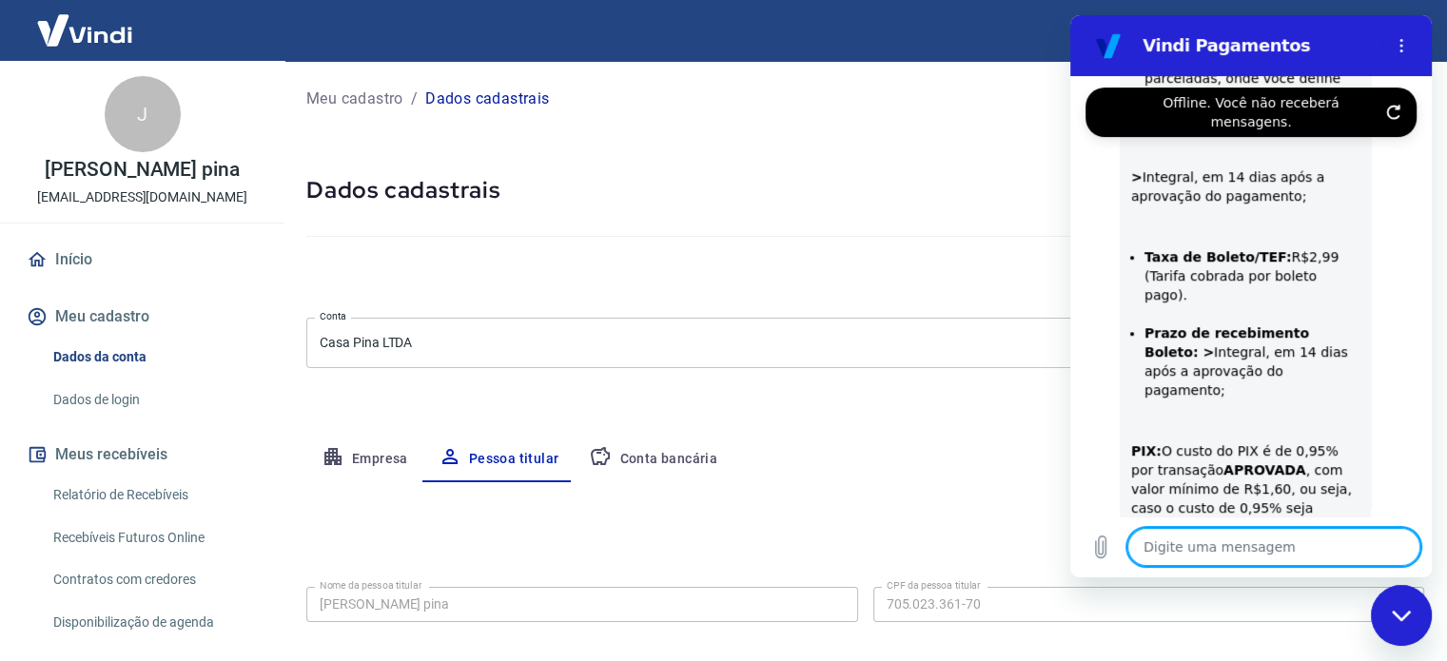
click at [1397, 106] on icon "Atualizar conexão" at bounding box center [1393, 112] width 11 height 13
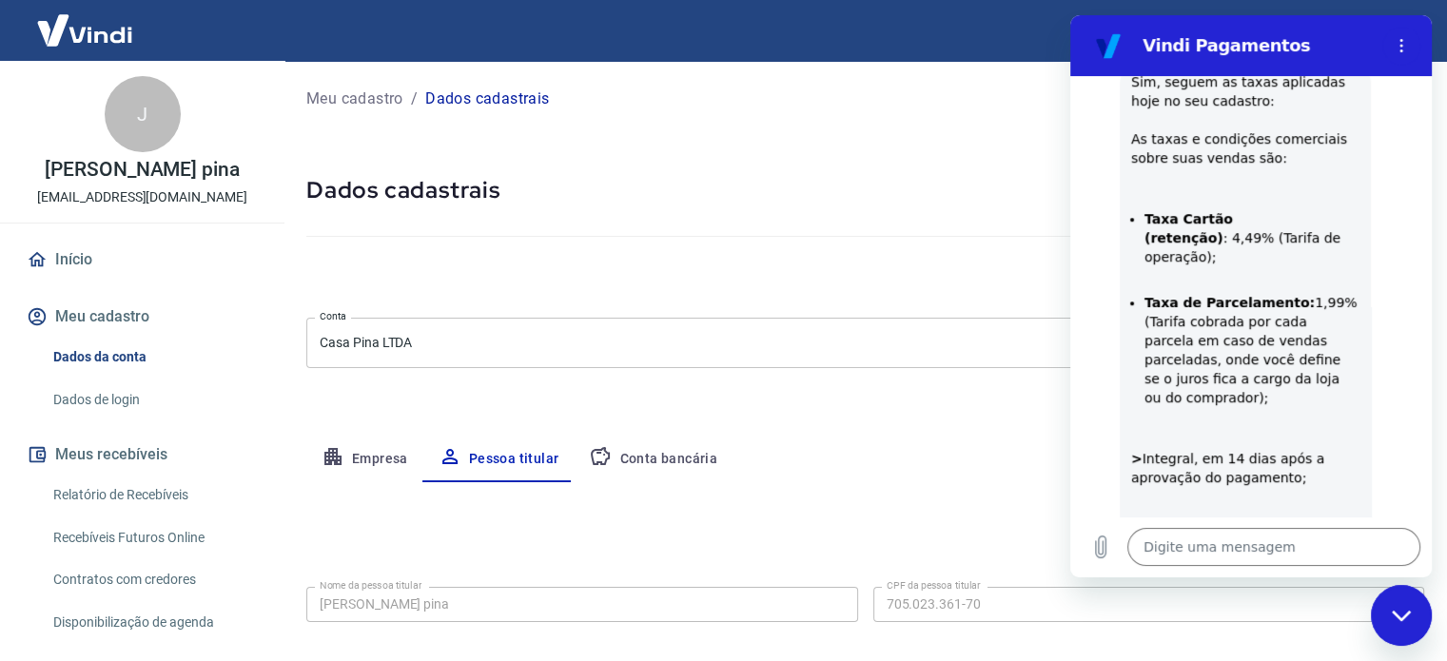
scroll to position [1012, 0]
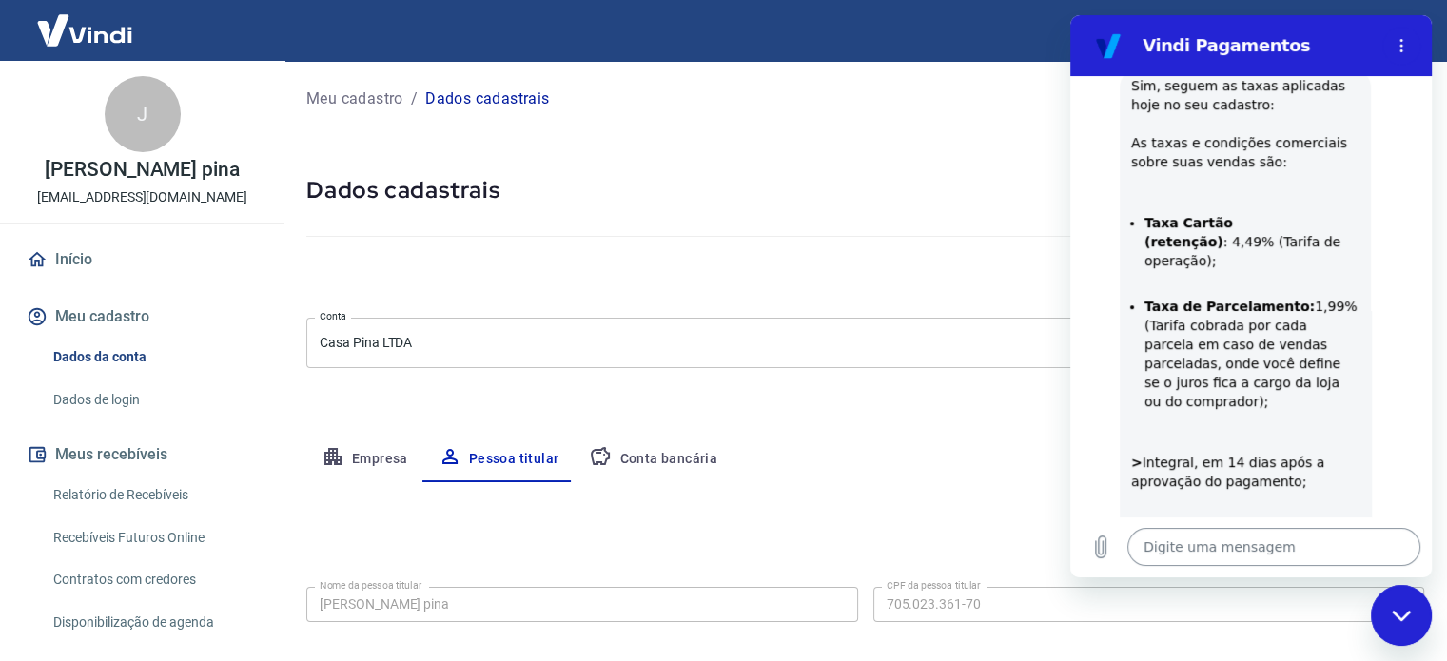
click at [1264, 546] on textarea at bounding box center [1273, 547] width 293 height 38
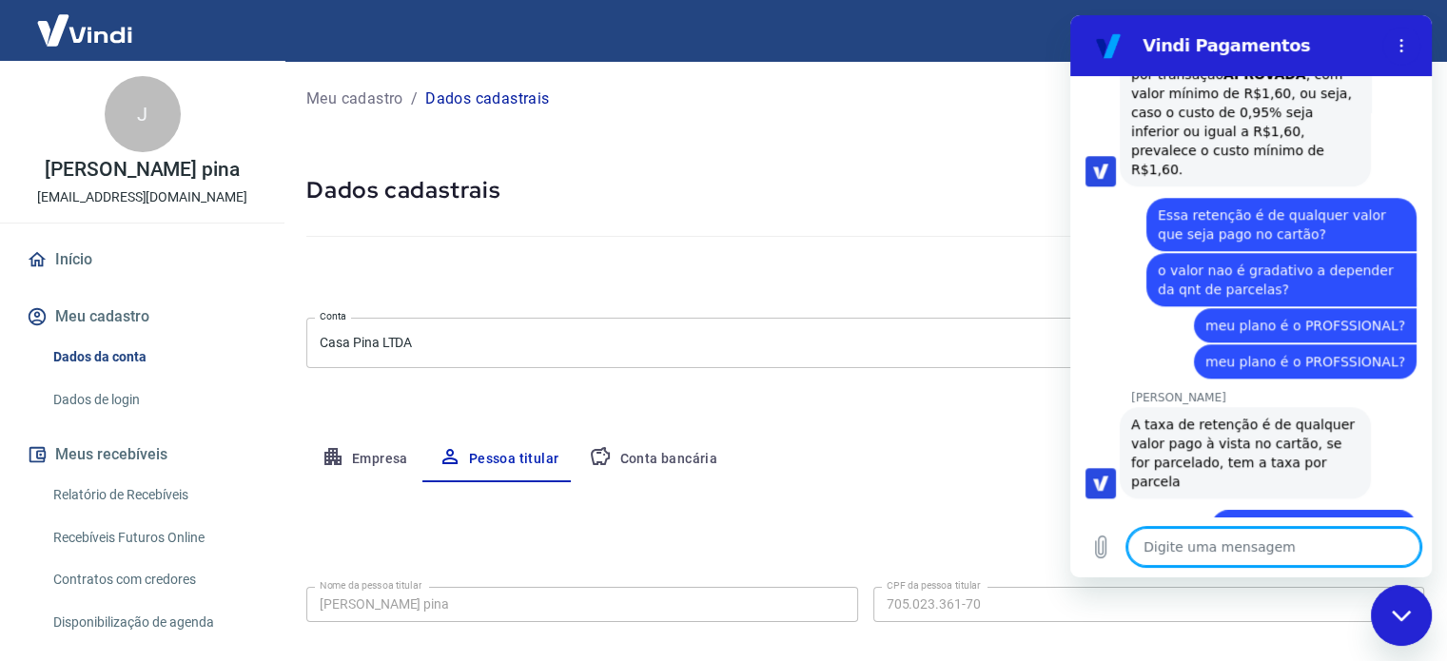
scroll to position [1702, 0]
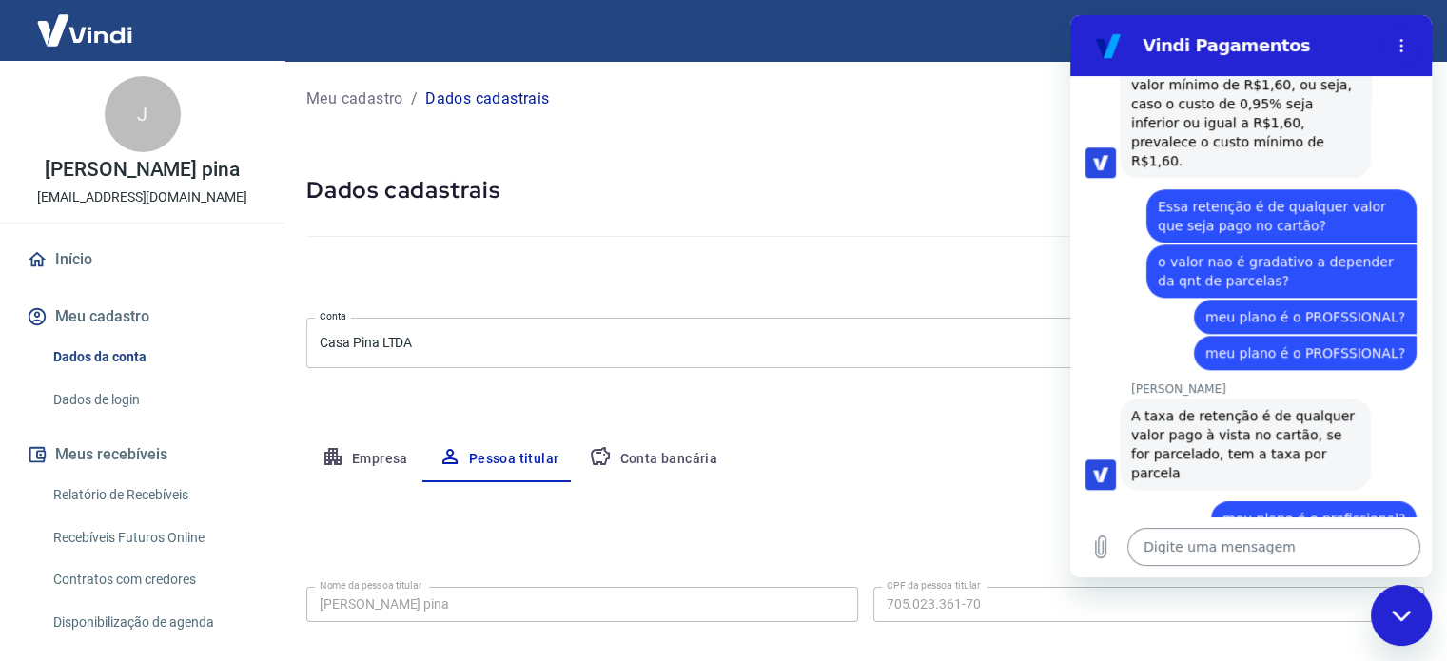
click at [1226, 555] on textarea at bounding box center [1273, 547] width 293 height 38
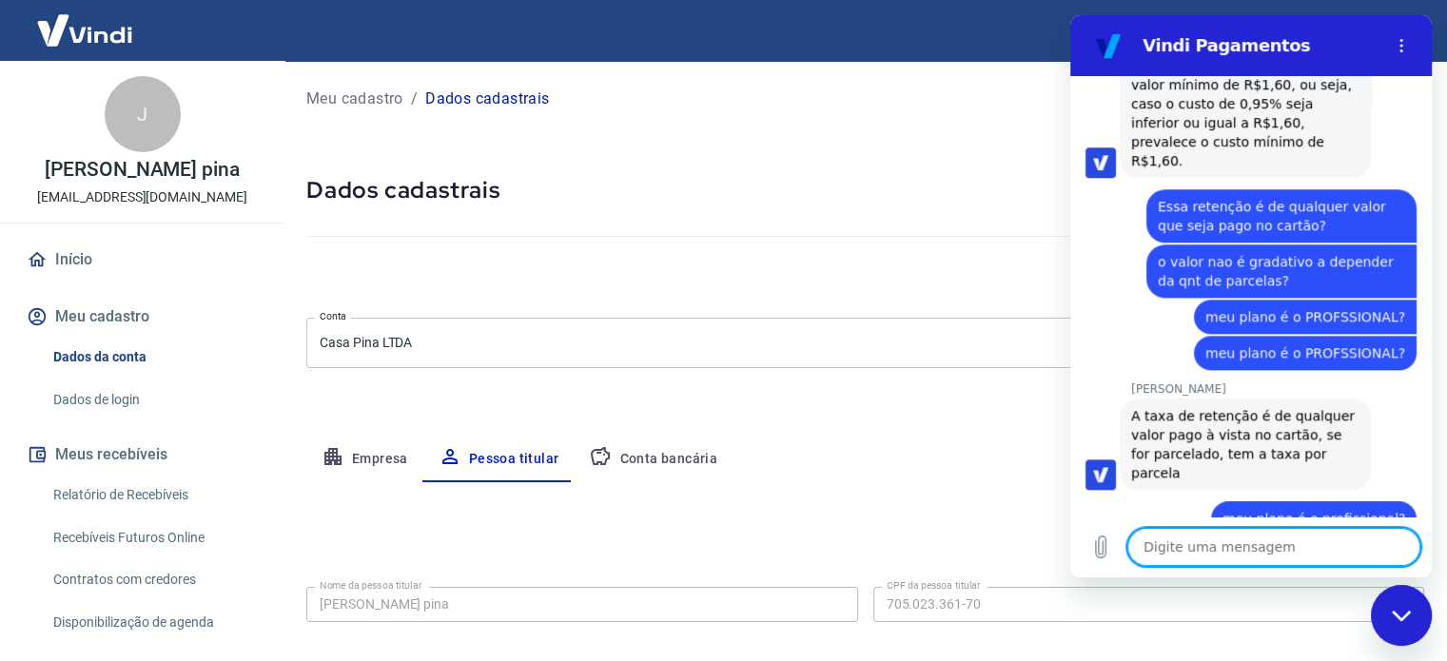
click at [1242, 564] on textarea at bounding box center [1273, 547] width 293 height 38
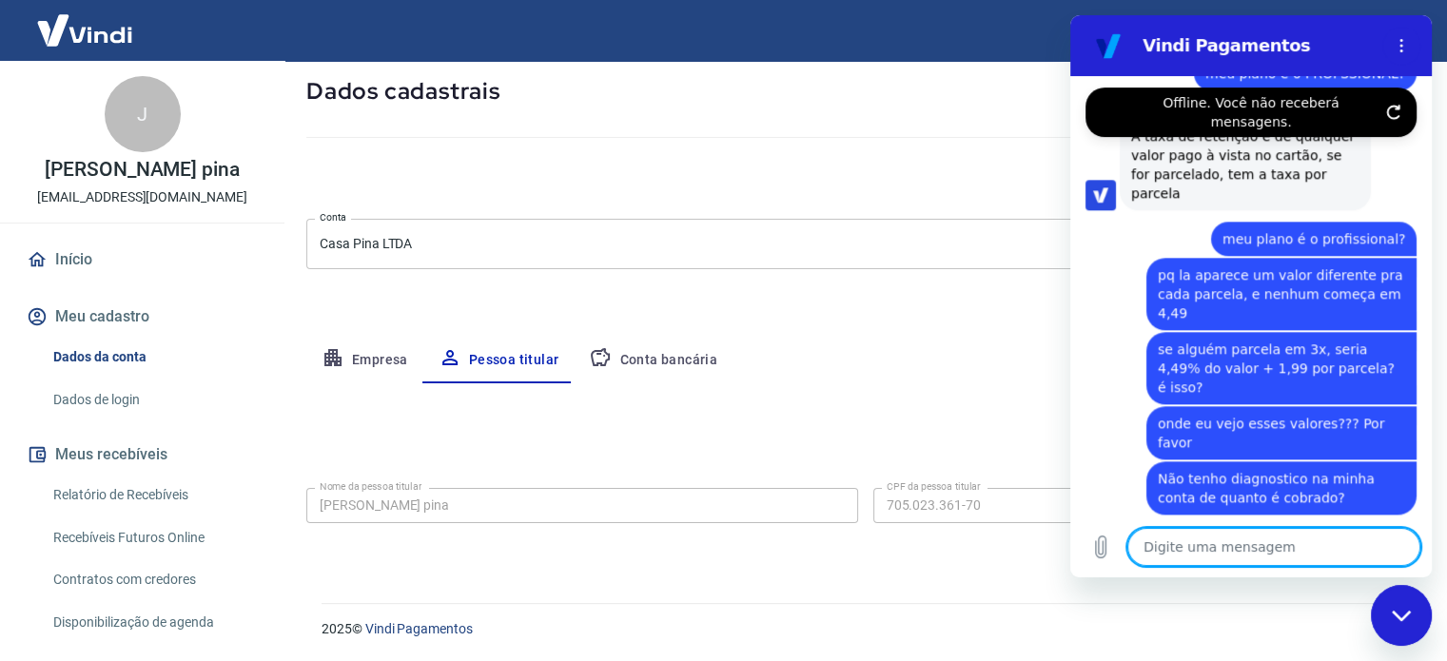
scroll to position [1987, 0]
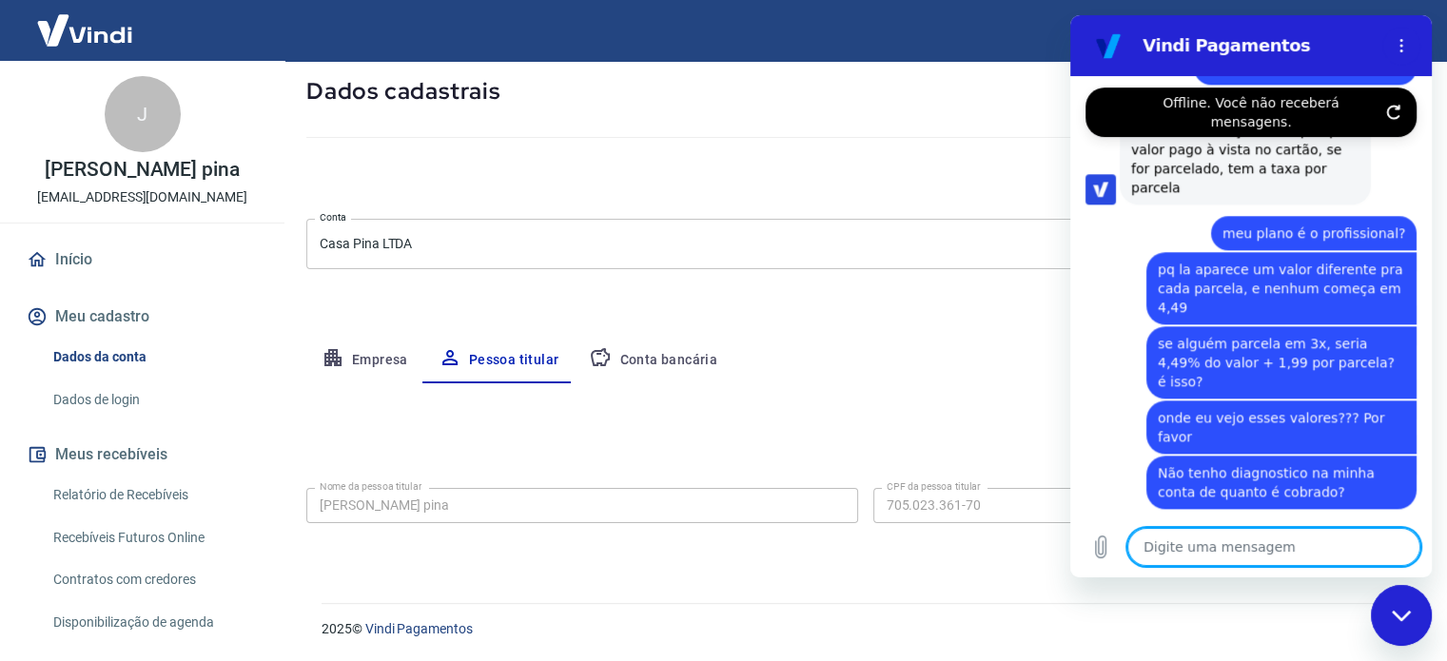
click at [1242, 585] on link "[URL][DOMAIN_NAME]" at bounding box center [1232, 602] width 202 height 34
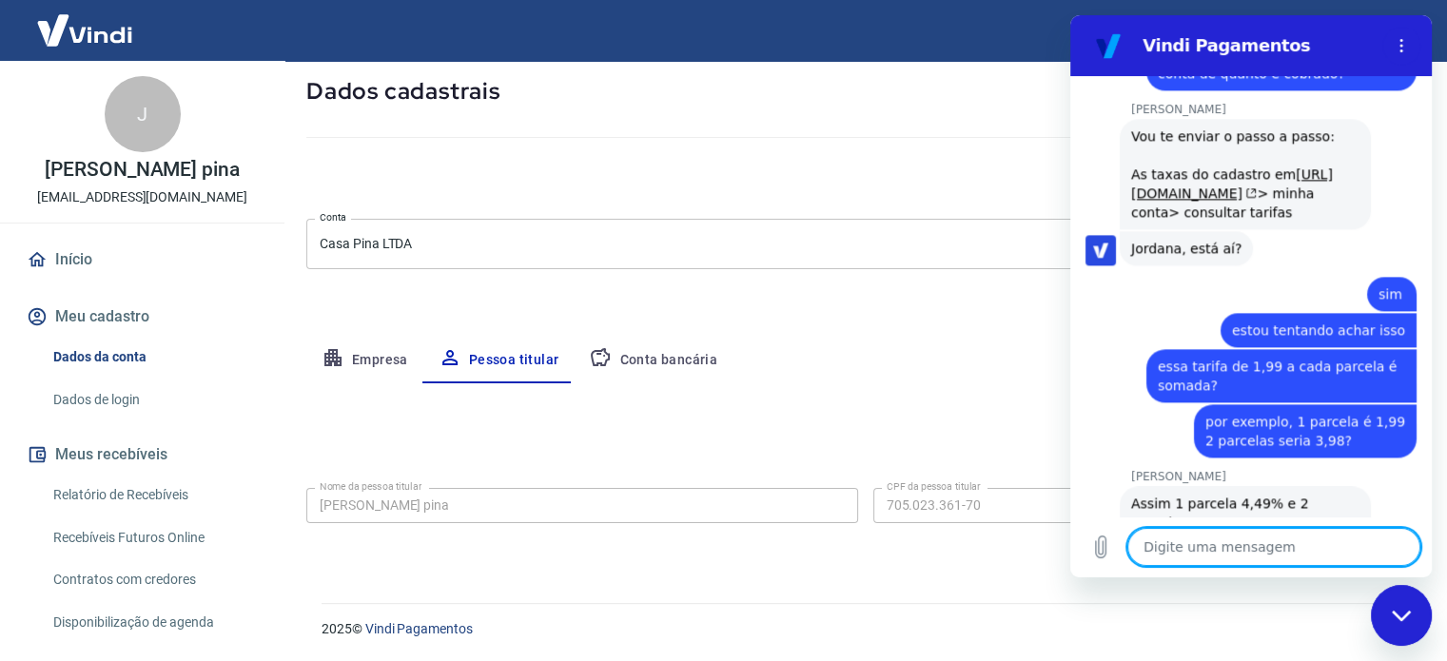
scroll to position [2410, 0]
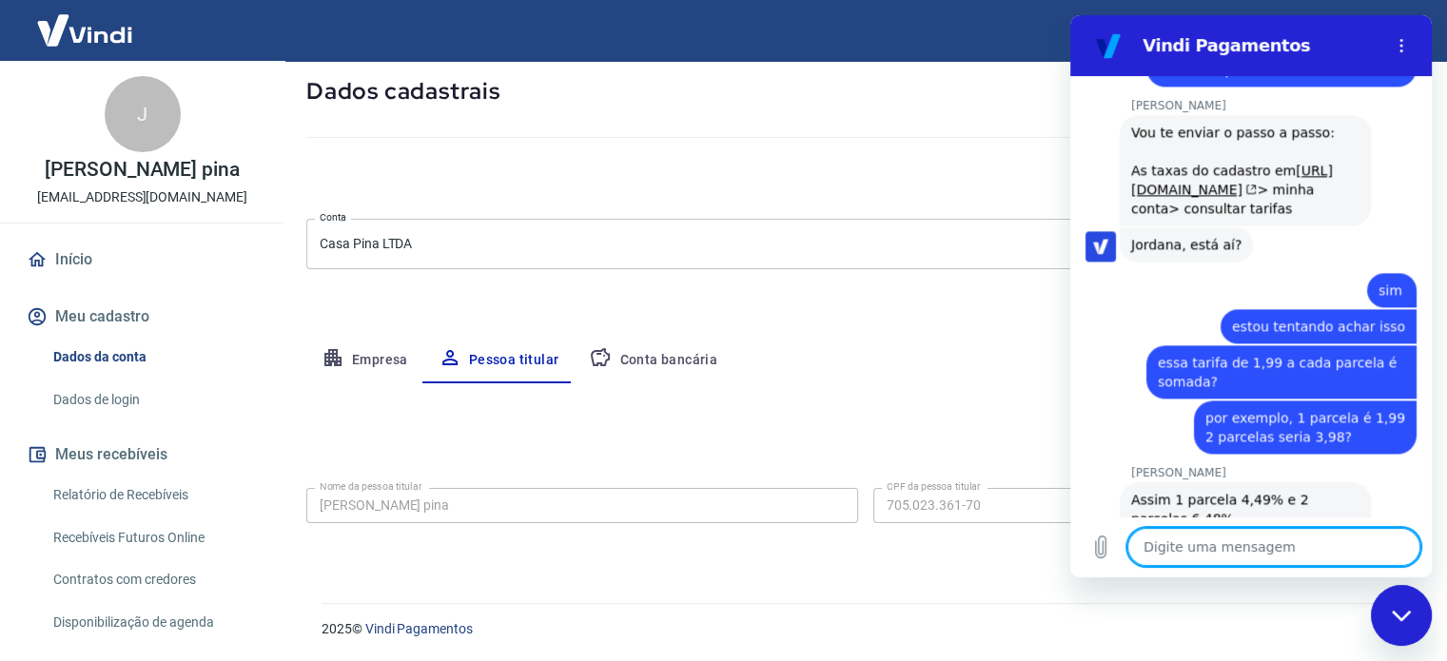
click at [1233, 531] on textarea at bounding box center [1273, 547] width 293 height 38
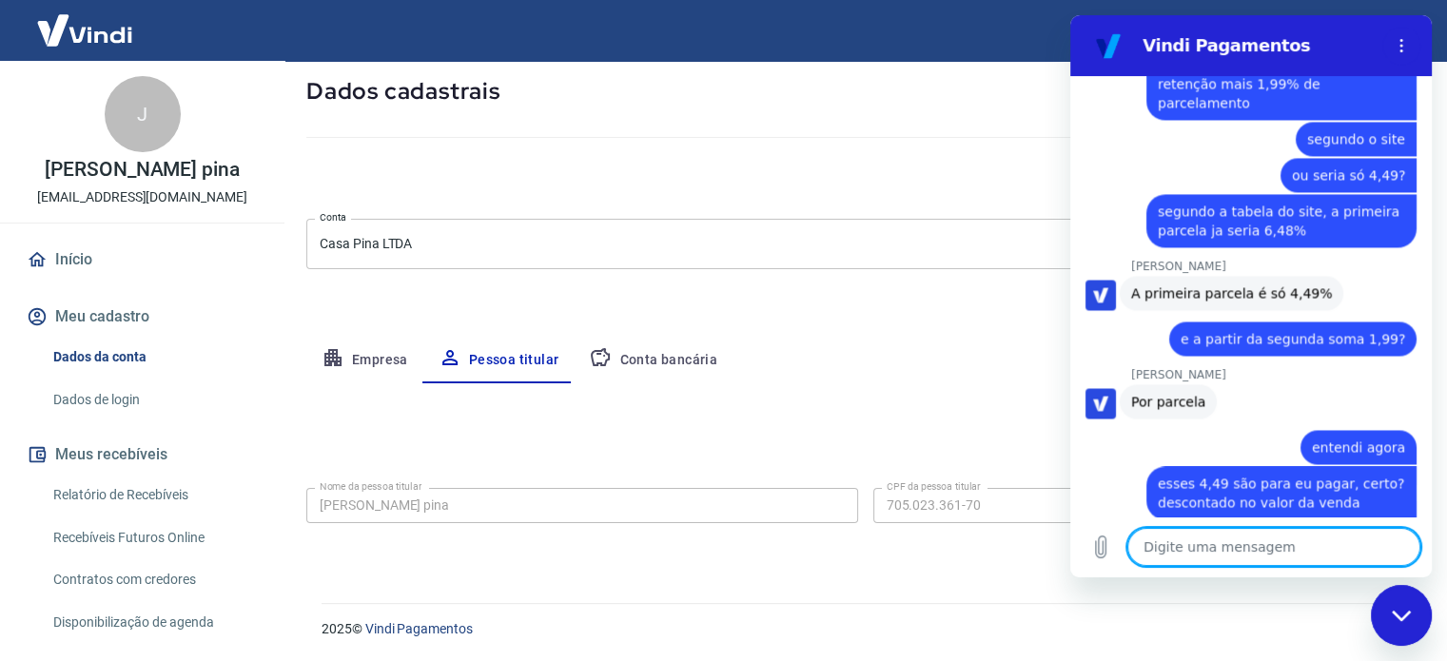
scroll to position [3159, 0]
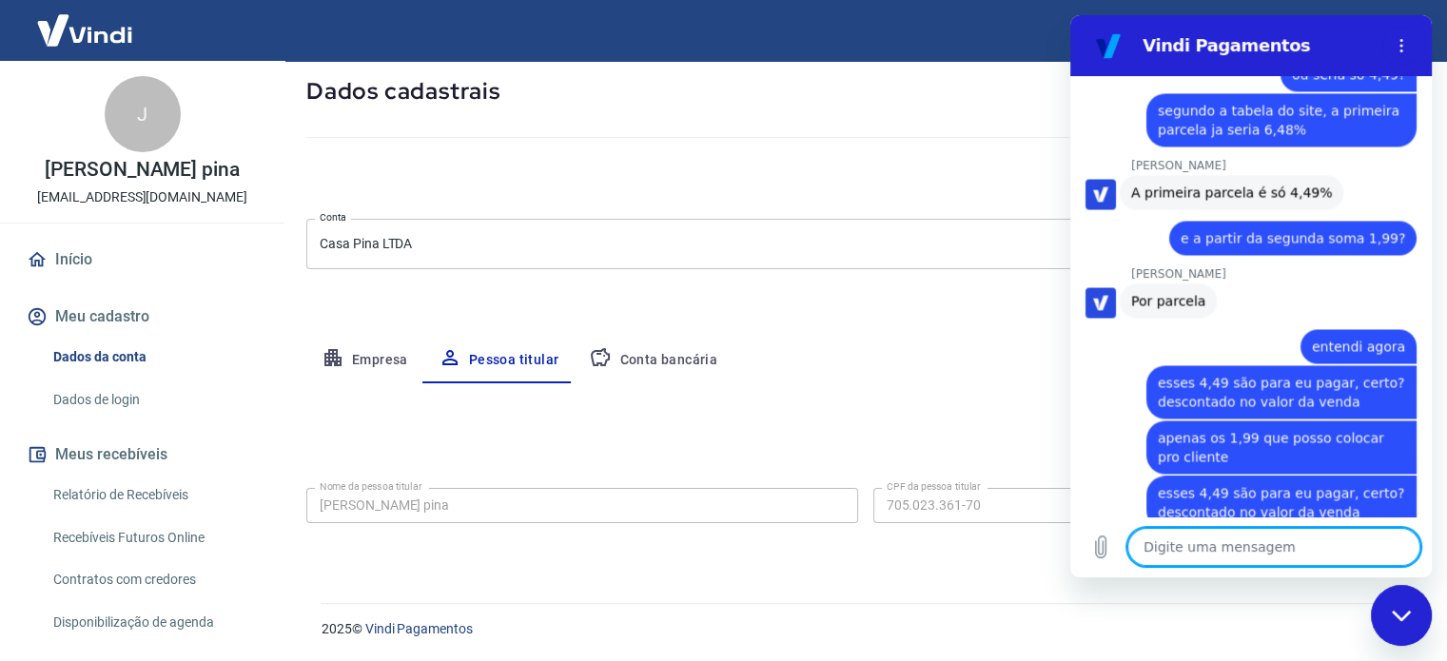
click at [1258, 538] on textarea at bounding box center [1273, 547] width 293 height 38
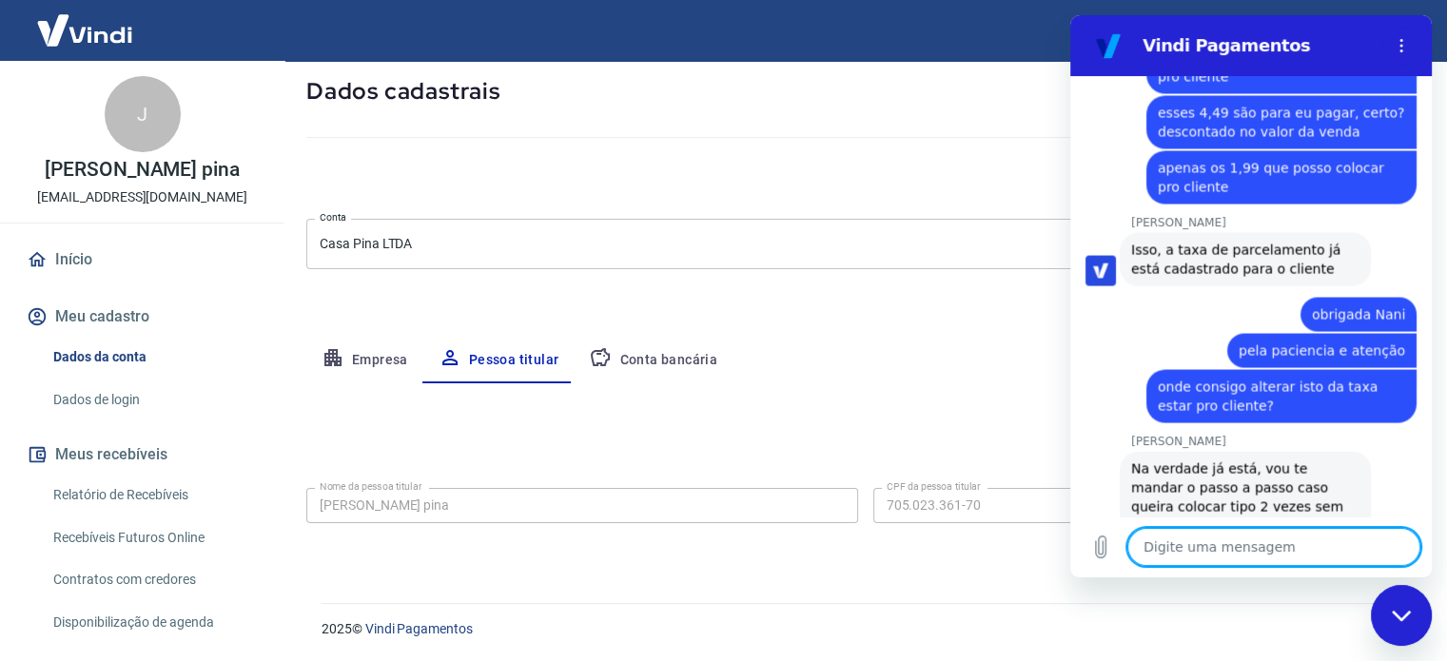
scroll to position [3567, 0]
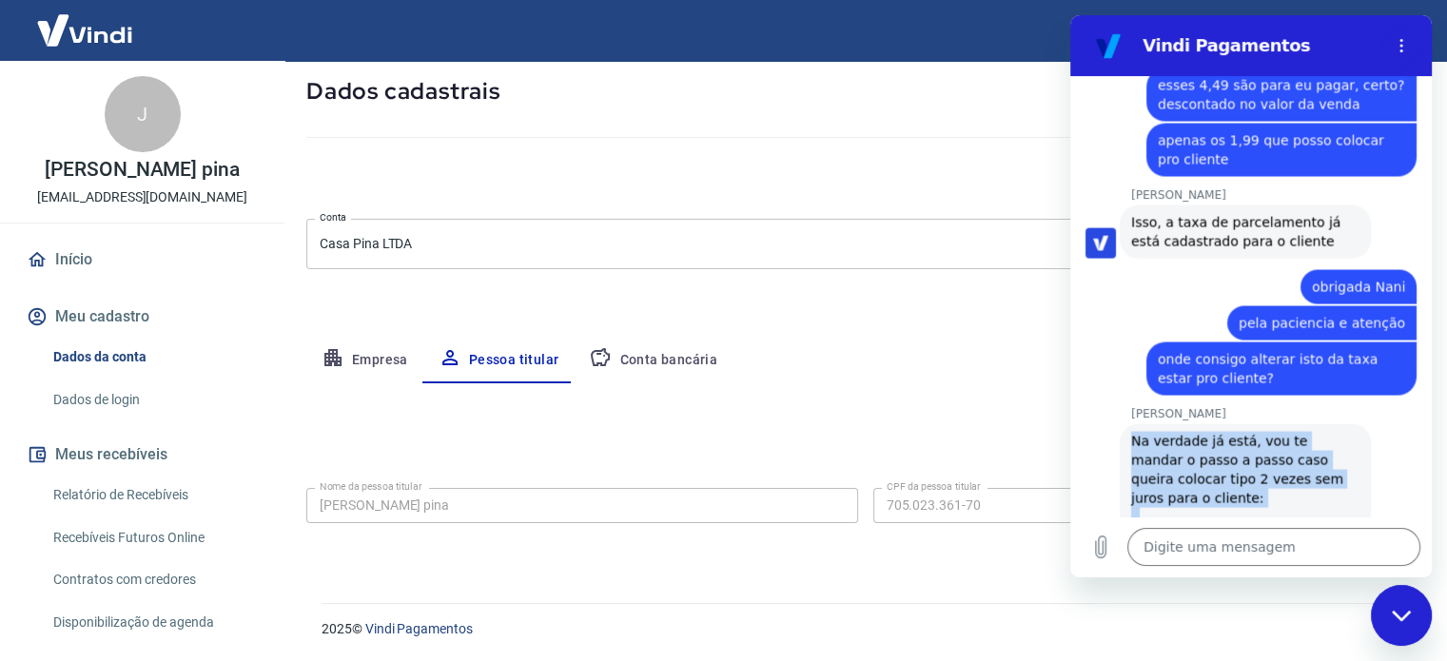
drag, startPoint x: 1243, startPoint y: 483, endPoint x: 1131, endPoint y: 267, distance: 243.4
click at [1131, 431] on div "Na verdade já está, vou te mandar o passo a passo caso queira colocar tipo 2 ve…" at bounding box center [1245, 545] width 228 height 228
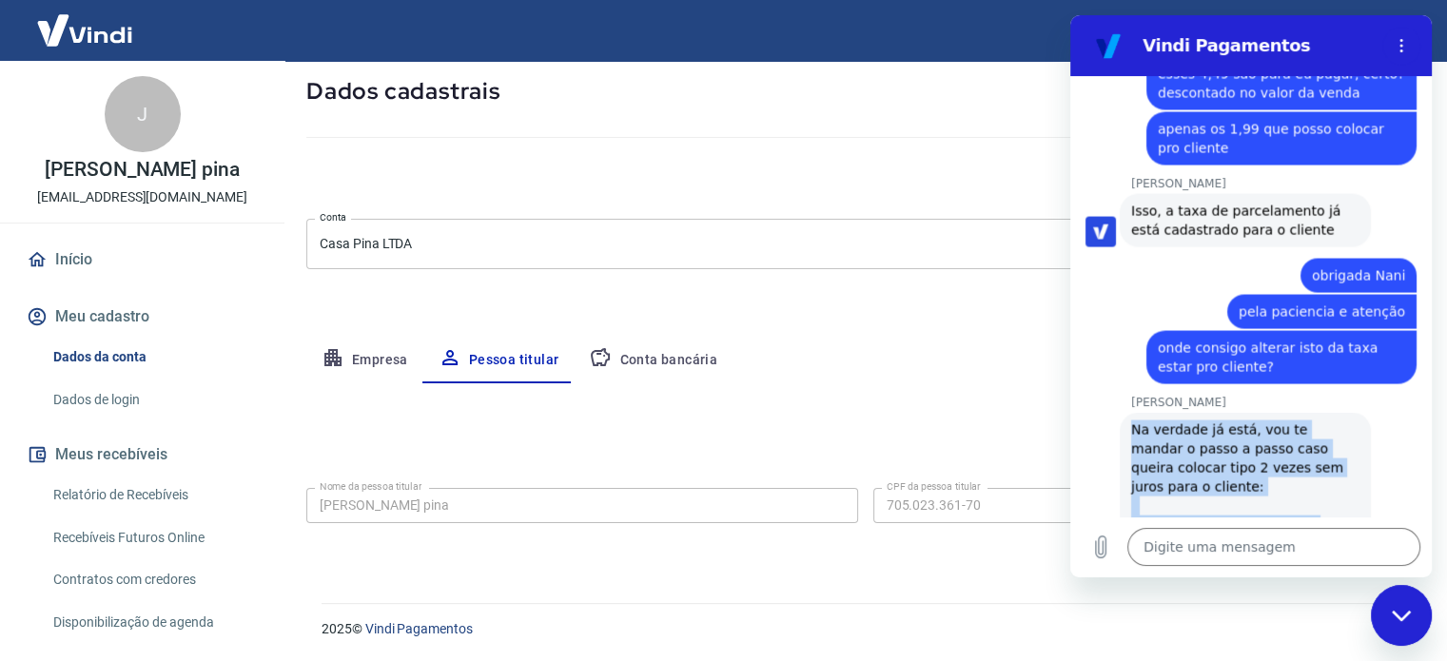
scroll to position [3577, 0]
copy div "Na verdade já está, vou te mandar o passo a passo caso queira colocar tipo 2 ve…"
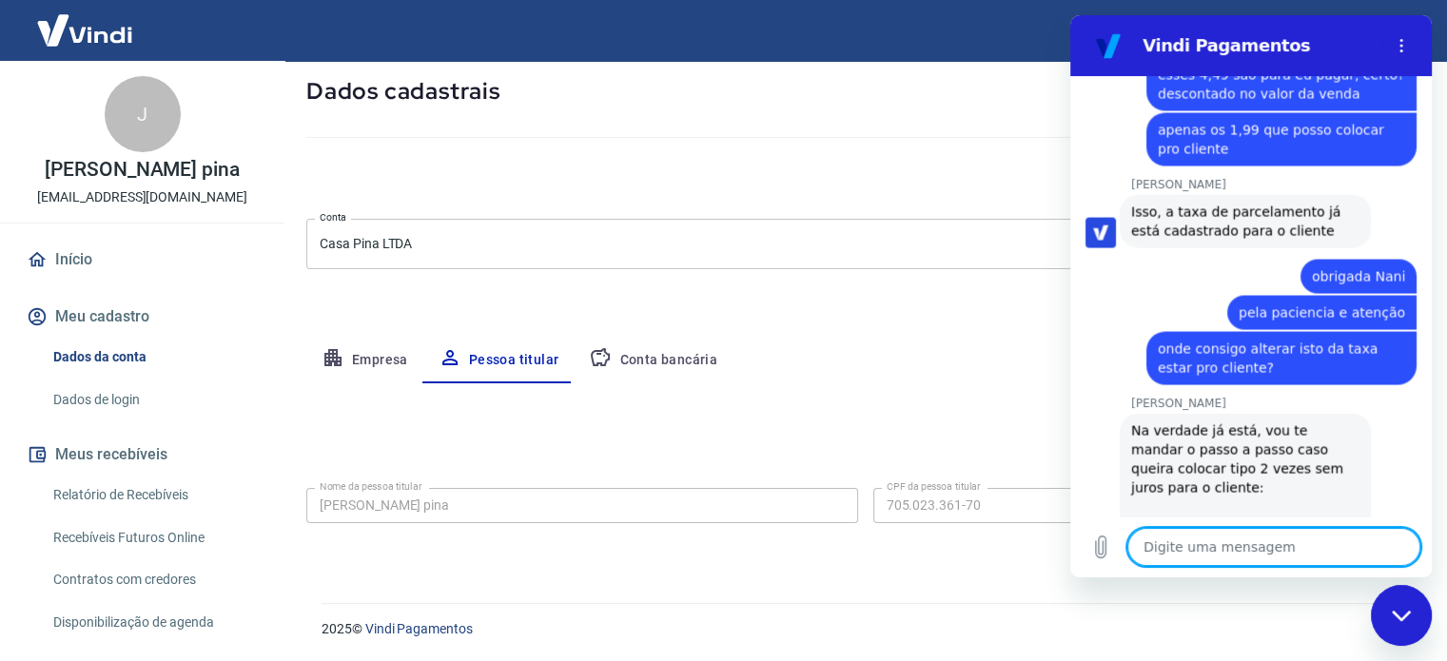
click at [1243, 554] on textarea at bounding box center [1273, 547] width 293 height 38
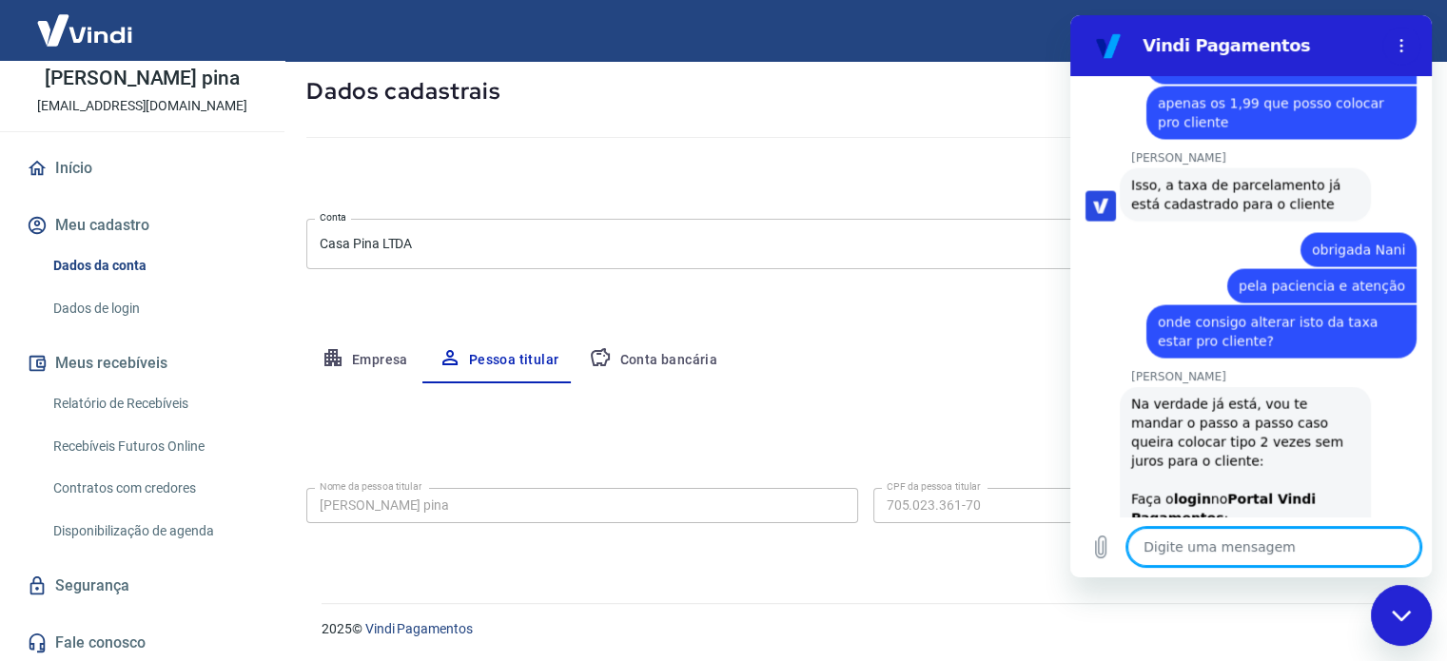
scroll to position [93, 0]
click at [1240, 546] on textarea at bounding box center [1273, 547] width 293 height 38
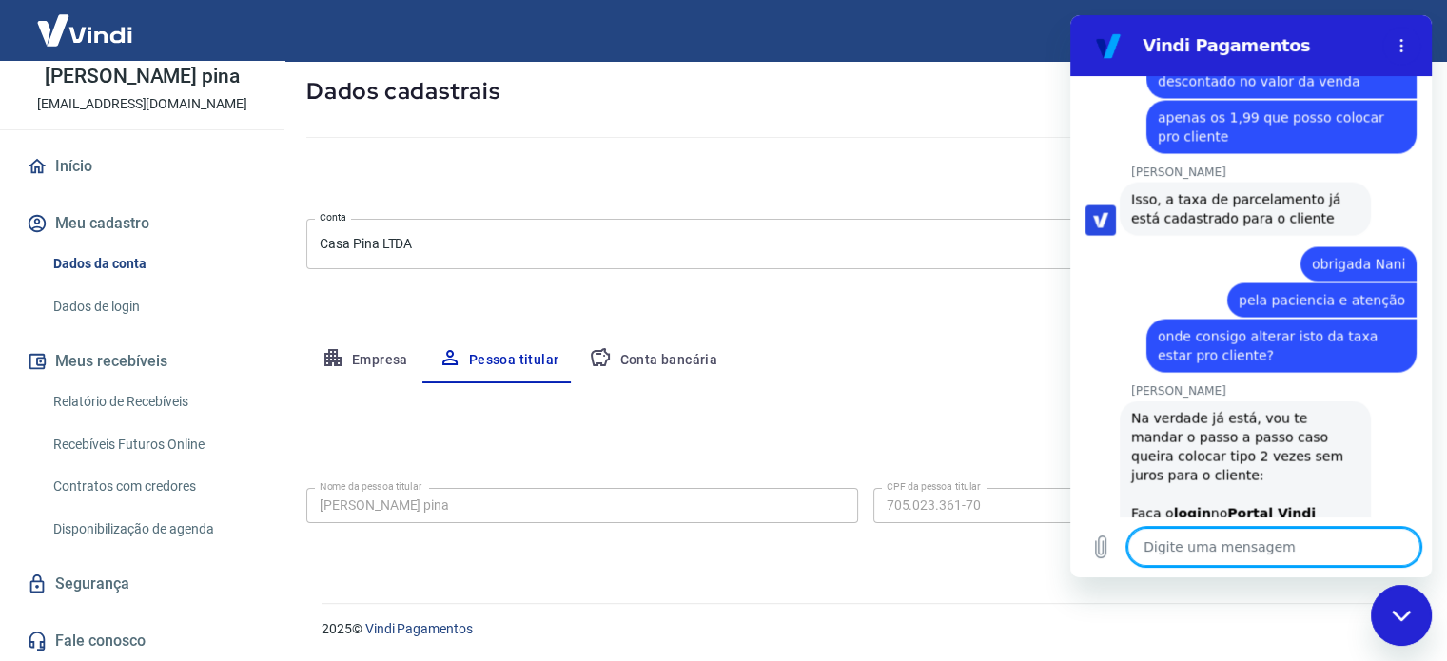
scroll to position [3566, 0]
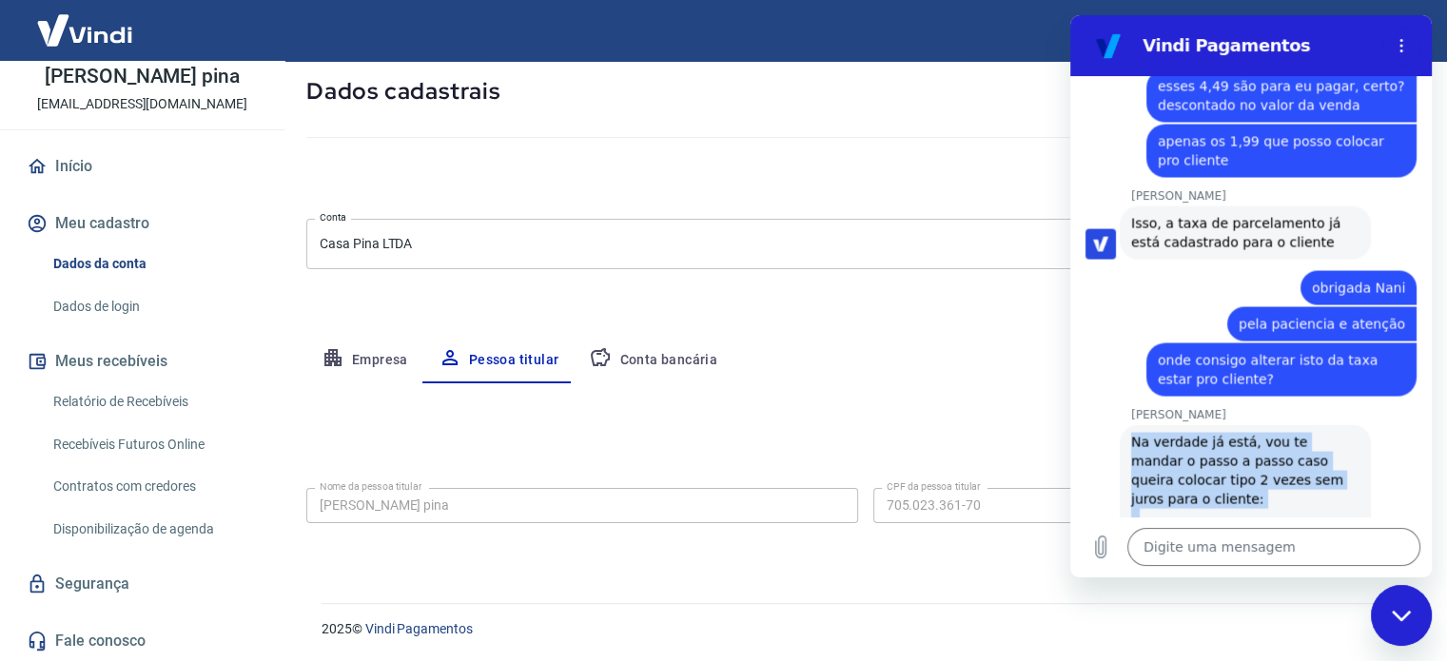
drag, startPoint x: 1267, startPoint y: 480, endPoint x: 1123, endPoint y: 263, distance: 261.5
click at [1123, 424] on div "[PERSON_NAME] diz: Na verdade já está, vou te mandar o passo a passo caso queir…" at bounding box center [1245, 546] width 251 height 244
copy div "Na verdade já está, vou te mandar o passo a passo caso queira colocar tipo 2 ve…"
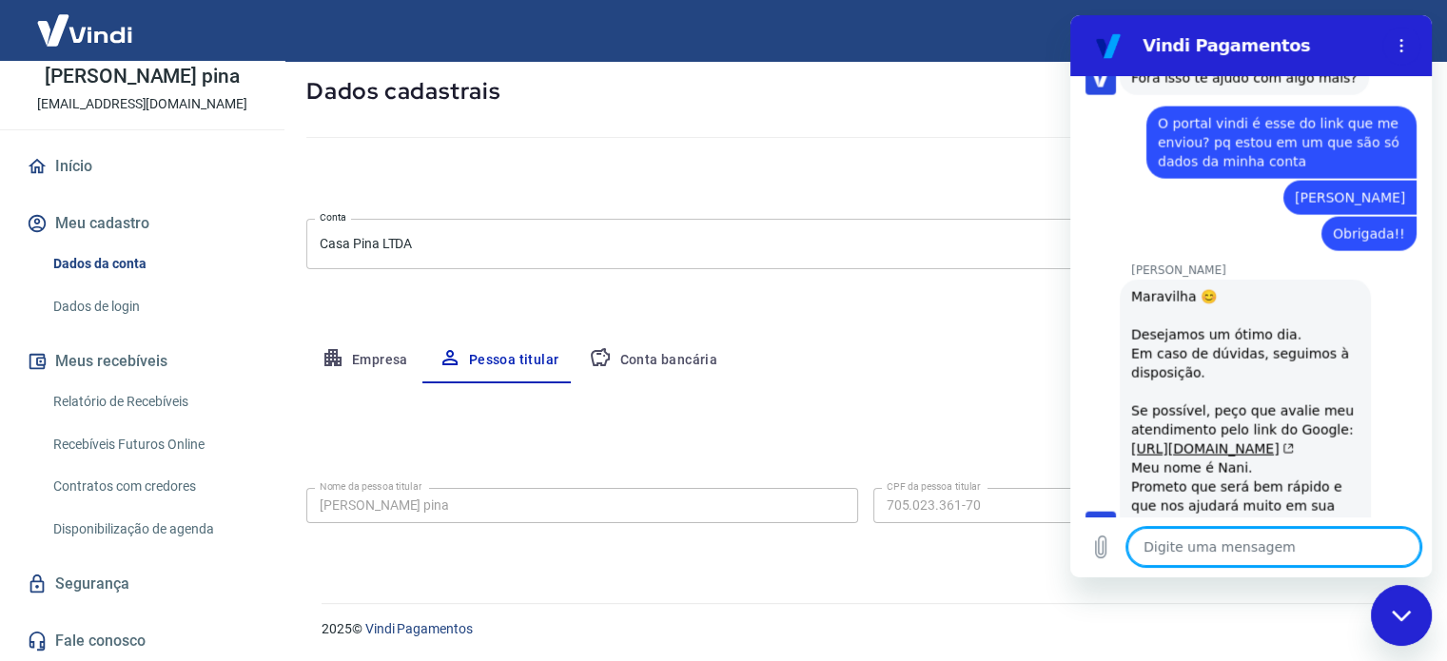
scroll to position [4176, 0]
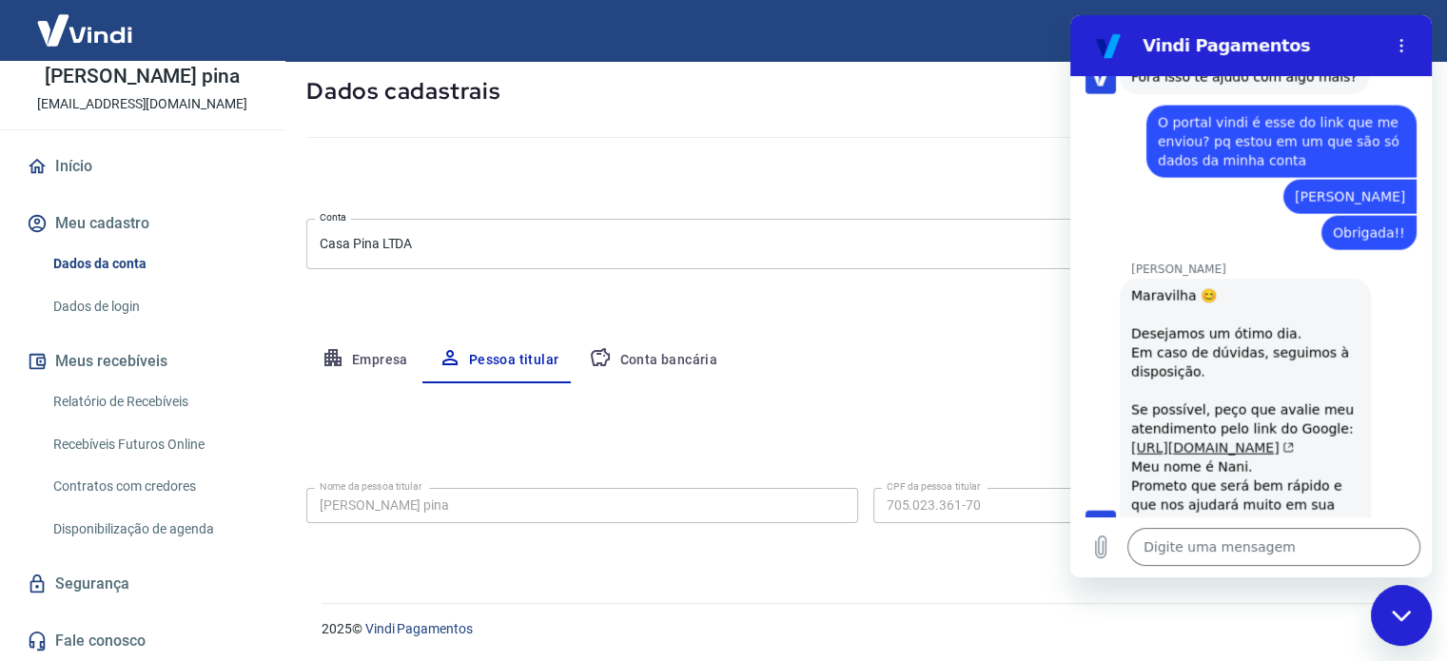
click at [1274, 440] on link "[URL][DOMAIN_NAME]" at bounding box center [1212, 447] width 163 height 15
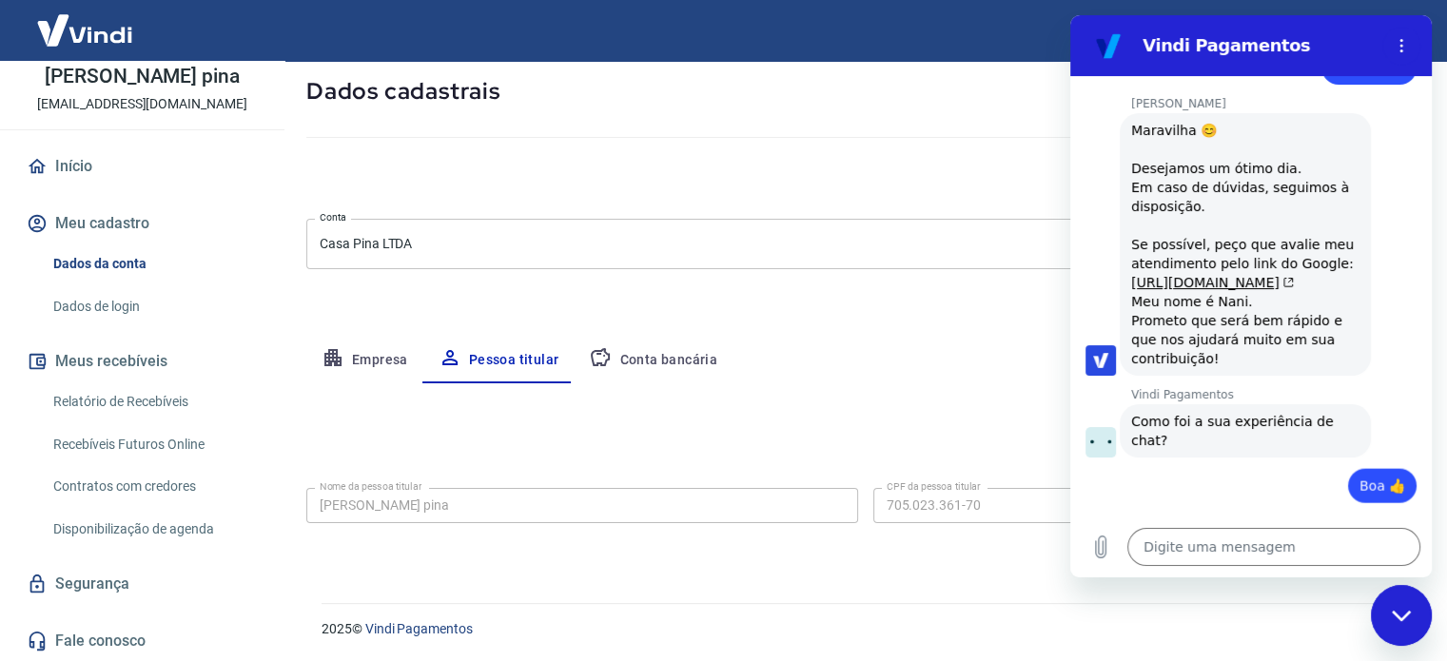
scroll to position [4338, 0]
click at [1326, 635] on button "Enviar" at bounding box center [1363, 654] width 74 height 38
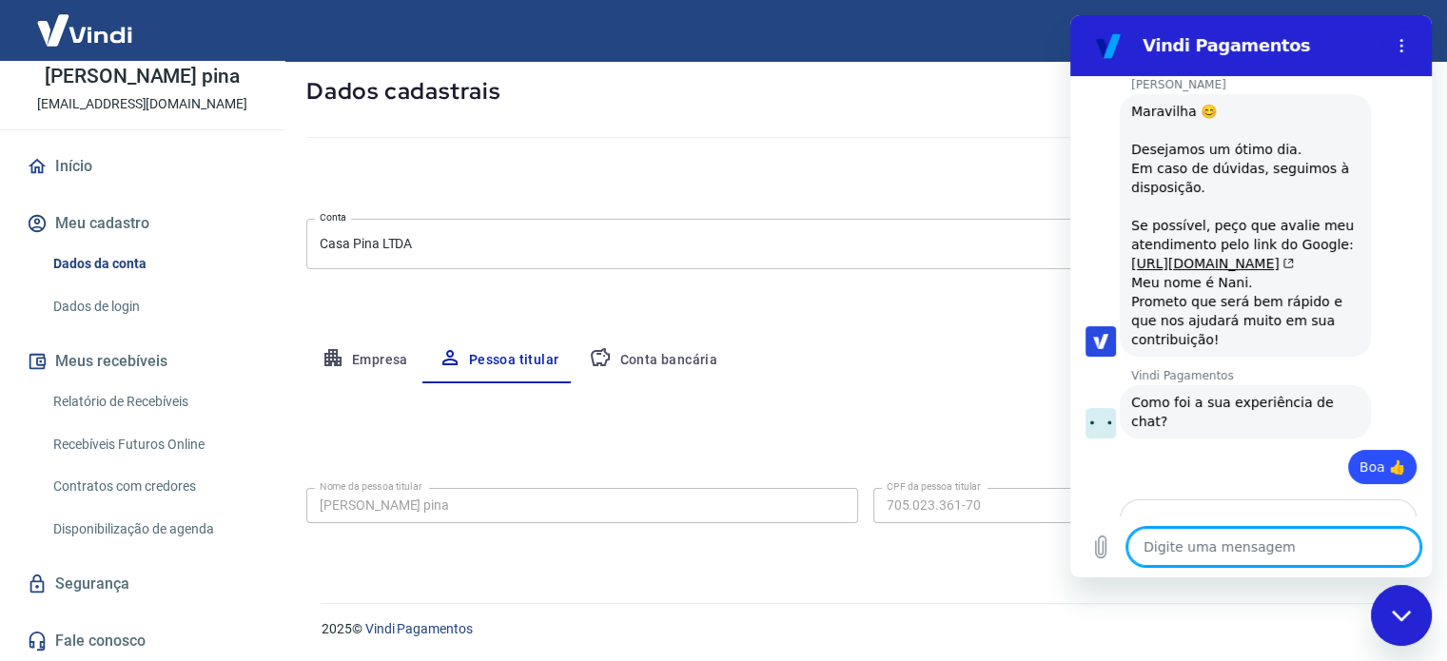
scroll to position [4364, 0]
